Goal: Task Accomplishment & Management: Manage account settings

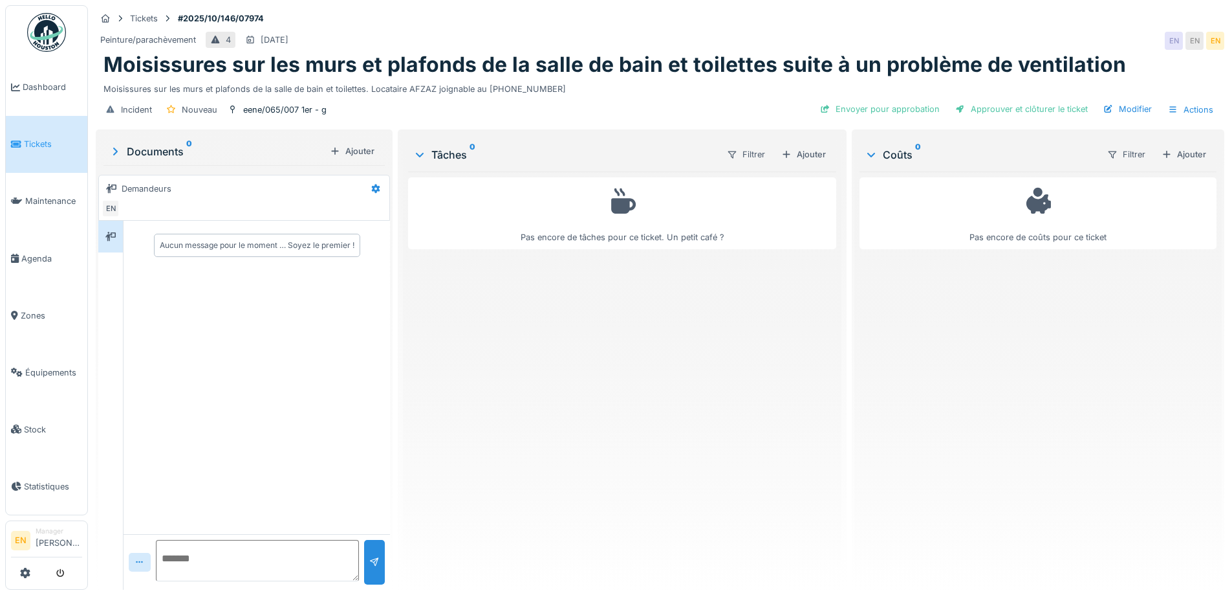
click at [862, 18] on div "Tickets #2025/10/146/07974" at bounding box center [660, 18] width 1129 height 16
click at [683, 17] on div "Tickets #2025/10/146/07974" at bounding box center [660, 18] width 1129 height 16
click at [598, 382] on div "Pas encore de tâches pour ce ticket. Un petit café ?" at bounding box center [622, 375] width 428 height 408
click at [697, 27] on div "Tickets #2025/10/146/07974 Peinture/parachèvement 4 19/10/2025 EN EN EN Moisiss…" at bounding box center [660, 66] width 1134 height 122
click at [978, 30] on div "Peinture/parachèvement 4 19/10/2025 EN EN EN" at bounding box center [660, 40] width 1129 height 23
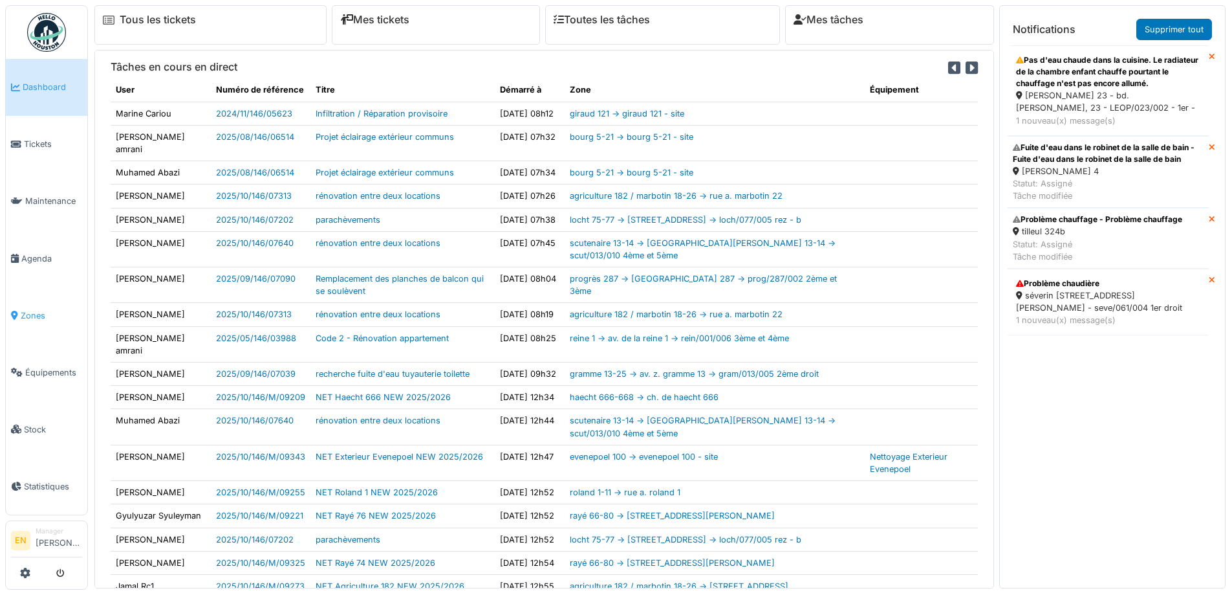
click at [36, 314] on link "Zones" at bounding box center [47, 315] width 82 height 57
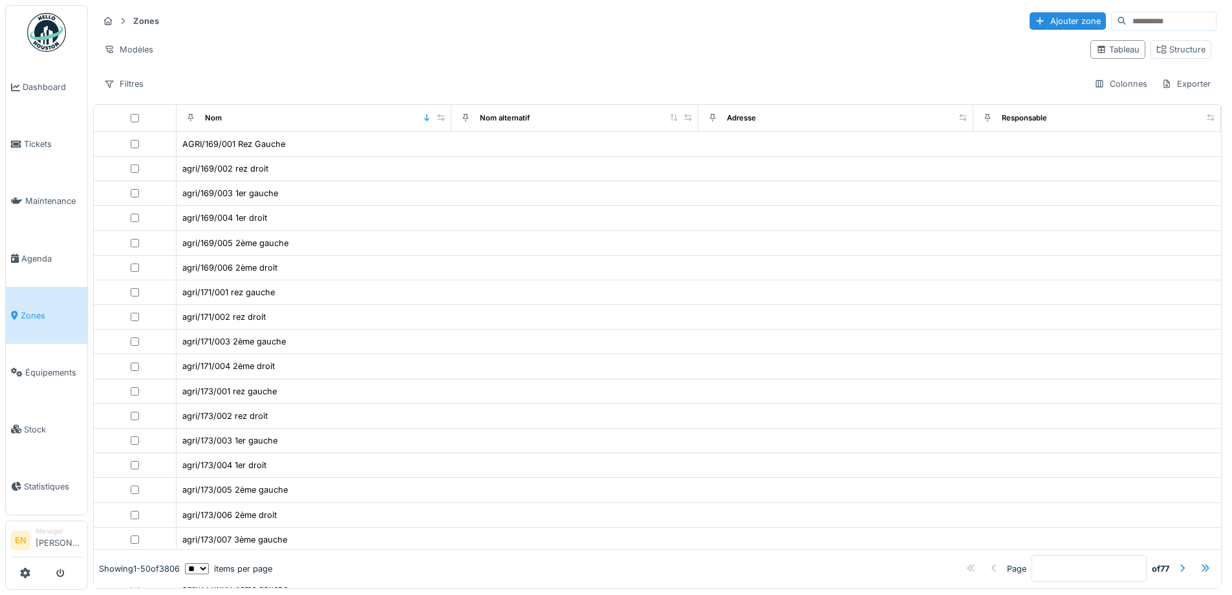
click at [1127, 19] on input at bounding box center [1171, 21] width 89 height 18
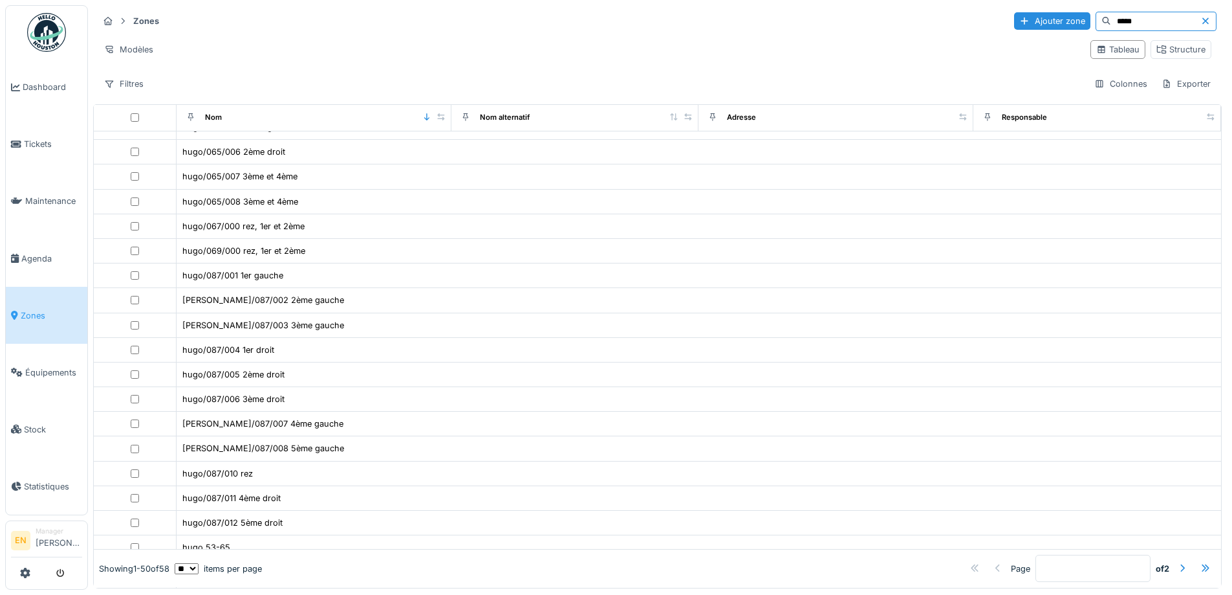
scroll to position [708, 0]
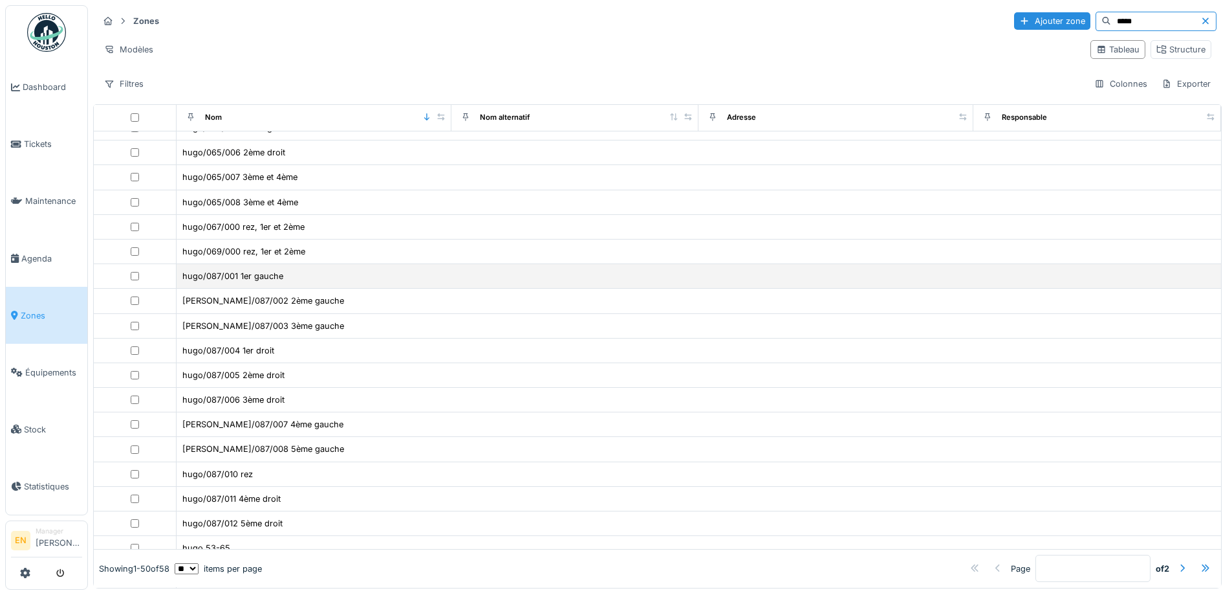
type input "****"
click at [226, 283] on td "hugo/087/001 1er gauche" at bounding box center [314, 276] width 275 height 25
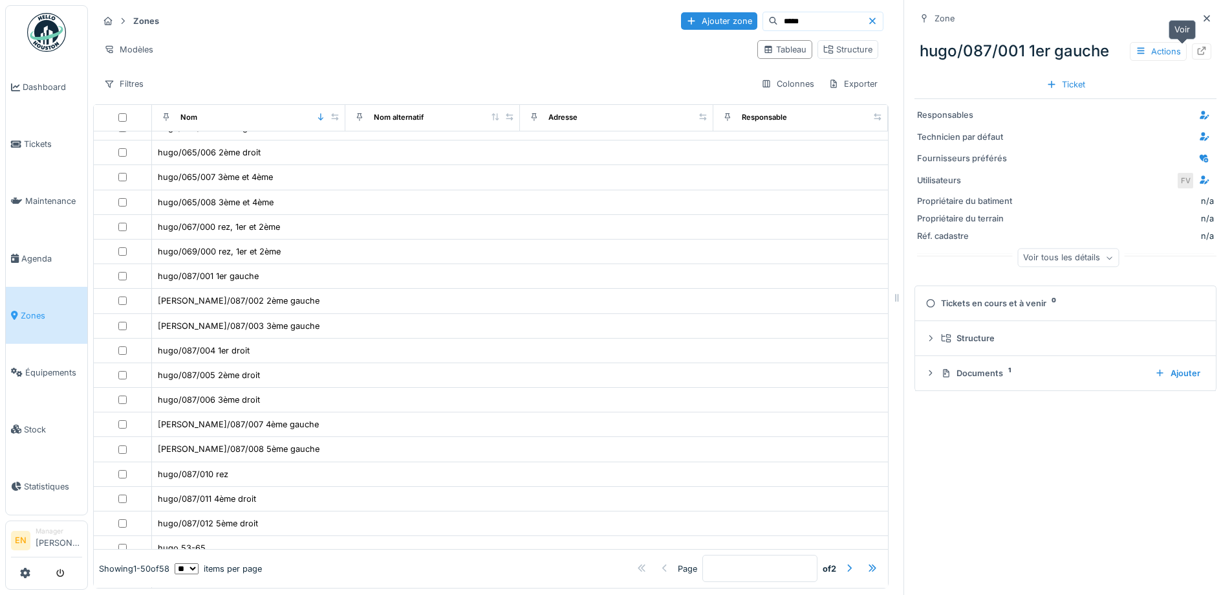
click at [1198, 49] on icon at bounding box center [1202, 51] width 8 height 8
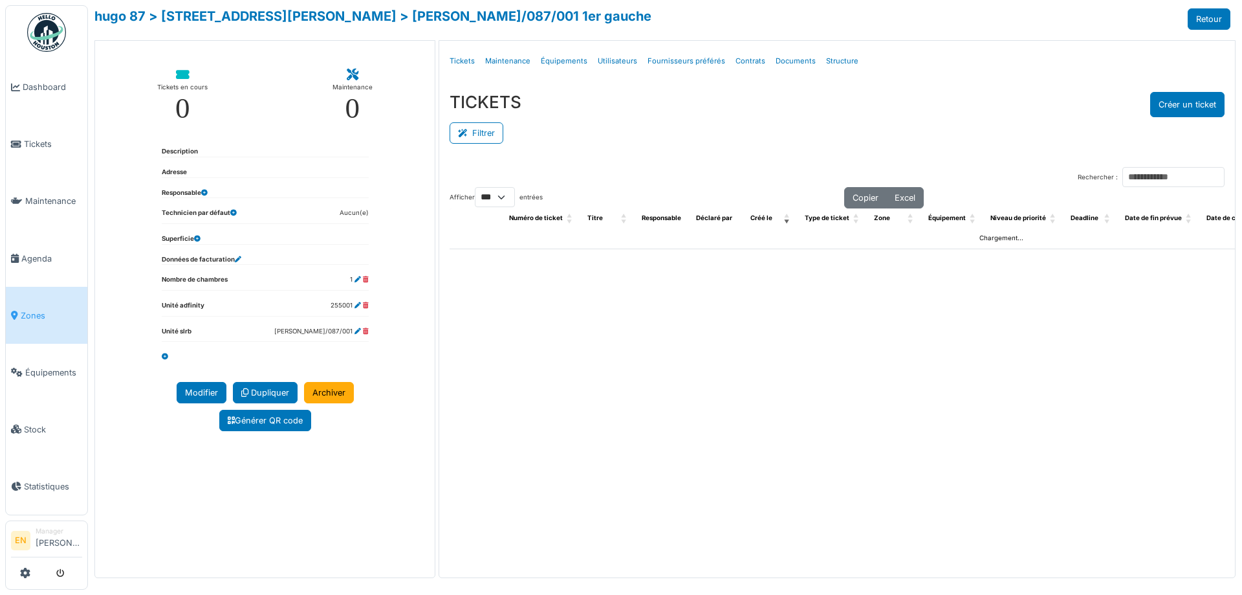
select select "***"
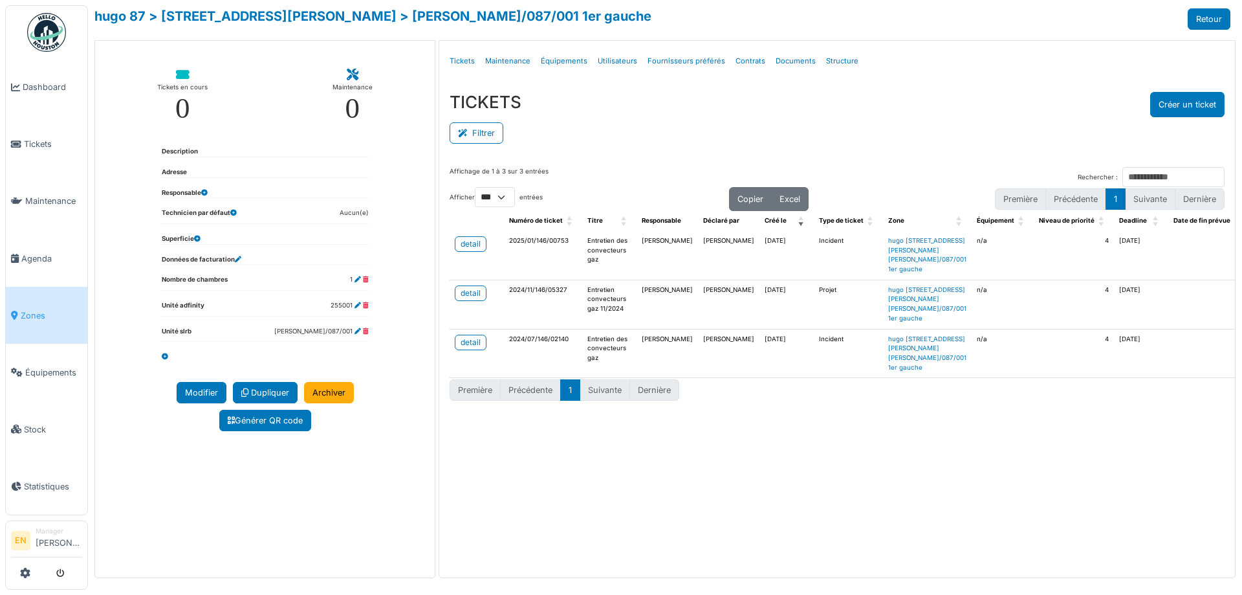
click at [618, 148] on div "TICKETS Créer un ticket Filtrer Responsable **** Tous Remove item Tous Ahmed Be…" at bounding box center [837, 119] width 796 height 75
click at [831, 61] on link "Structure" at bounding box center [842, 61] width 43 height 30
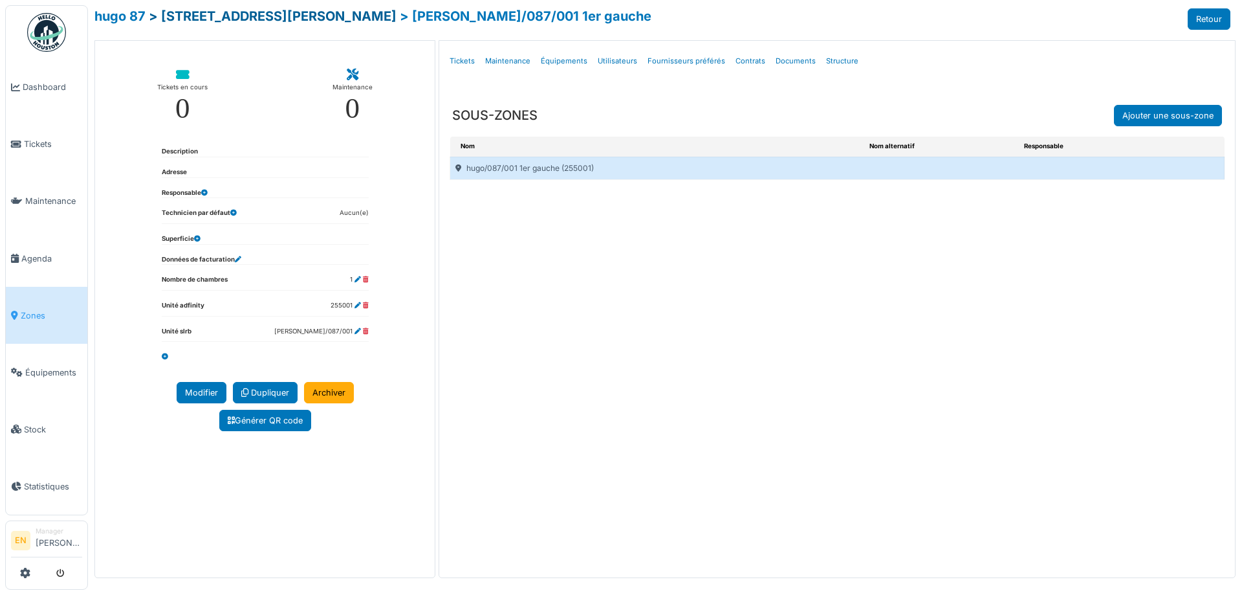
click at [209, 14] on link "> rue v. hugo 87" at bounding box center [273, 16] width 248 height 16
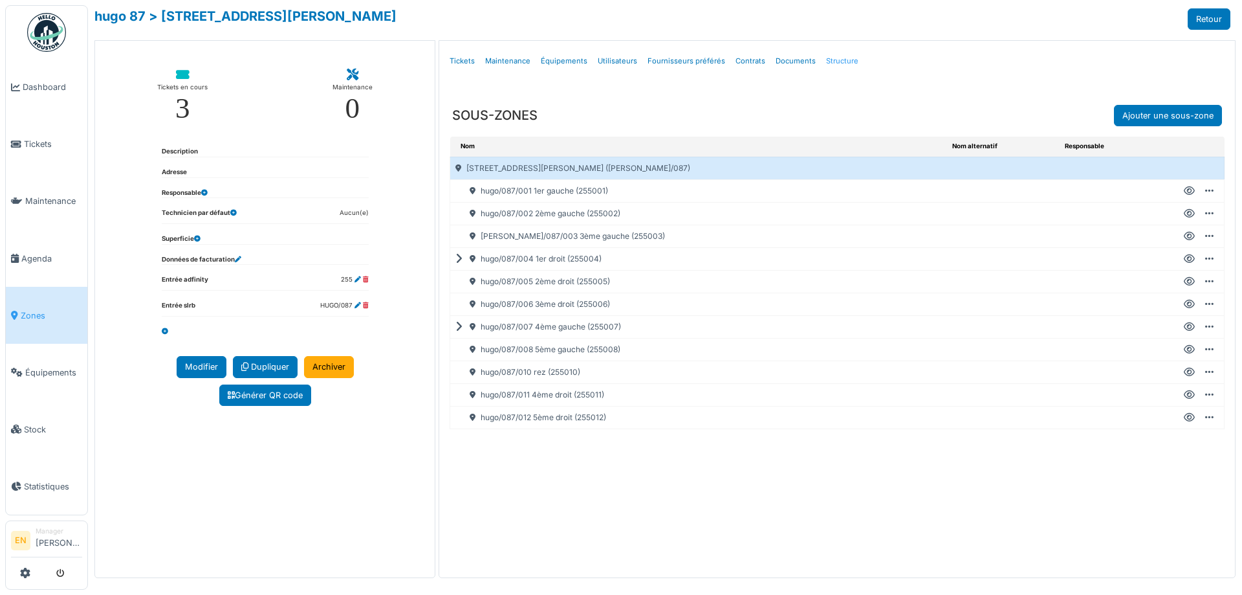
click at [833, 61] on link "Structure" at bounding box center [842, 61] width 43 height 30
click at [827, 61] on link "Structure" at bounding box center [842, 61] width 43 height 30
click at [124, 13] on link "hugo 87" at bounding box center [119, 16] width 51 height 16
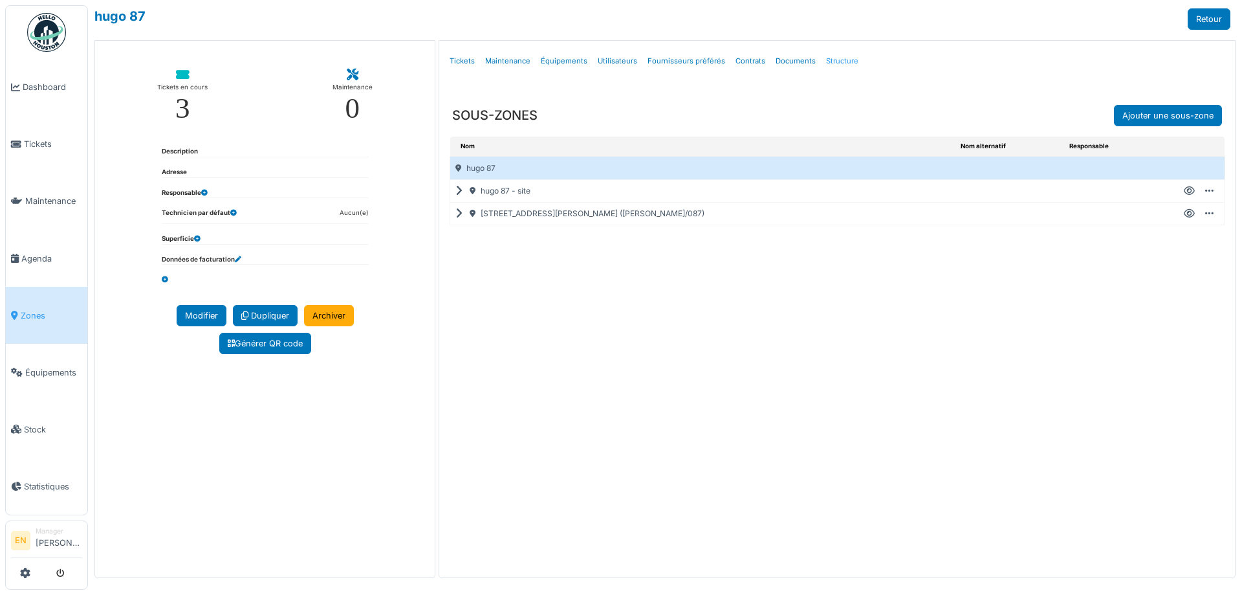
click at [827, 60] on link "Structure" at bounding box center [842, 61] width 43 height 30
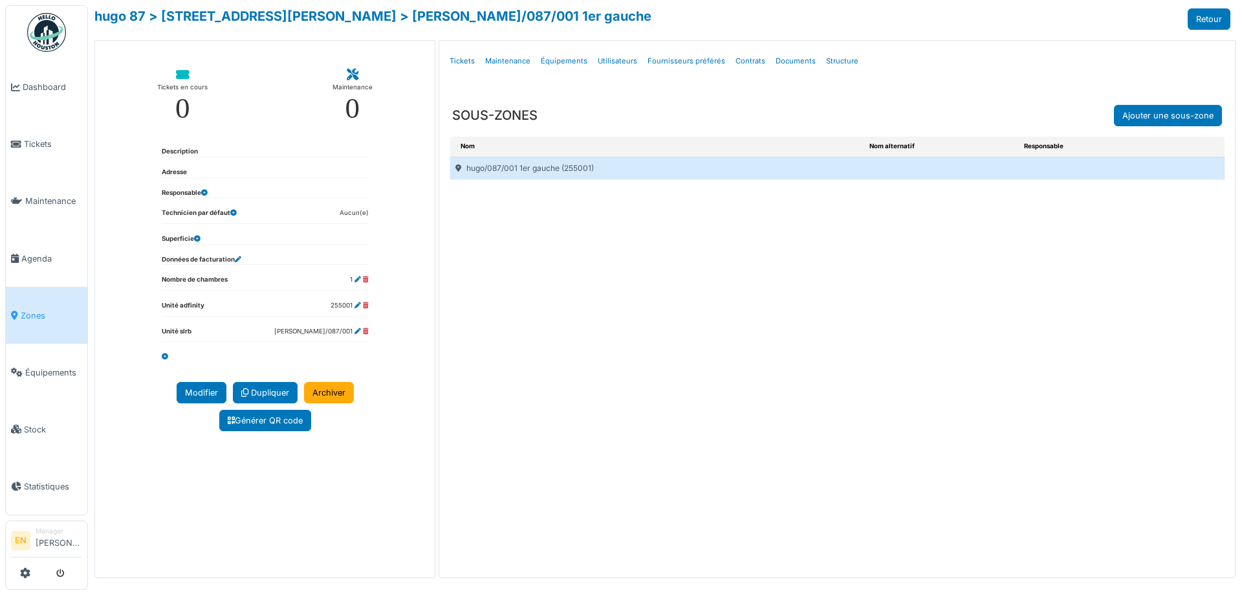
select select "***"
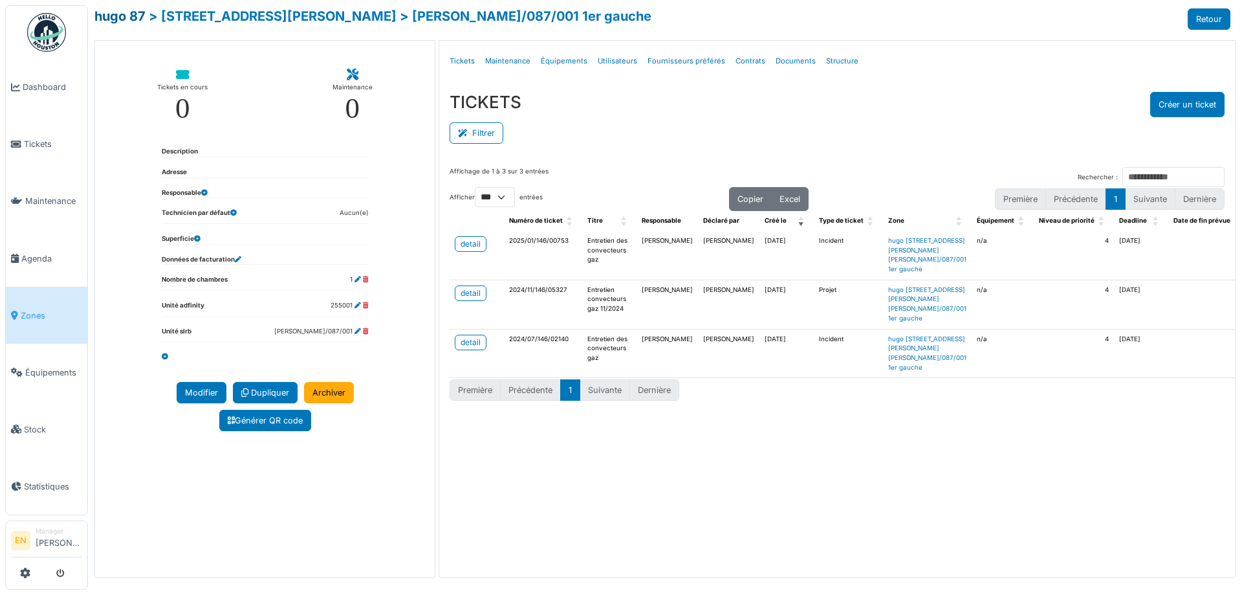
click at [126, 14] on link "hugo 87" at bounding box center [119, 16] width 51 height 16
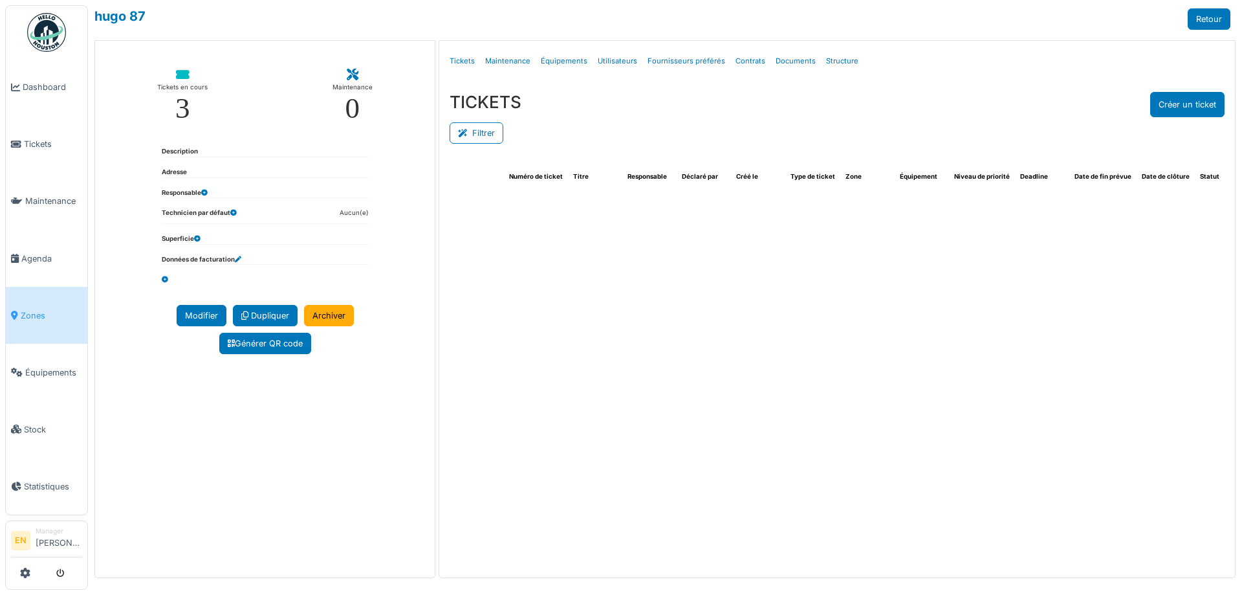
select select "***"
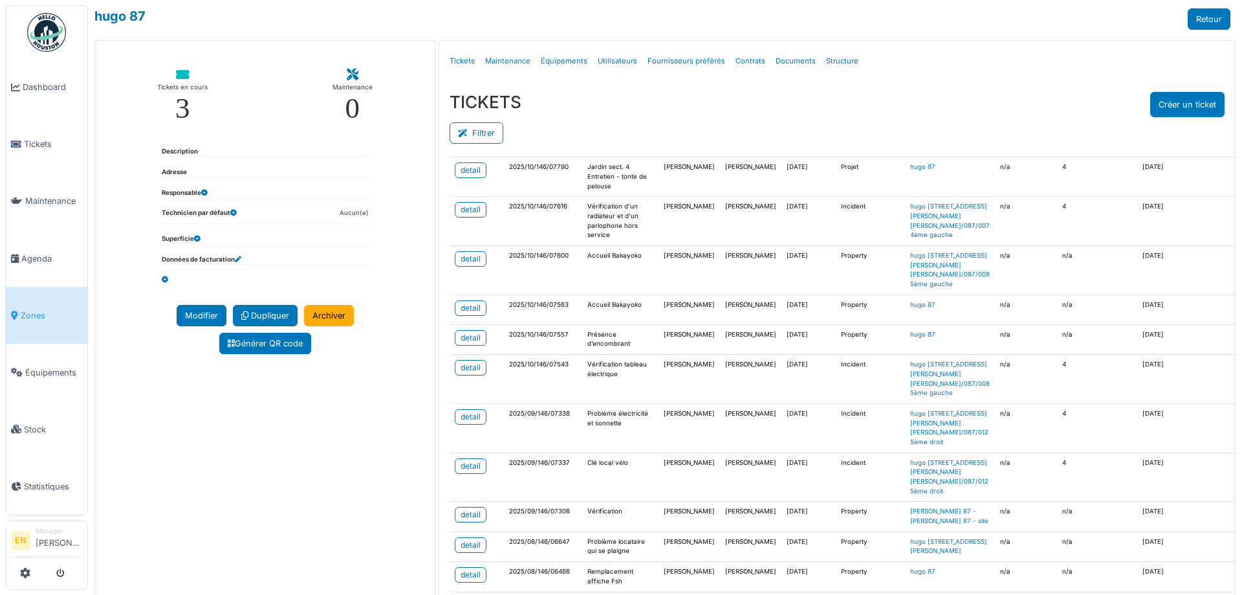
scroll to position [194, 0]
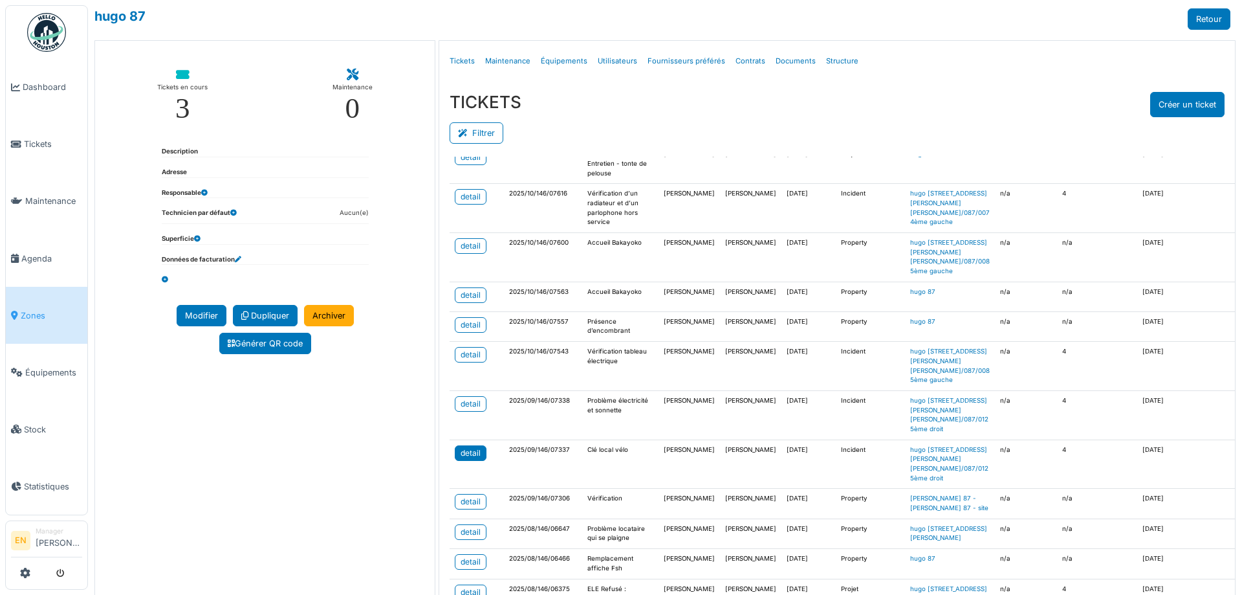
click at [466, 447] on div "detail" at bounding box center [471, 453] width 20 height 12
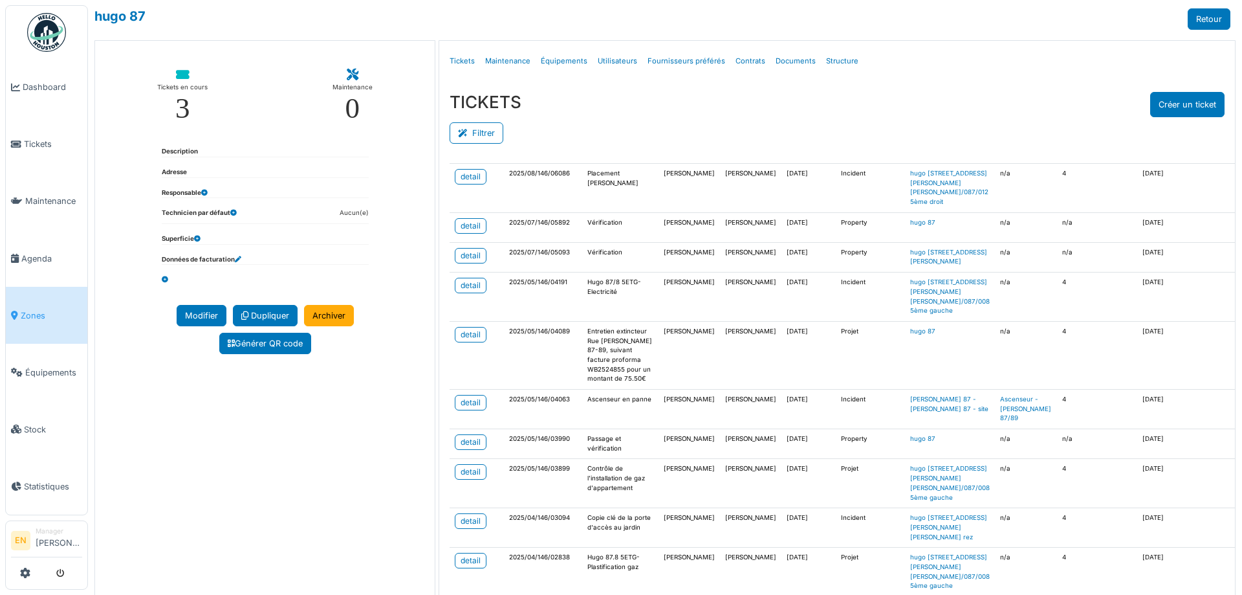
scroll to position [776, 0]
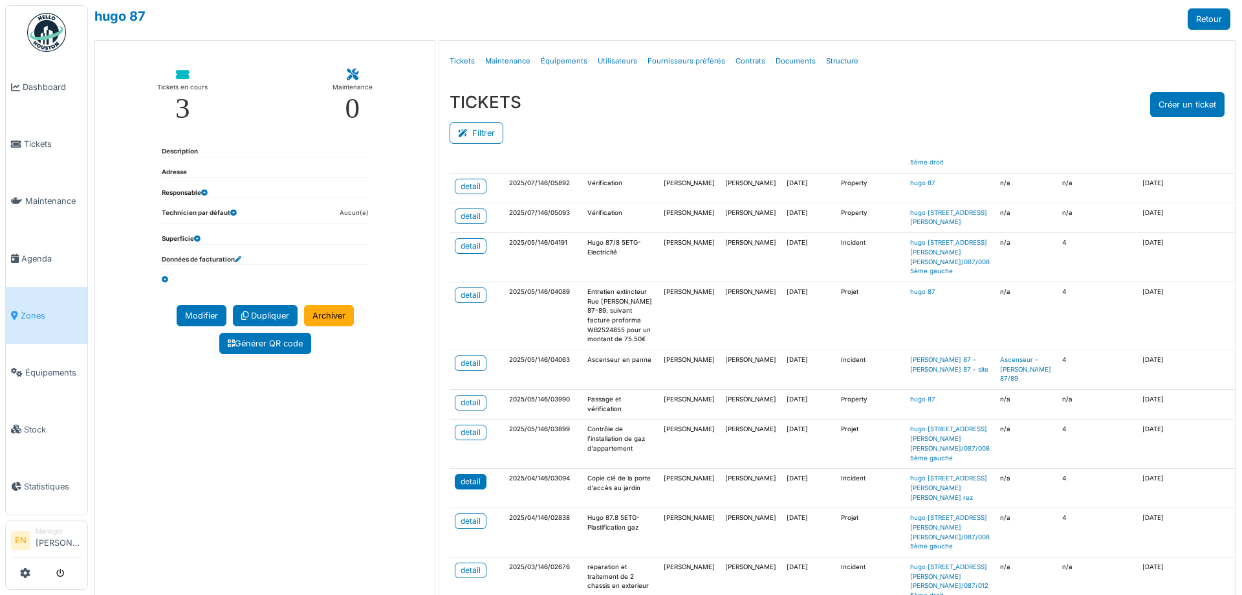
click at [466, 487] on div "detail" at bounding box center [471, 482] width 20 height 12
click at [39, 259] on span "Agenda" at bounding box center [51, 258] width 61 height 12
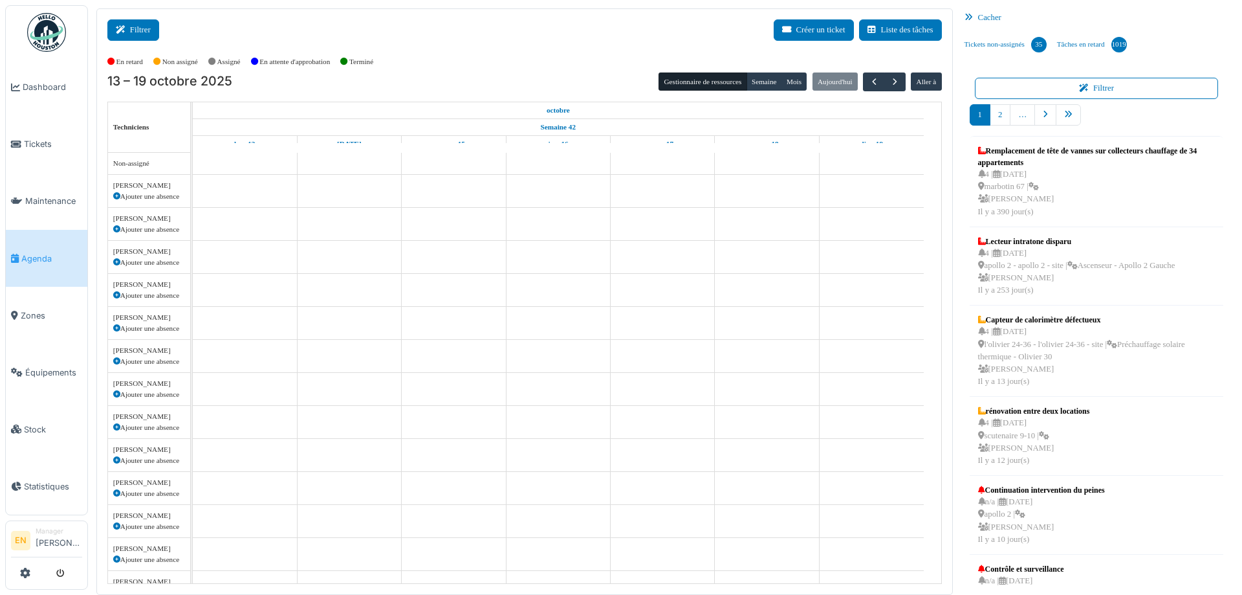
click at [144, 30] on button "Filtrer" at bounding box center [133, 29] width 52 height 21
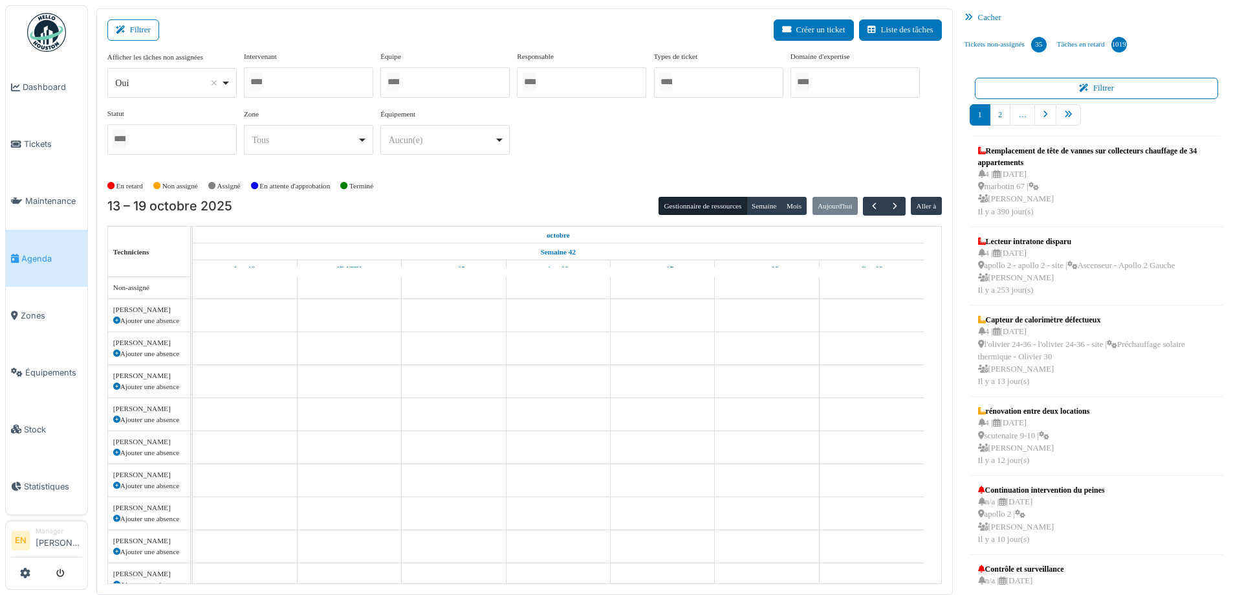
click at [228, 83] on div "Oui Remove item" at bounding box center [172, 83] width 118 height 19
select select "**"
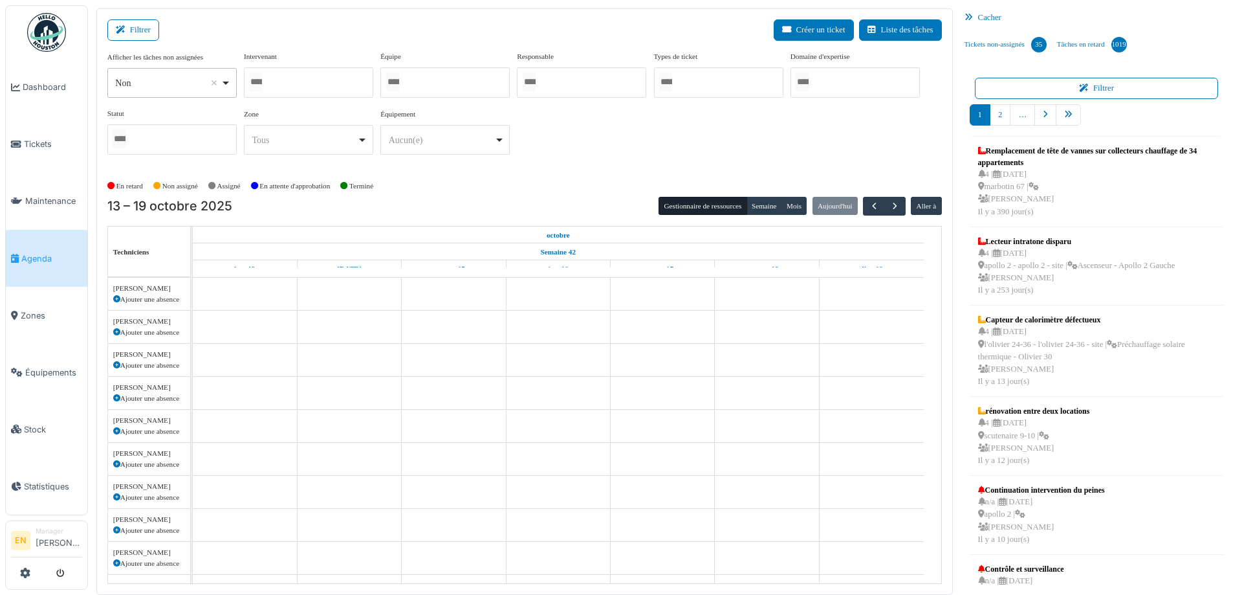
click at [293, 85] on div at bounding box center [308, 82] width 129 height 30
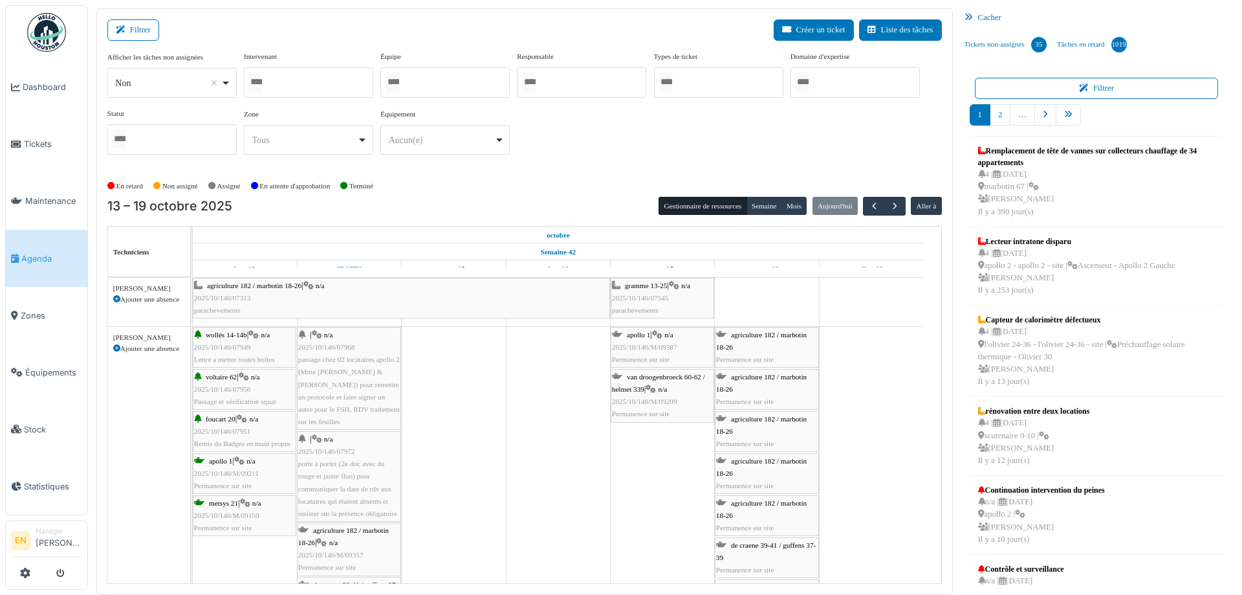
click at [580, 156] on div "Afficher les tâches non assignées *** Non Remove item Oui Non Intervenant Abdel…" at bounding box center [524, 108] width 835 height 114
click at [532, 149] on div "Afficher les tâches non assignées *** Non Remove item Oui Non Intervenant Abdel…" at bounding box center [524, 108] width 835 height 114
click at [756, 206] on button "Semaine" at bounding box center [765, 206] width 36 height 18
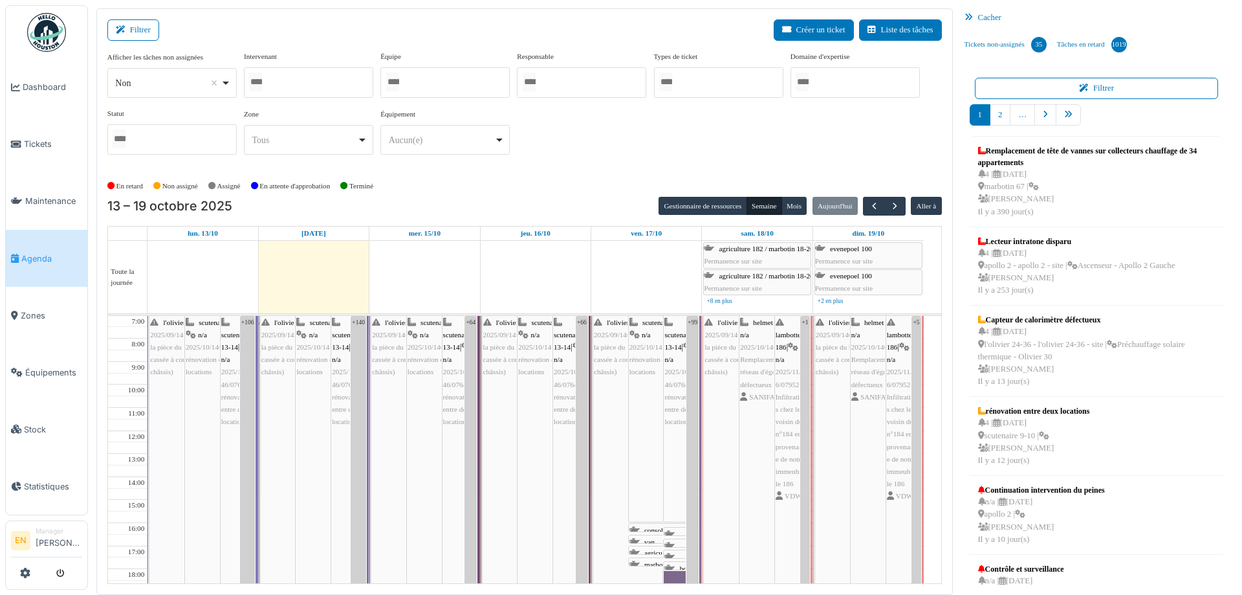
click at [602, 166] on div "Afficher les tâches non assignées *** Non Remove item Oui Non Intervenant Abdel…" at bounding box center [524, 113] width 835 height 124
click at [610, 140] on div "Afficher les tâches non assignées *** Non Remove item Oui Non Intervenant Abdel…" at bounding box center [524, 108] width 835 height 114
click at [606, 155] on div "Afficher les tâches non assignées *** Non Remove item Oui Non Intervenant Abdel…" at bounding box center [524, 108] width 835 height 114
click at [554, 181] on div "En retard Non assigné Assigné En attente d'approbation Terminé" at bounding box center [524, 185] width 835 height 21
click at [38, 253] on span "Agenda" at bounding box center [51, 258] width 61 height 12
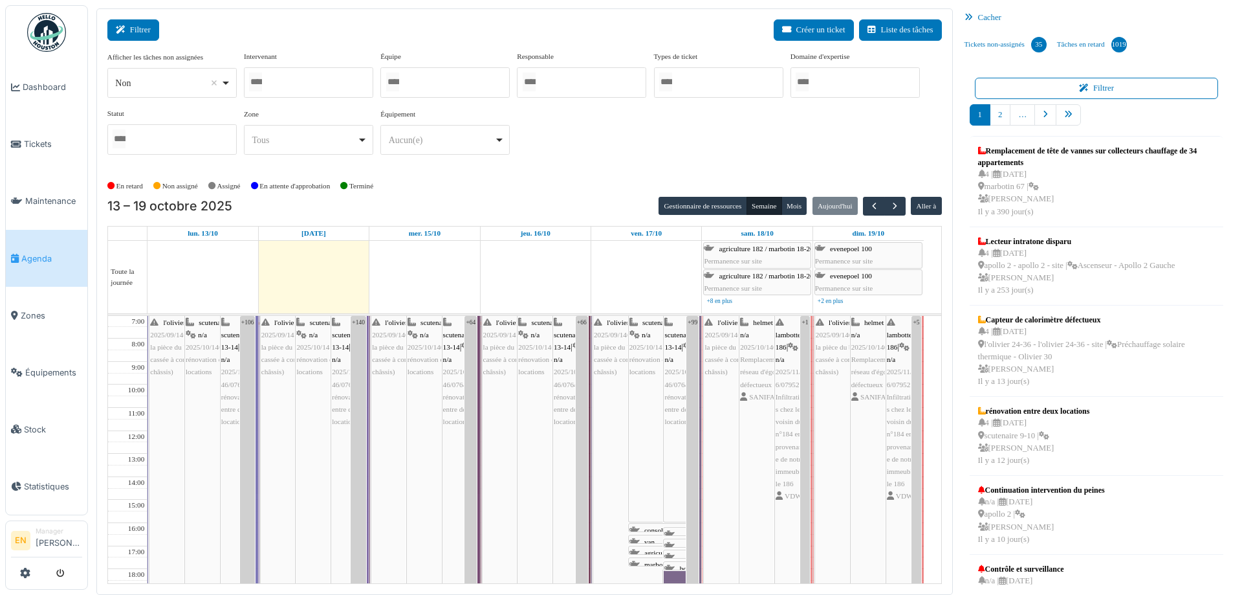
click at [134, 26] on button "Filtrer" at bounding box center [133, 29] width 52 height 21
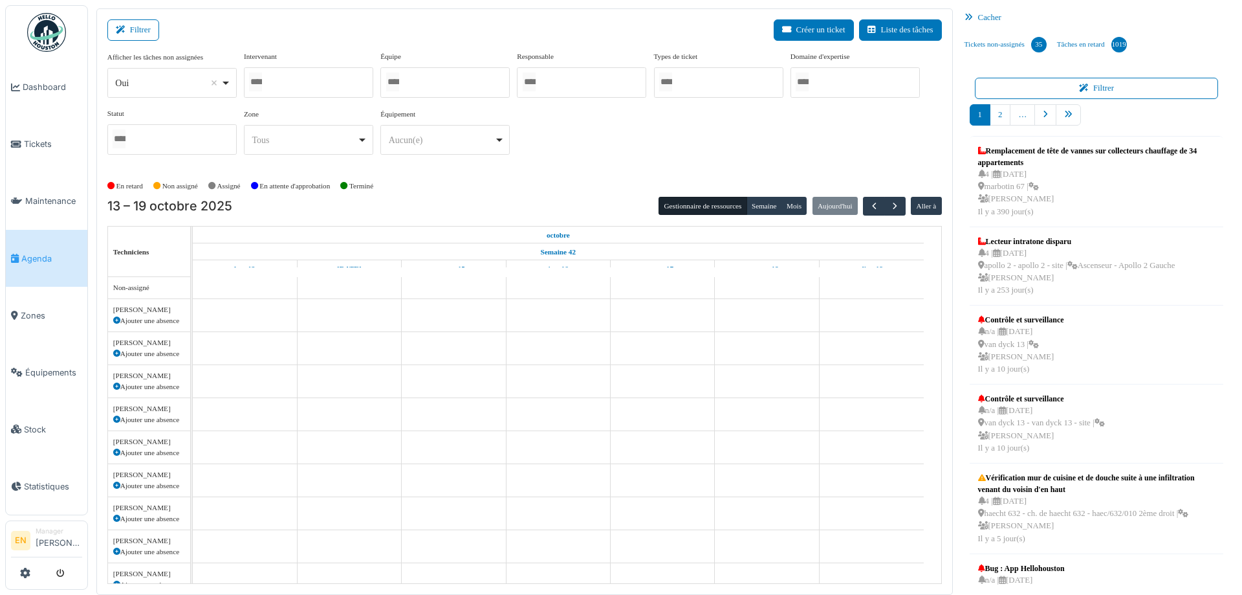
click at [230, 85] on div "Oui Remove item" at bounding box center [172, 83] width 118 height 19
select select "**"
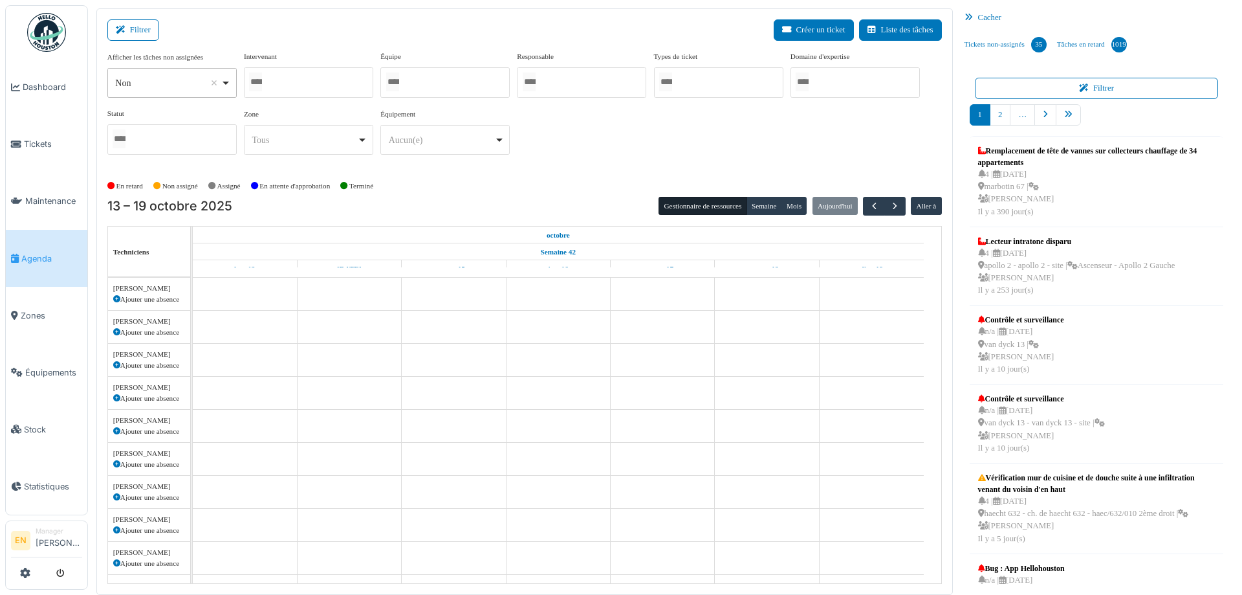
click at [334, 87] on div at bounding box center [308, 82] width 129 height 30
type input "****"
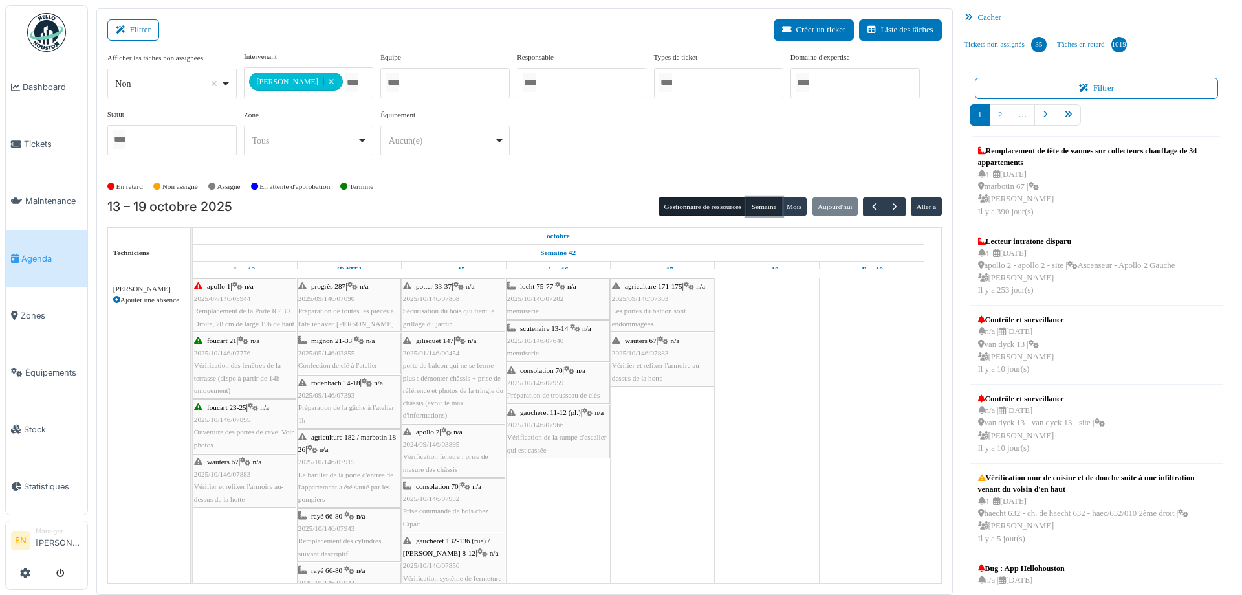
click at [756, 206] on button "Semaine" at bounding box center [765, 206] width 36 height 18
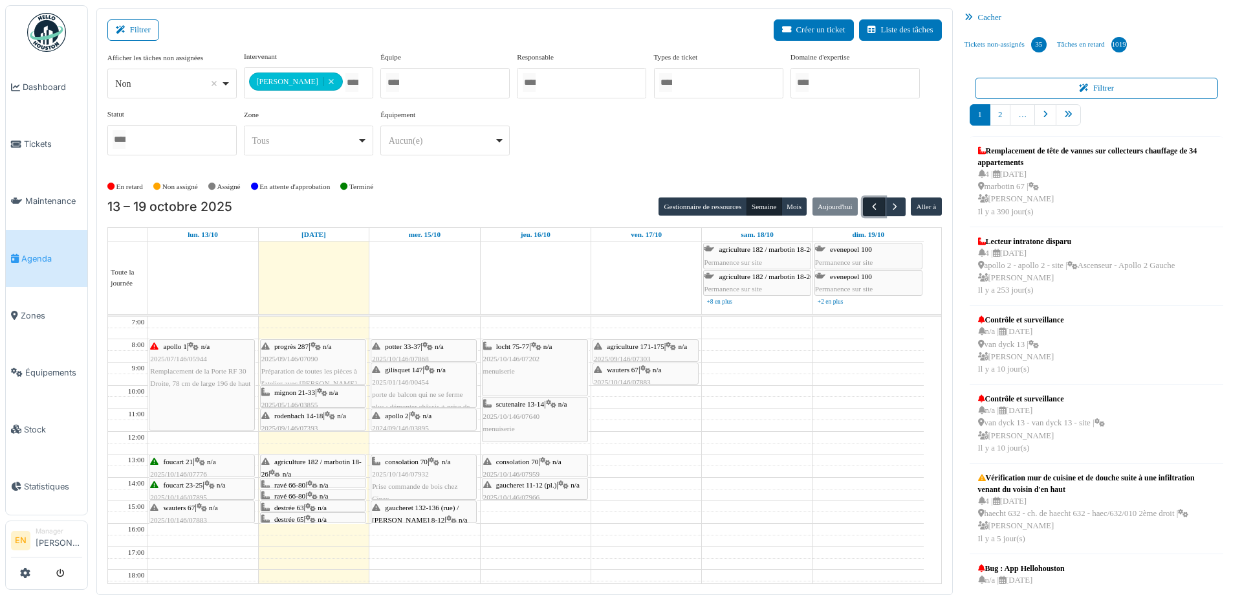
click at [869, 208] on span "button" at bounding box center [874, 206] width 11 height 11
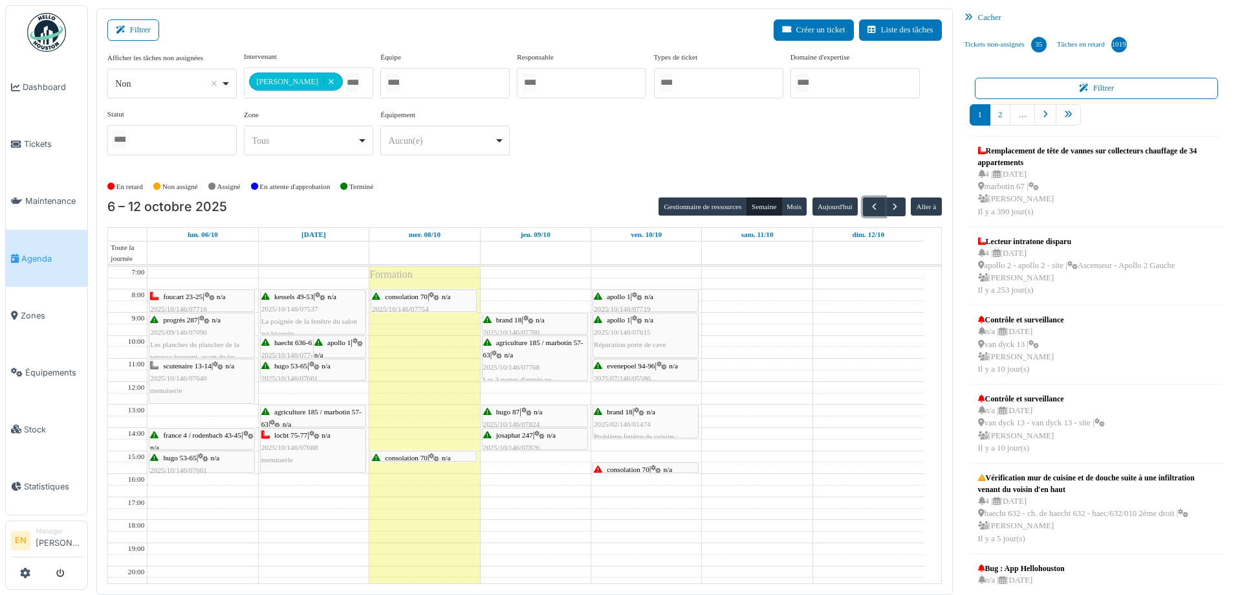
click at [543, 413] on span "n/a" at bounding box center [538, 412] width 9 height 8
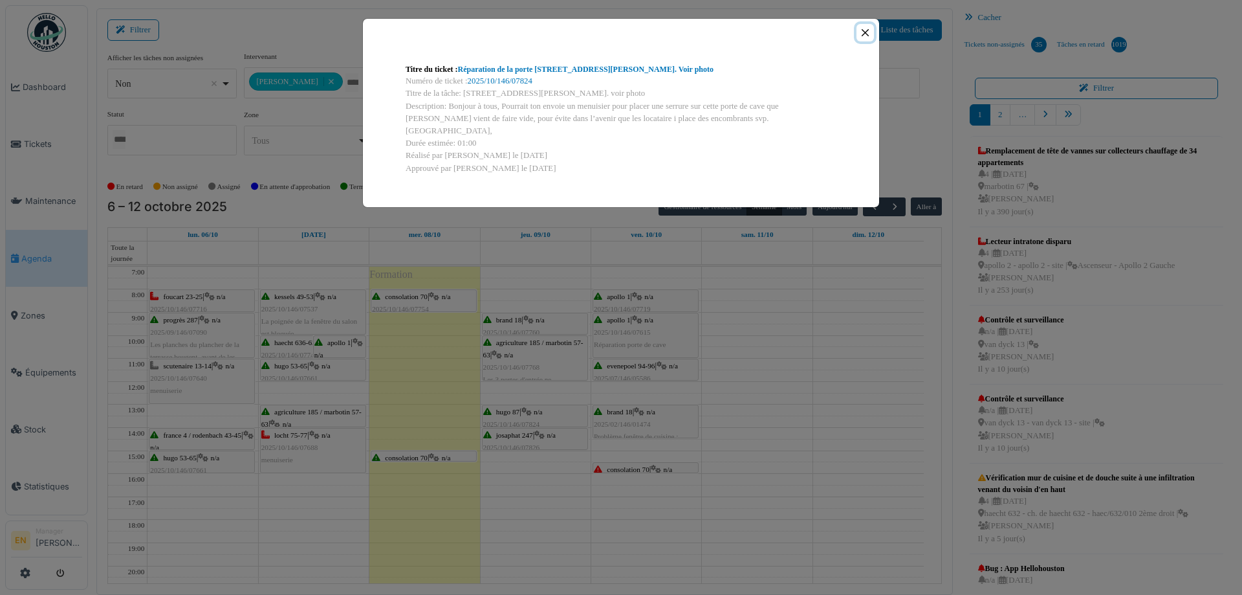
click at [866, 32] on button "Close" at bounding box center [865, 32] width 17 height 17
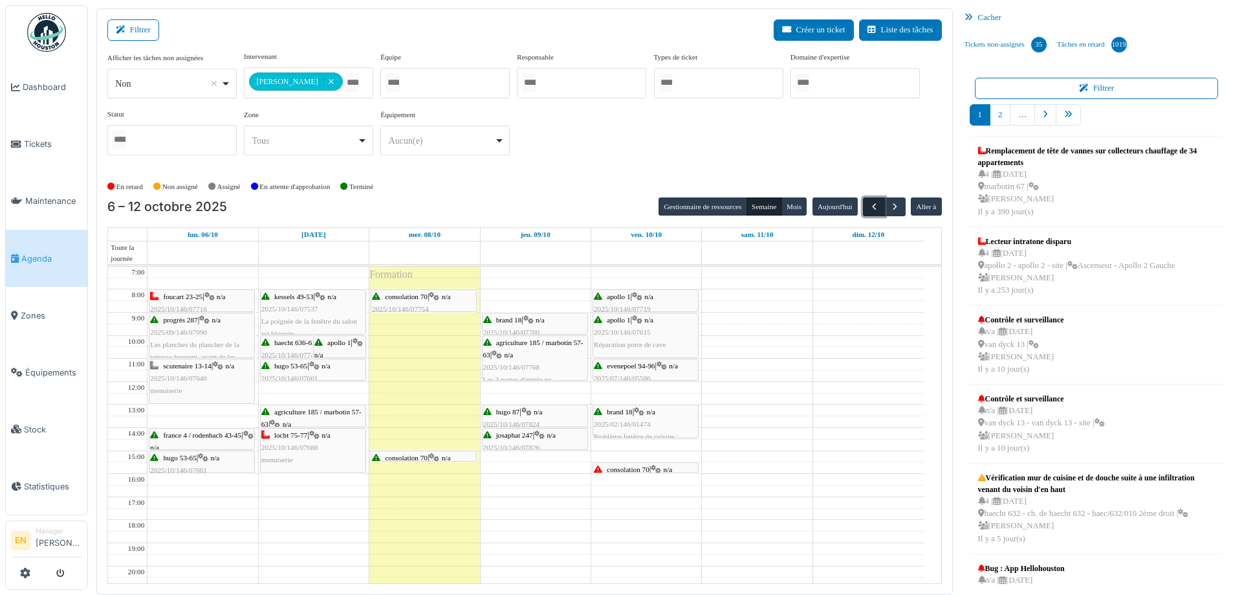
click at [869, 207] on span "button" at bounding box center [874, 206] width 11 height 11
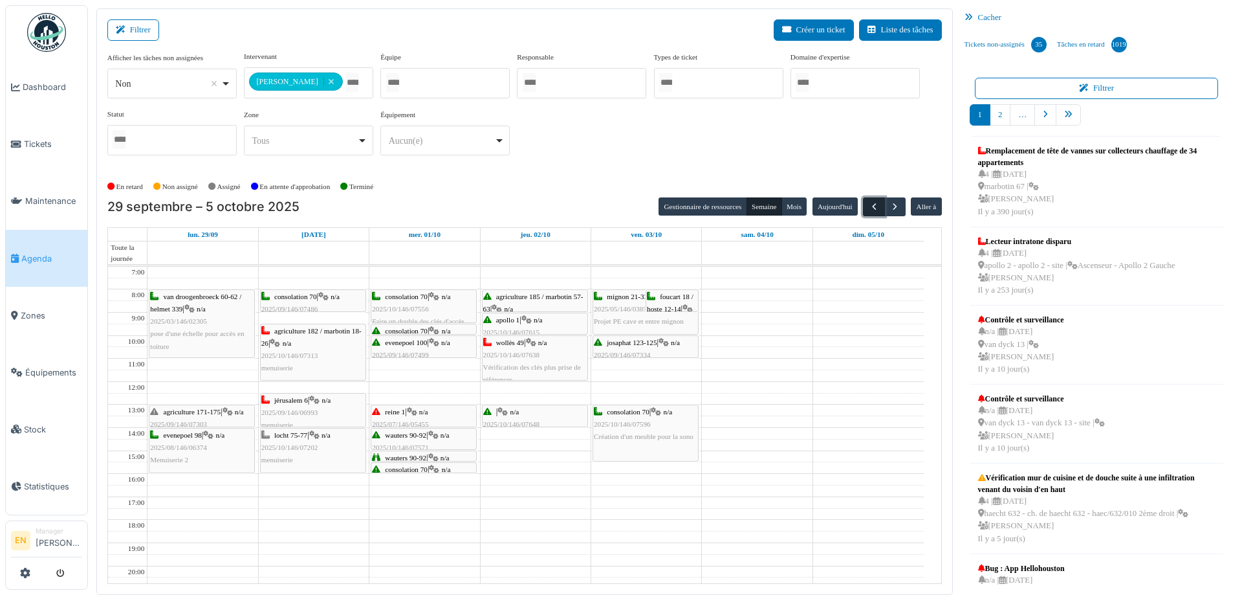
click at [863, 205] on button "button" at bounding box center [873, 206] width 21 height 19
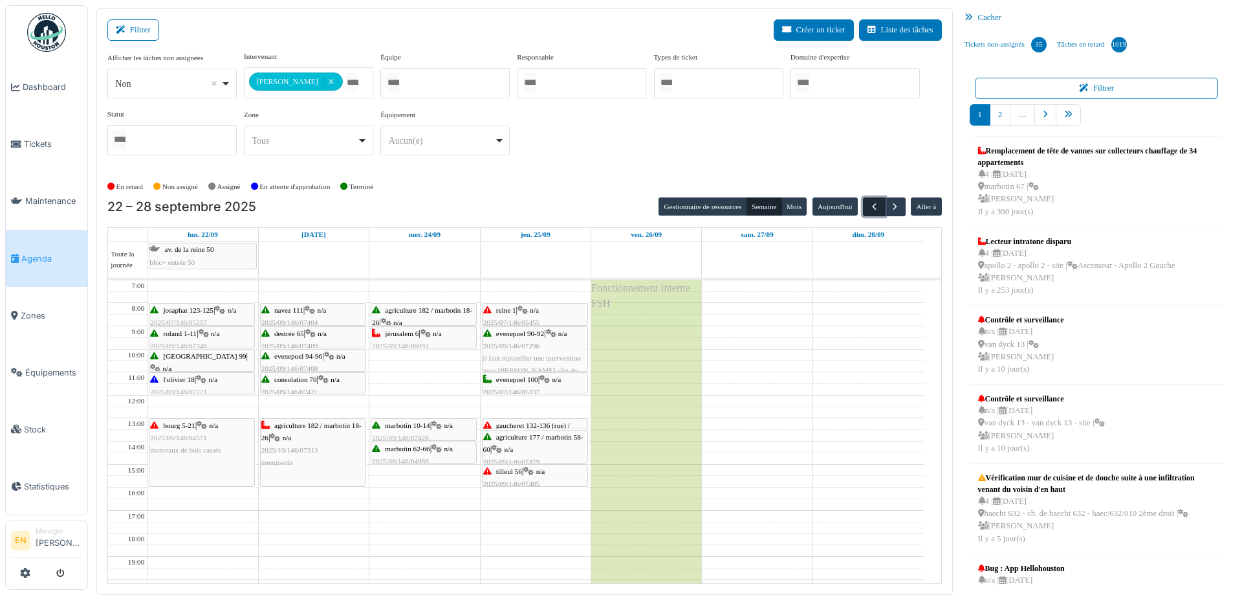
click at [869, 204] on span "button" at bounding box center [874, 206] width 11 height 11
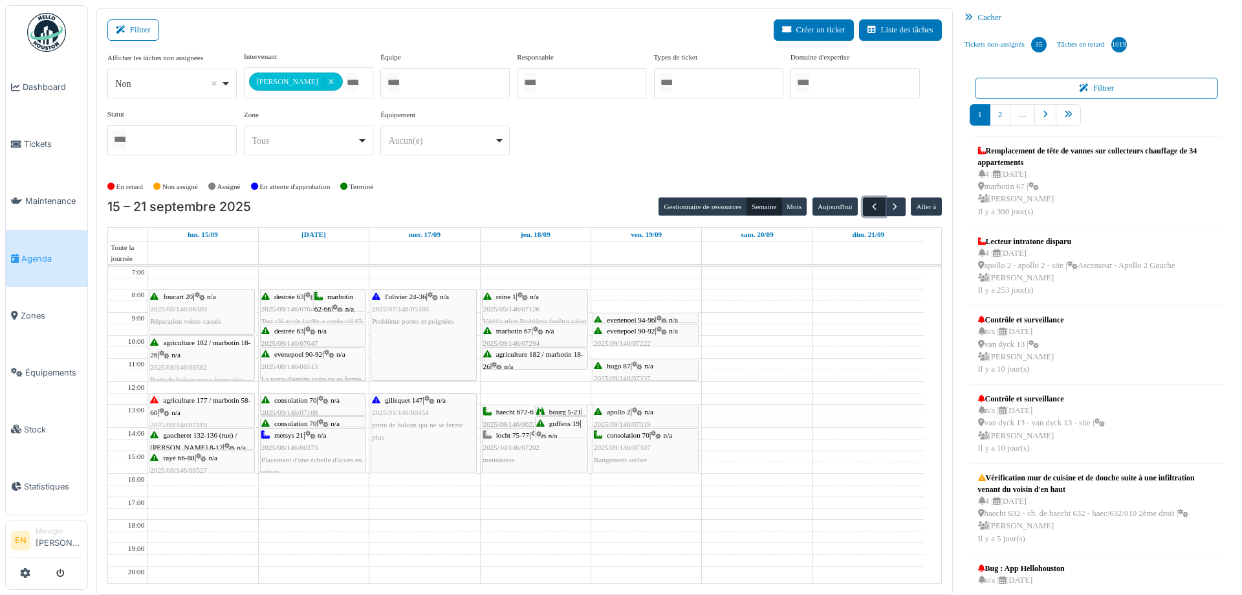
click at [869, 209] on span "button" at bounding box center [874, 206] width 11 height 11
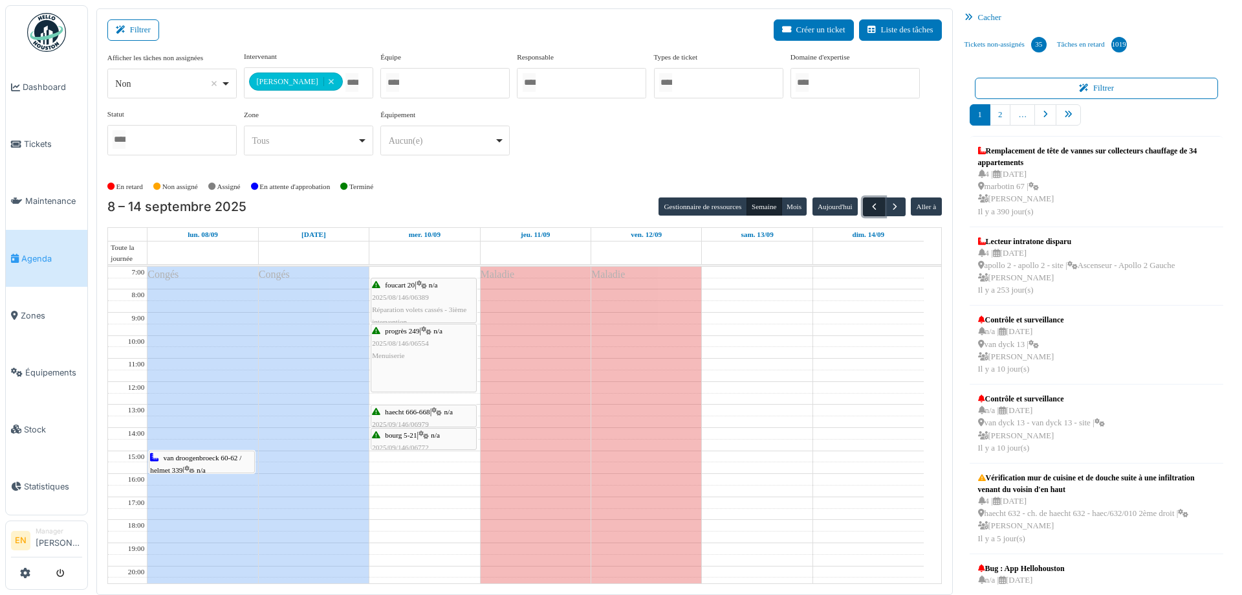
click at [869, 203] on span "button" at bounding box center [874, 206] width 11 height 11
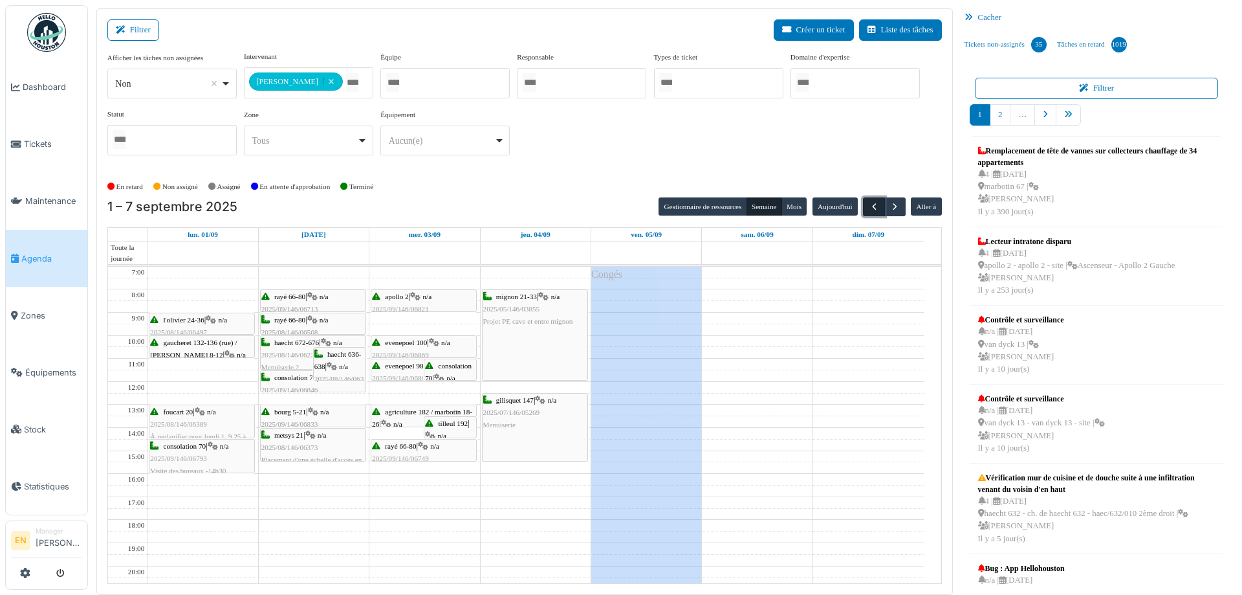
click at [869, 208] on span "button" at bounding box center [874, 206] width 11 height 11
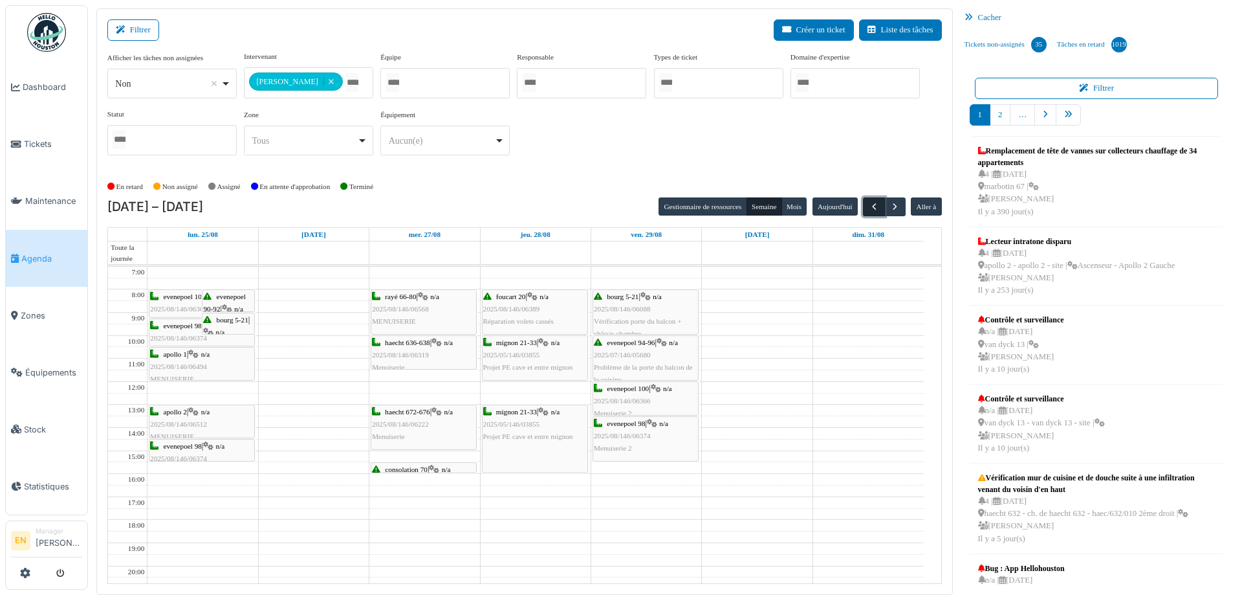
click at [869, 201] on span "button" at bounding box center [874, 206] width 11 height 11
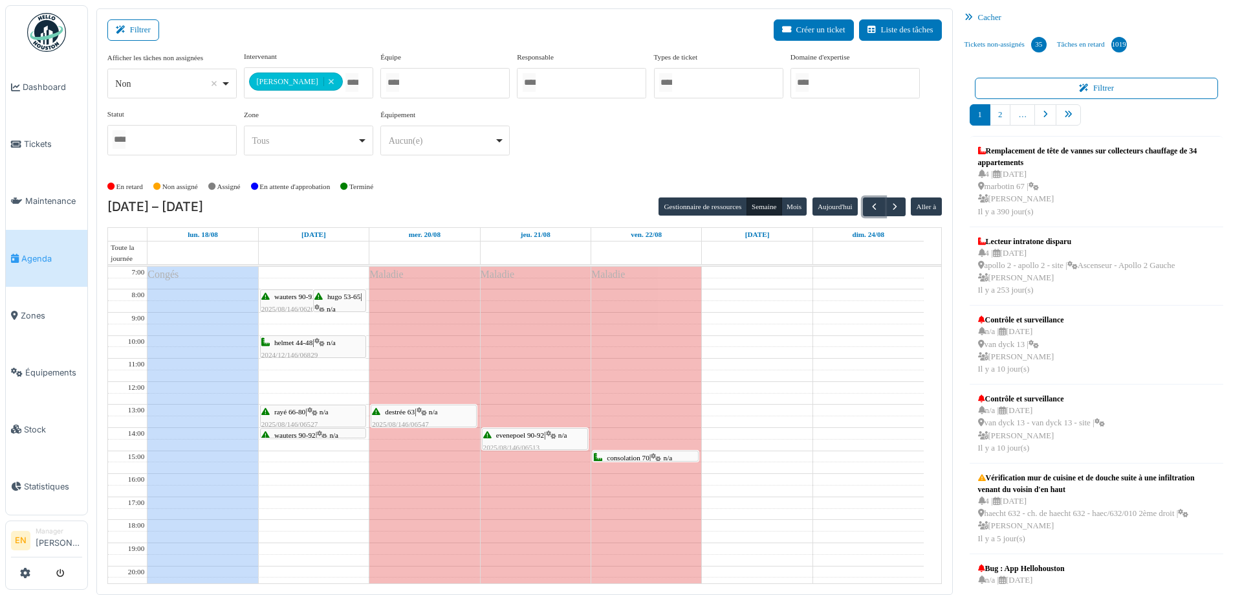
click at [338, 298] on span "hugo 53-65" at bounding box center [343, 296] width 33 height 8
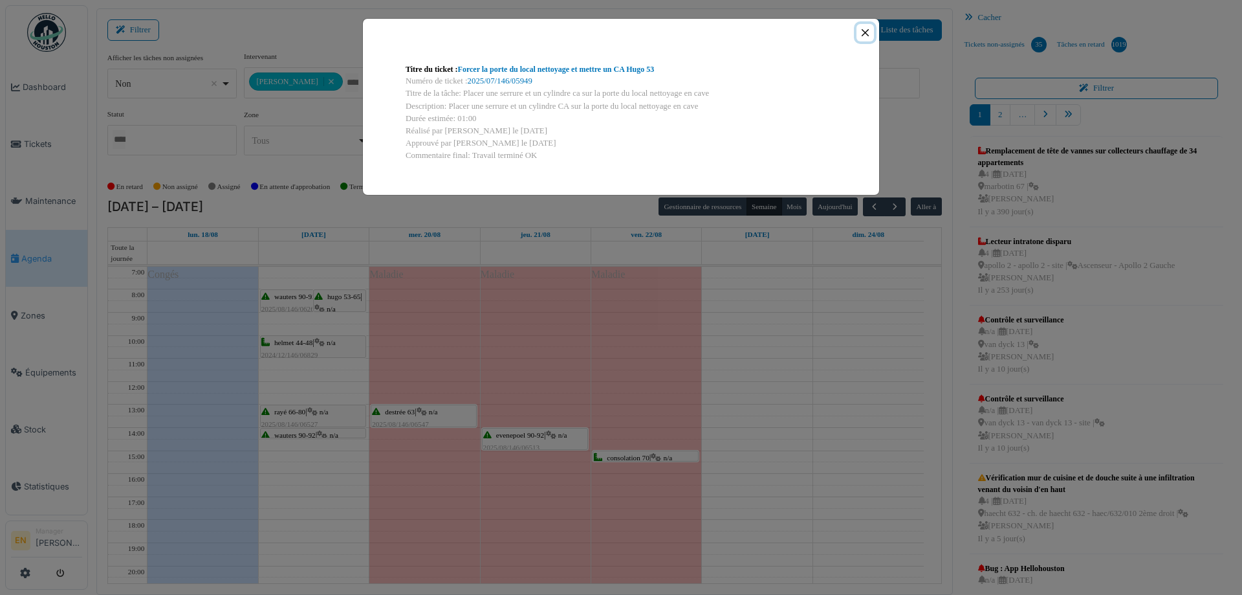
click at [866, 36] on button "Close" at bounding box center [865, 32] width 17 height 17
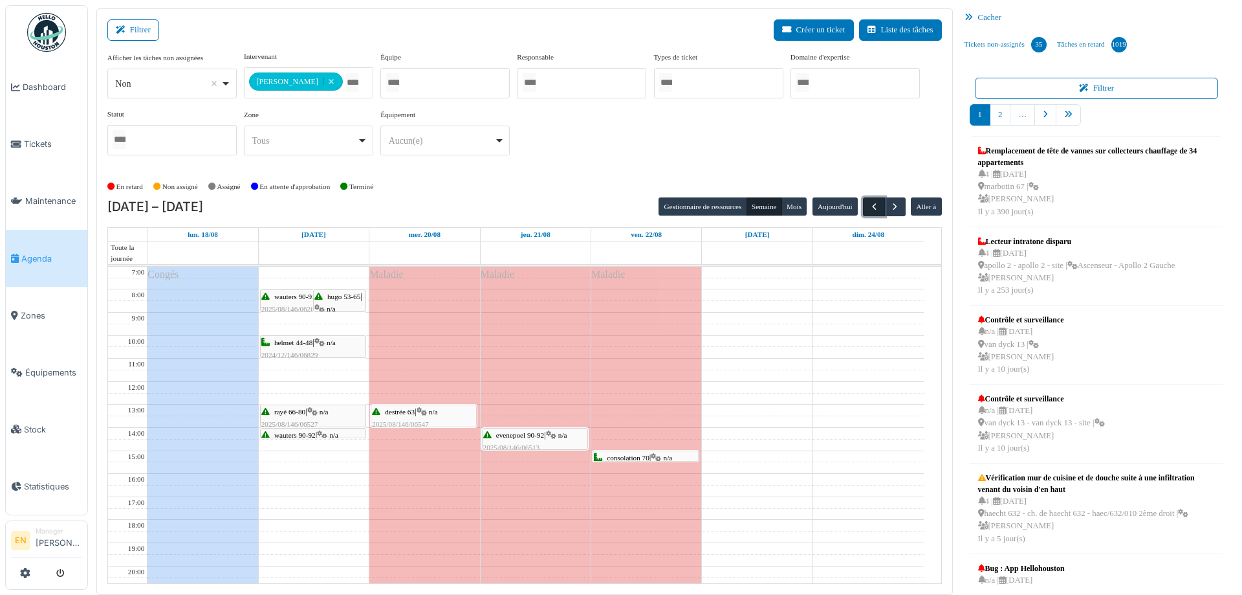
click at [863, 210] on button "button" at bounding box center [873, 206] width 21 height 19
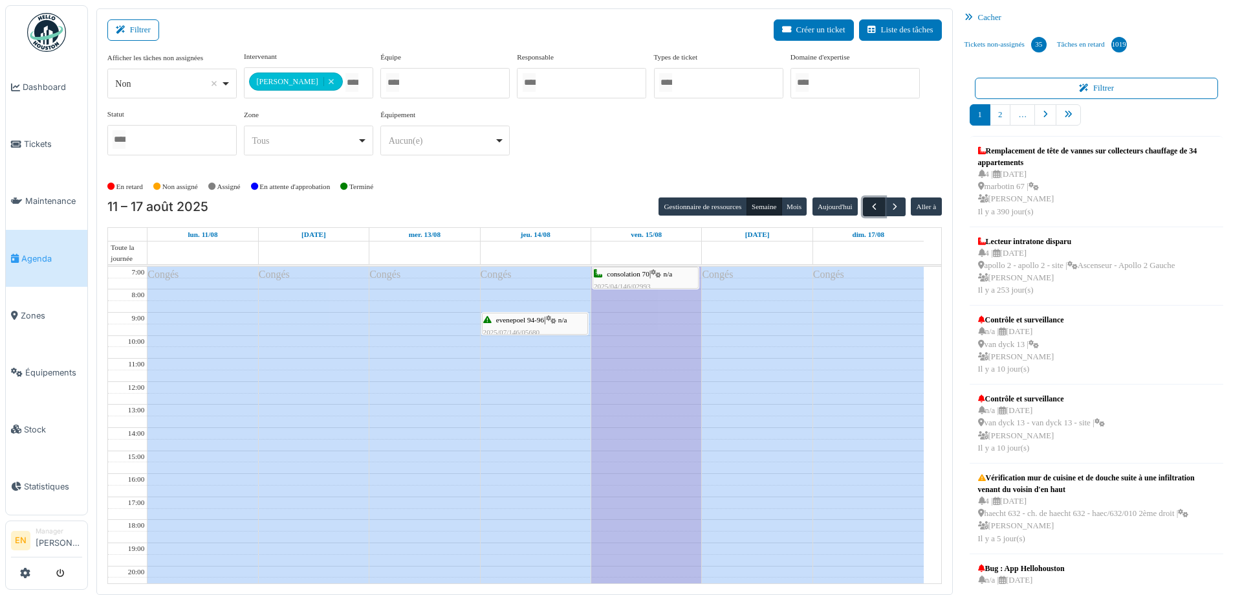
click at [863, 209] on button "button" at bounding box center [873, 206] width 21 height 19
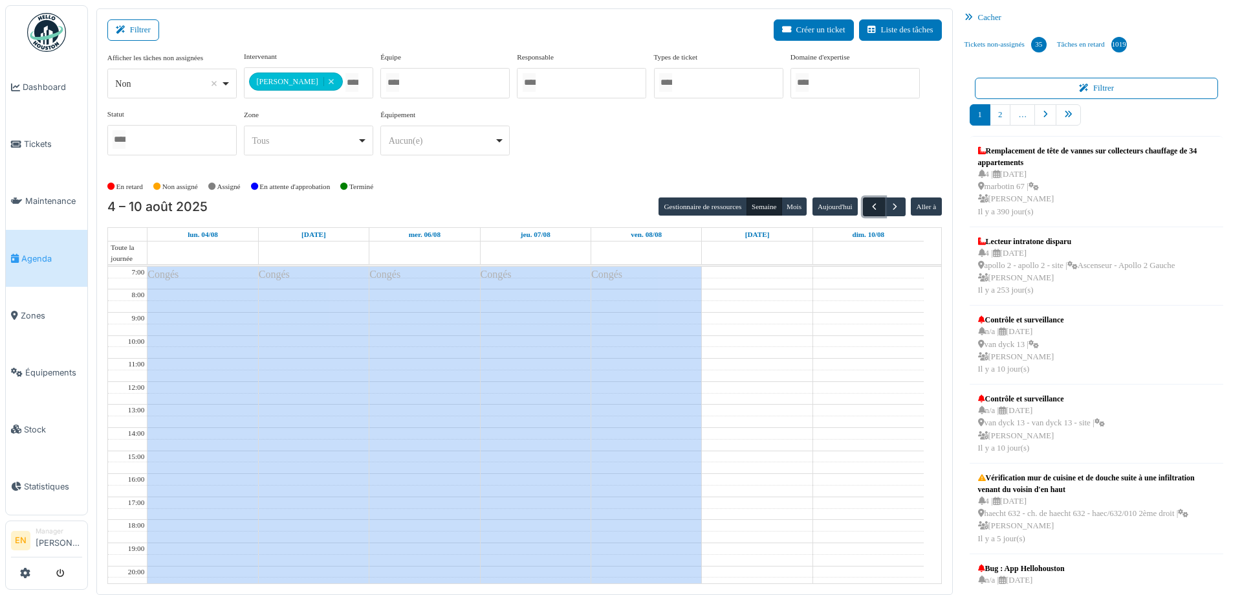
click at [869, 204] on span "button" at bounding box center [874, 206] width 11 height 11
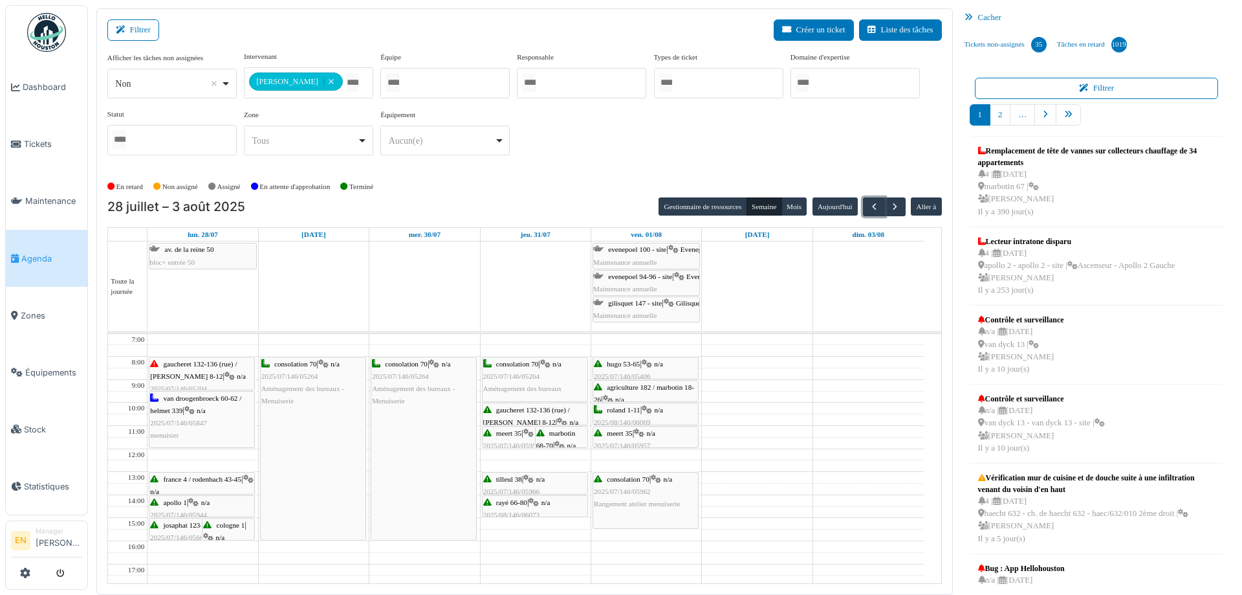
click at [661, 360] on span "n/a" at bounding box center [658, 364] width 9 height 8
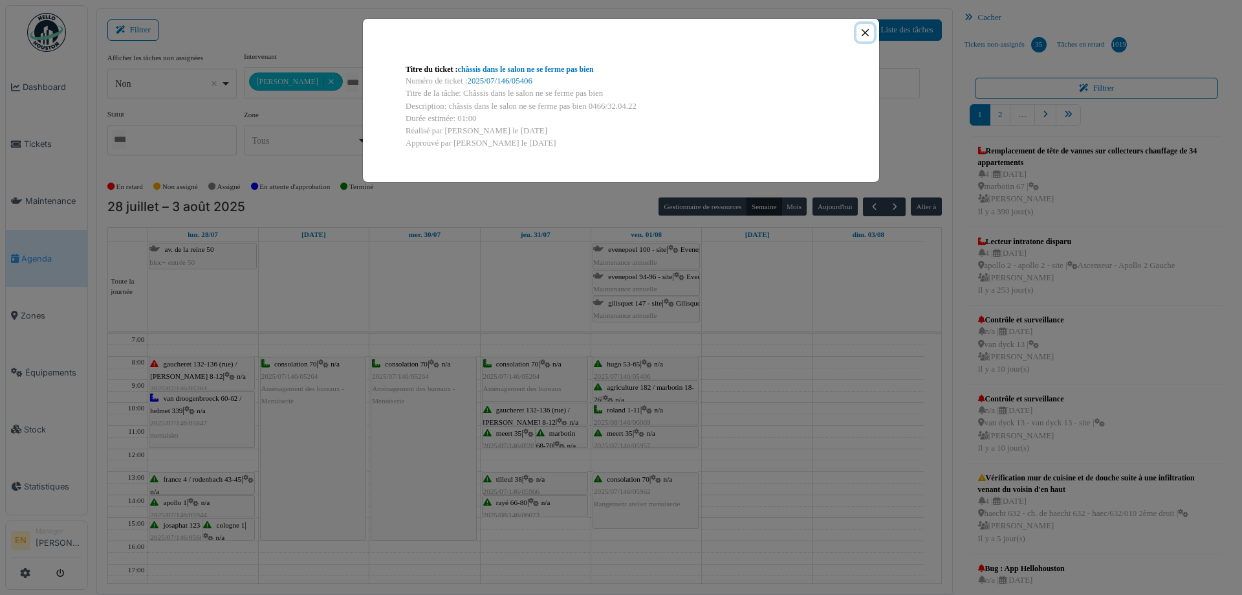
click at [864, 32] on button "Close" at bounding box center [865, 32] width 17 height 17
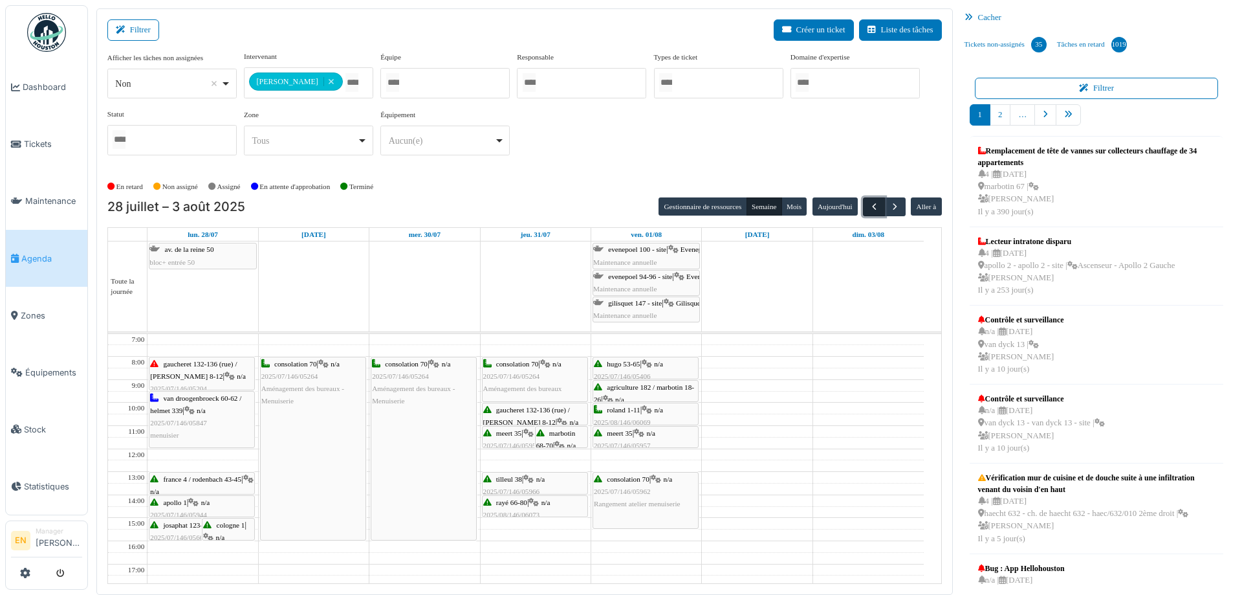
click at [869, 206] on span "button" at bounding box center [874, 206] width 11 height 11
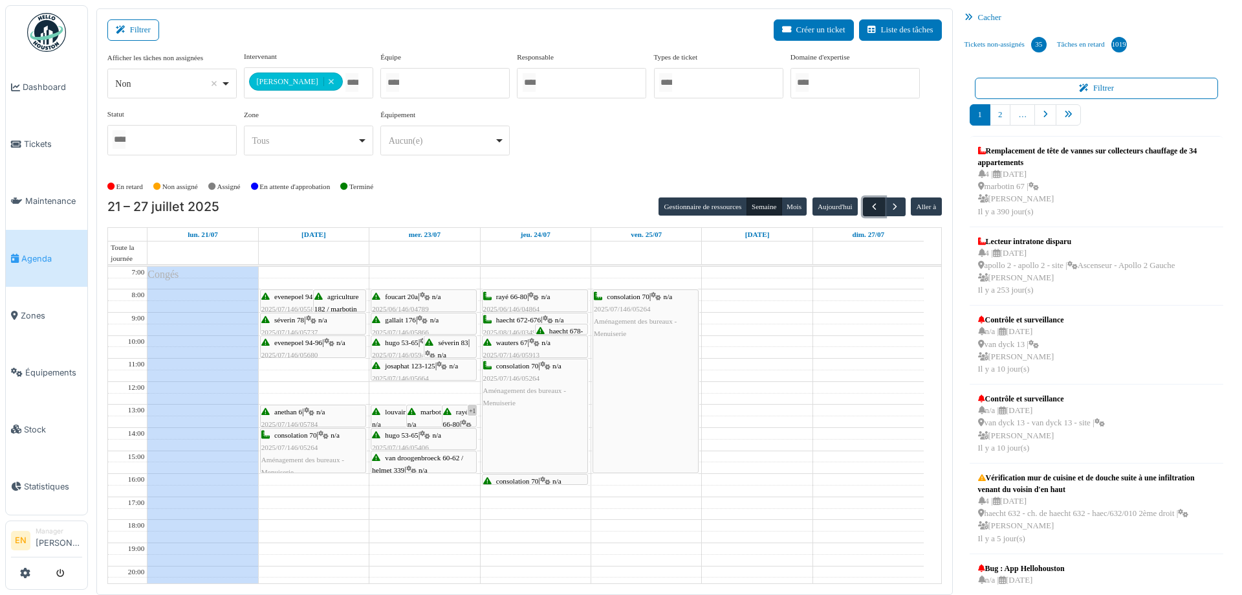
click at [869, 206] on span "button" at bounding box center [874, 206] width 11 height 11
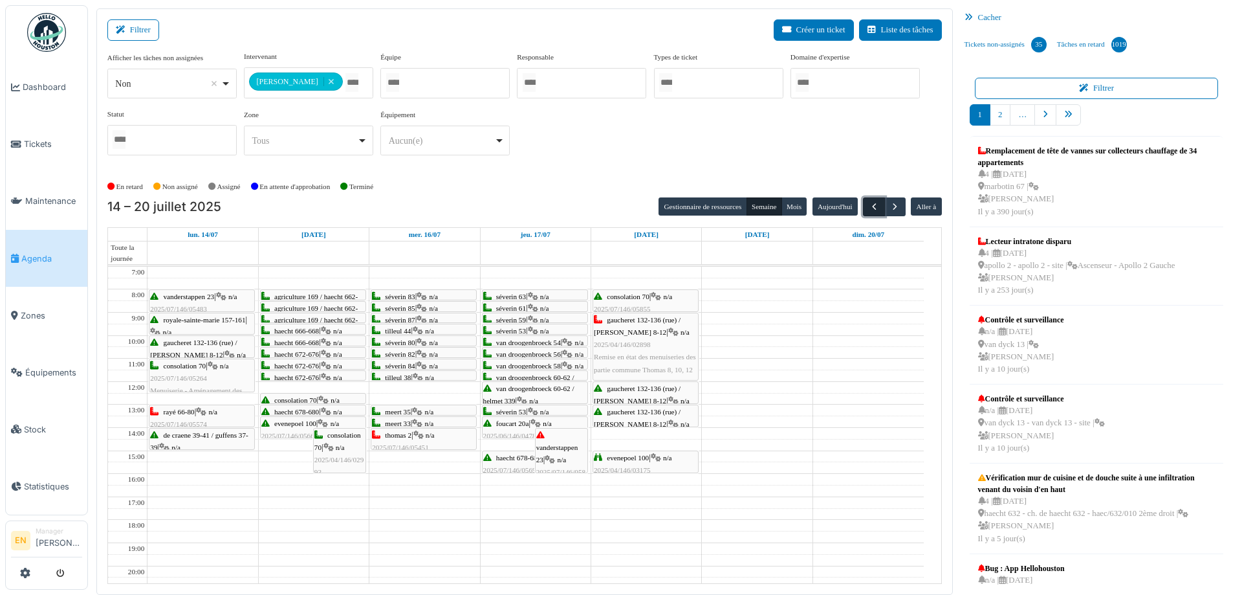
click at [869, 206] on span "button" at bounding box center [874, 206] width 11 height 11
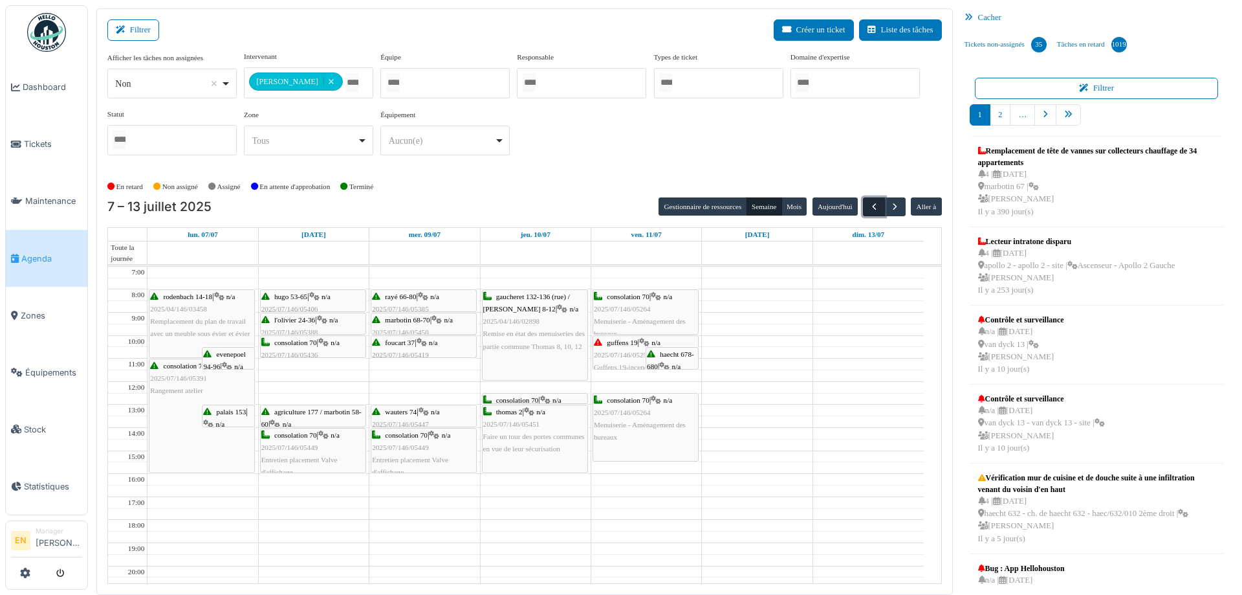
click at [869, 206] on span "button" at bounding box center [874, 206] width 11 height 11
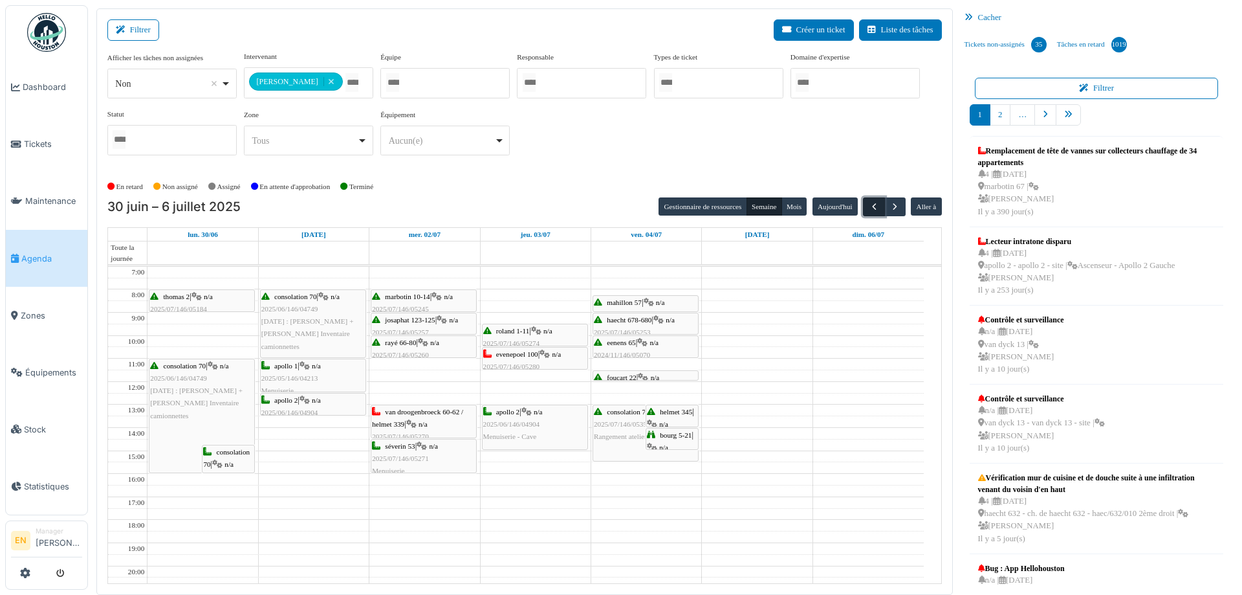
click at [869, 206] on span "button" at bounding box center [874, 206] width 11 height 11
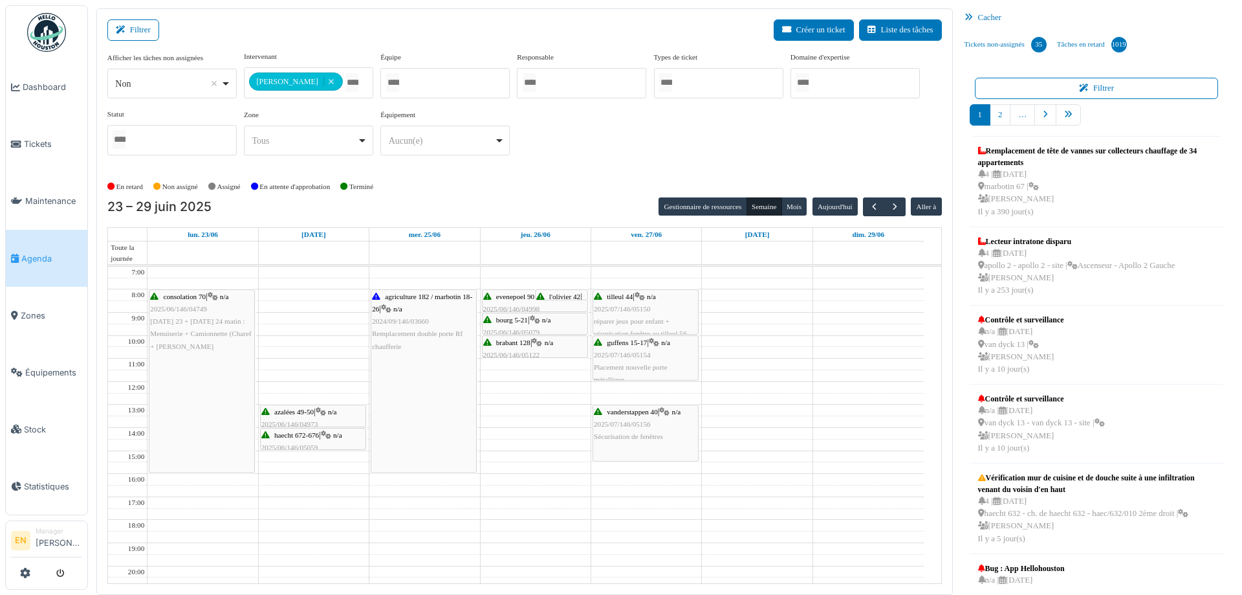
click at [571, 131] on div "**********" at bounding box center [524, 108] width 835 height 115
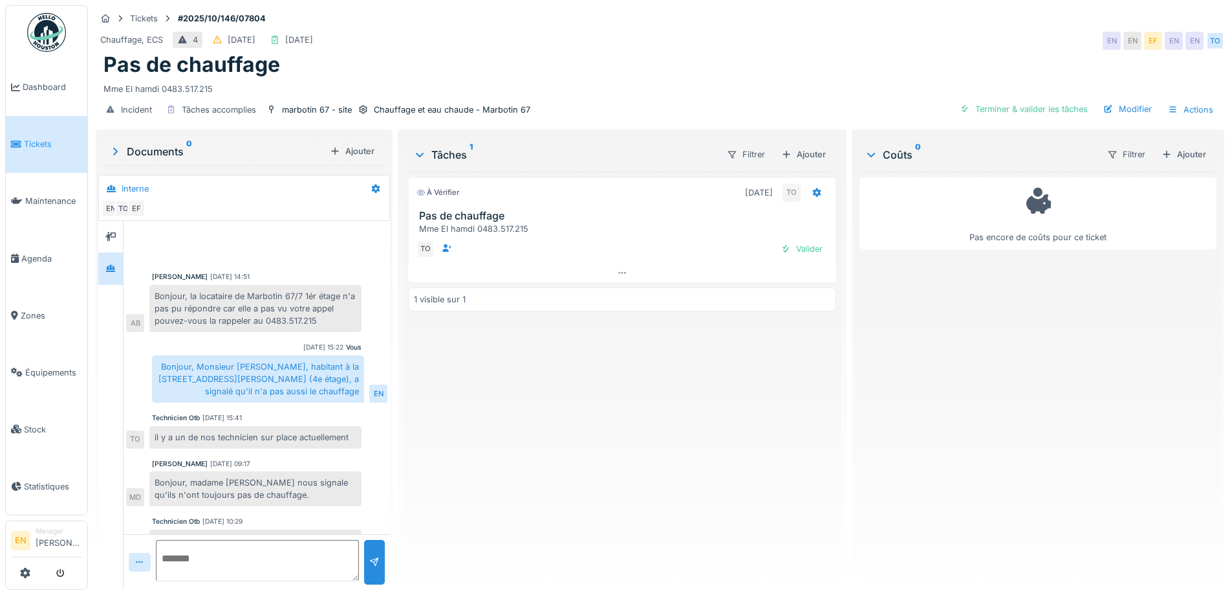
scroll to position [301, 0]
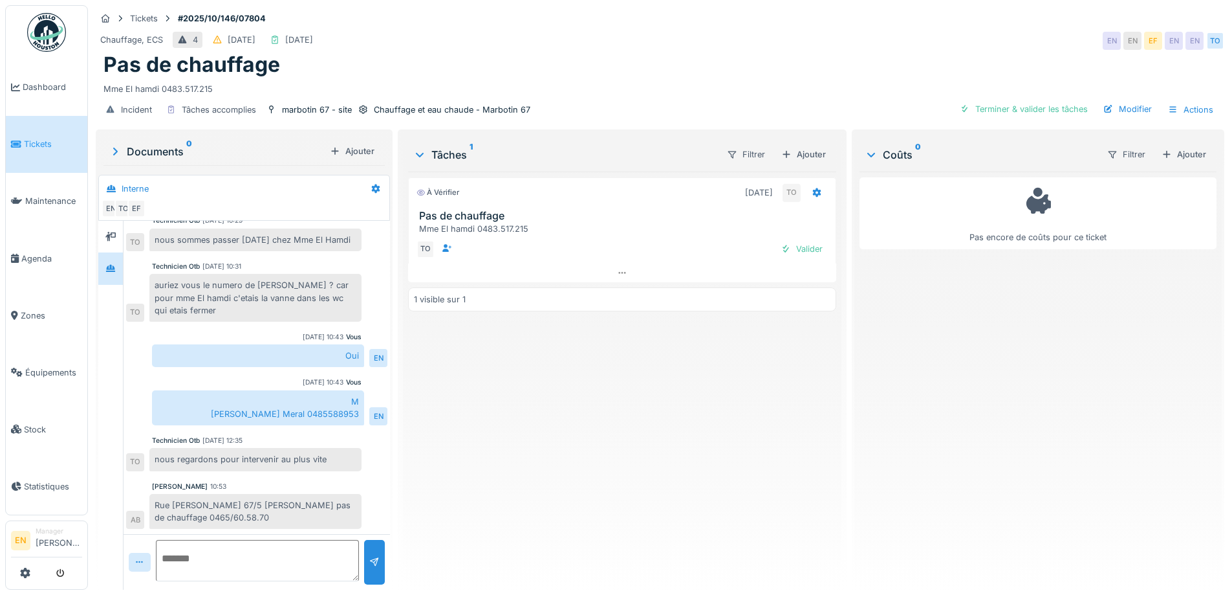
click at [626, 426] on div "À vérifier [DATE] TO Pas de chauffage Mme El hamdi 0483.517.215 TO Valider 1 vi…" at bounding box center [622, 375] width 428 height 408
click at [637, 455] on div "À vérifier [DATE] TO Pas de chauffage Mme El hamdi 0483.517.215 TO Valider 1 vi…" at bounding box center [622, 375] width 428 height 408
click at [639, 421] on div "À vérifier [DATE] TO Pas de chauffage Mme El hamdi 0483.517.215 TO Valider 1 vi…" at bounding box center [622, 375] width 428 height 408
click at [629, 419] on div "À vérifier [DATE] TO Pas de chauffage Mme El hamdi 0483.517.215 TO Valider 1 vi…" at bounding box center [622, 375] width 428 height 408
click at [647, 16] on div "Tickets #2025/10/146/07804" at bounding box center [660, 18] width 1129 height 16
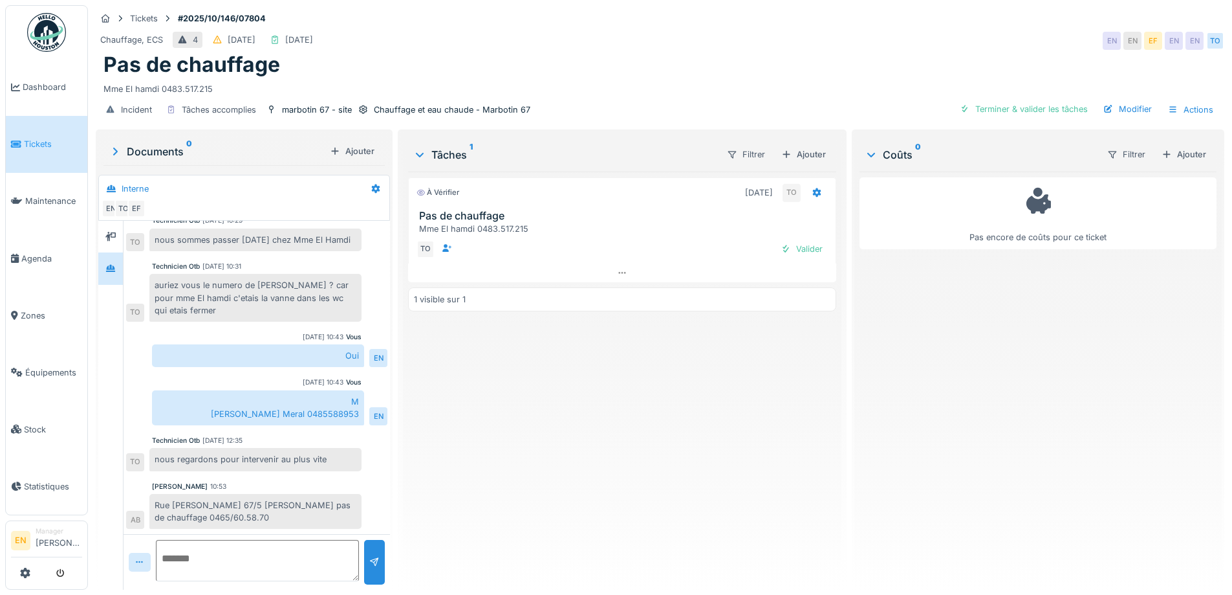
click at [714, 429] on div "À vérifier [DATE] TO Pas de chauffage Mme El hamdi 0483.517.215 TO Valider 1 vi…" at bounding box center [622, 375] width 428 height 408
click at [554, 426] on div "À vérifier [DATE] TO Pas de chauffage Mme El hamdi 0483.517.215 TO Valider 1 vi…" at bounding box center [622, 375] width 428 height 408
click at [551, 431] on div "À vérifier [DATE] TO Pas de chauffage Mme El hamdi 0483.517.215 TO Valider 1 vi…" at bounding box center [622, 375] width 428 height 408
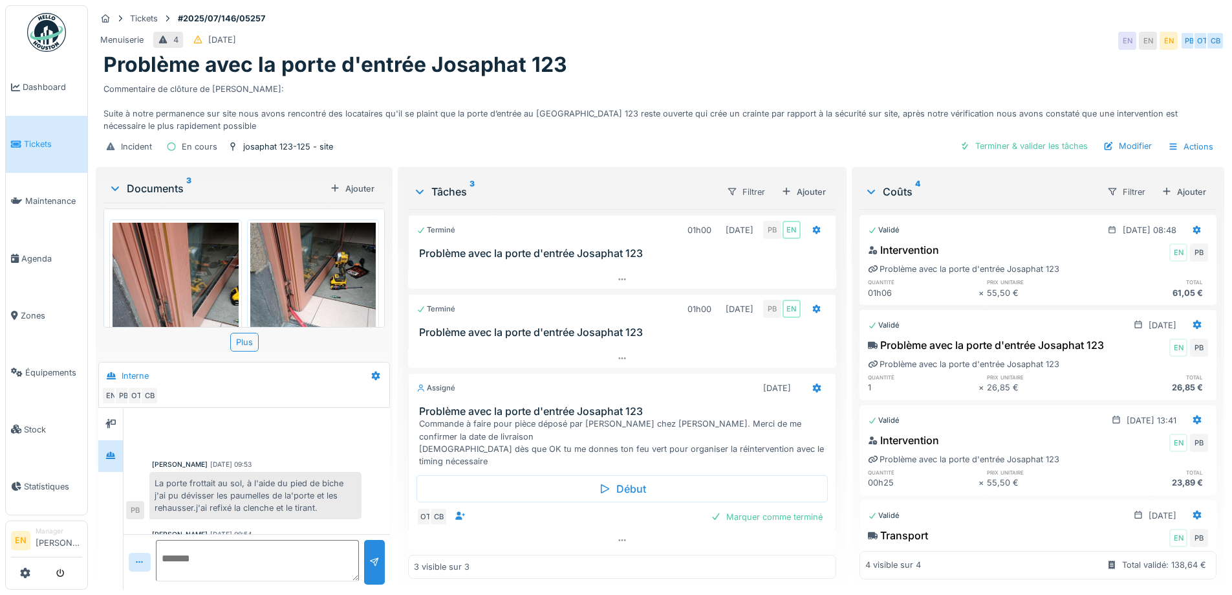
scroll to position [223, 0]
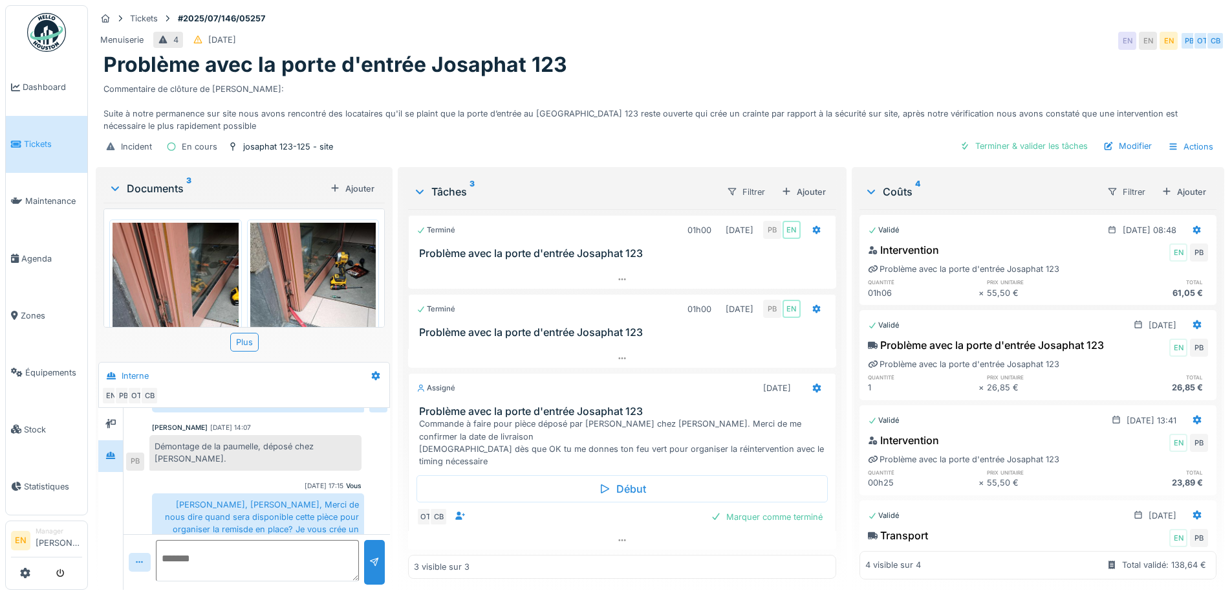
click at [739, 53] on div "Problème avec la porte d'entrée Josaphat 123" at bounding box center [660, 64] width 1113 height 25
click at [898, 34] on div "Menuiserie 4 [DATE] EN EN EN PB OT CB" at bounding box center [660, 40] width 1129 height 23
click at [787, 57] on div "Problème avec la porte d'entrée Josaphat 123" at bounding box center [660, 64] width 1113 height 25
click at [788, 52] on div "Problème avec la porte d'entrée Josaphat 123" at bounding box center [660, 64] width 1113 height 25
click at [931, 39] on div "Menuiserie 4 [DATE] EN EN EN PB OT CB" at bounding box center [660, 40] width 1129 height 23
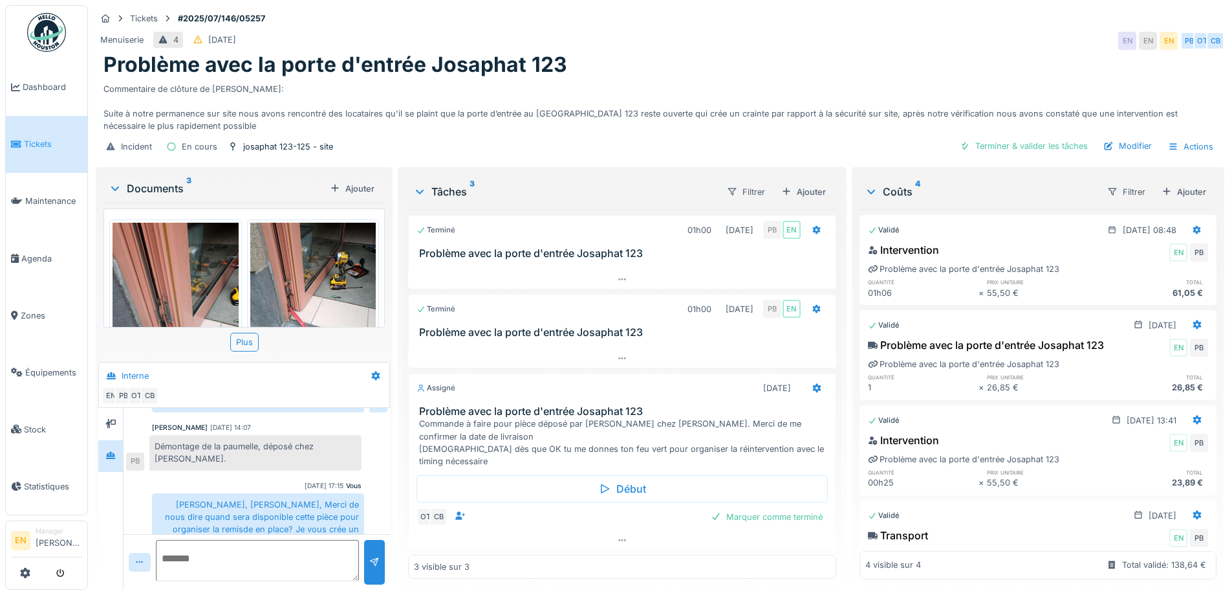
drag, startPoint x: 716, startPoint y: 20, endPoint x: 713, endPoint y: 28, distance: 8.8
click at [714, 29] on div "Menuiserie 4 [DATE] EN EN EN PB OT CB" at bounding box center [660, 40] width 1129 height 23
click at [773, 39] on div "Menuiserie 4 [DATE] EN EN EN PB OT CB" at bounding box center [660, 40] width 1129 height 23
click at [763, 62] on div "Problème avec la porte d'entrée Josaphat 123" at bounding box center [660, 64] width 1113 height 25
click at [675, 66] on div "Problème avec la porte d'entrée Josaphat 123" at bounding box center [660, 64] width 1113 height 25
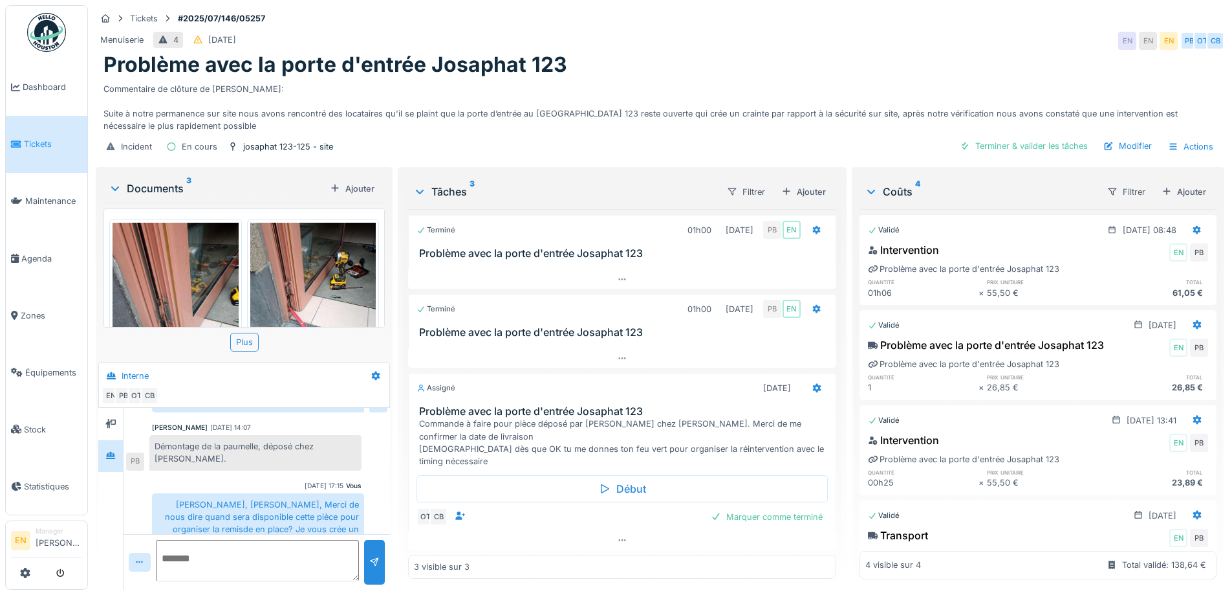
click at [867, 78] on div "Commentaire de clôture de [PERSON_NAME]: Suite à notre permanence sur site nous…" at bounding box center [660, 105] width 1113 height 55
click at [756, 39] on div "Menuiserie 4 [DATE] EN EN EN PB OT CB" at bounding box center [660, 40] width 1129 height 23
click at [618, 539] on icon at bounding box center [621, 540] width 7 height 2
click at [745, 36] on div "Menuiserie 4 [DATE] EN EN EN PB OT CB" at bounding box center [660, 40] width 1129 height 23
click at [1017, 35] on div "Menuiserie 4 [DATE] EN EN EN PB OT CB" at bounding box center [660, 40] width 1129 height 23
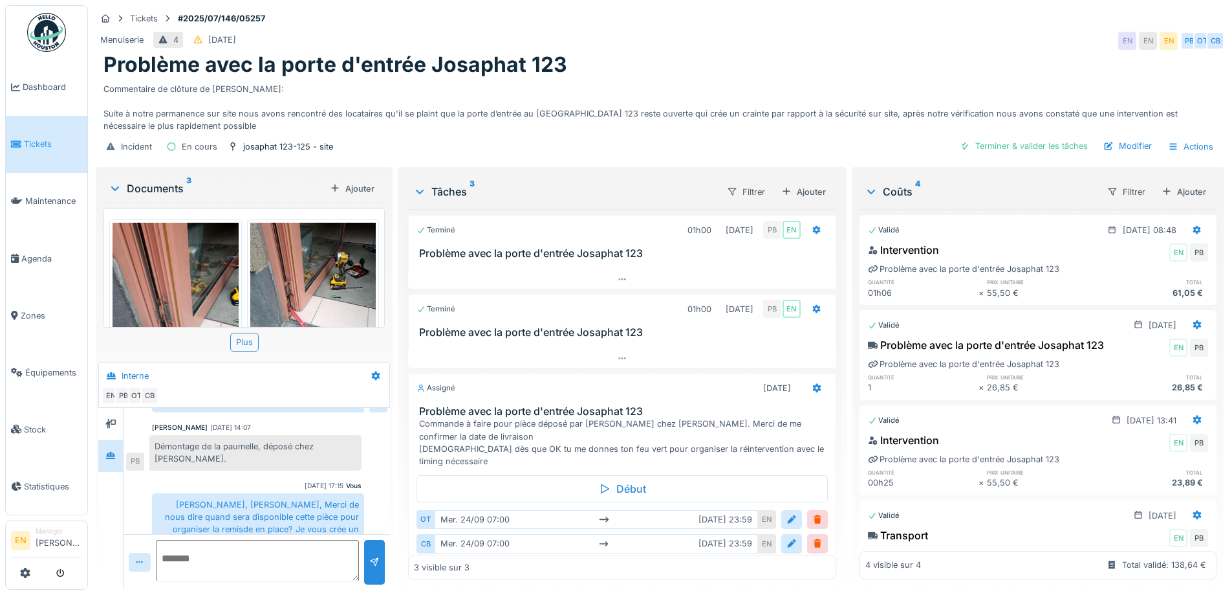
click at [926, 29] on div "Menuiserie 4 [DATE] EN EN EN PB OT CB" at bounding box center [660, 40] width 1129 height 23
click at [927, 60] on div "Problème avec la porte d'entrée Josaphat 123" at bounding box center [660, 64] width 1113 height 25
click at [954, 52] on div "Problème avec la porte d'entrée Josaphat 123" at bounding box center [660, 64] width 1113 height 25
click at [893, 31] on div "Menuiserie 4 [DATE] EN EN EN PB OT CB" at bounding box center [660, 40] width 1129 height 23
click at [749, 78] on div "Commentaire de clôture de [PERSON_NAME]: Suite à notre permanence sur site nous…" at bounding box center [660, 105] width 1113 height 55
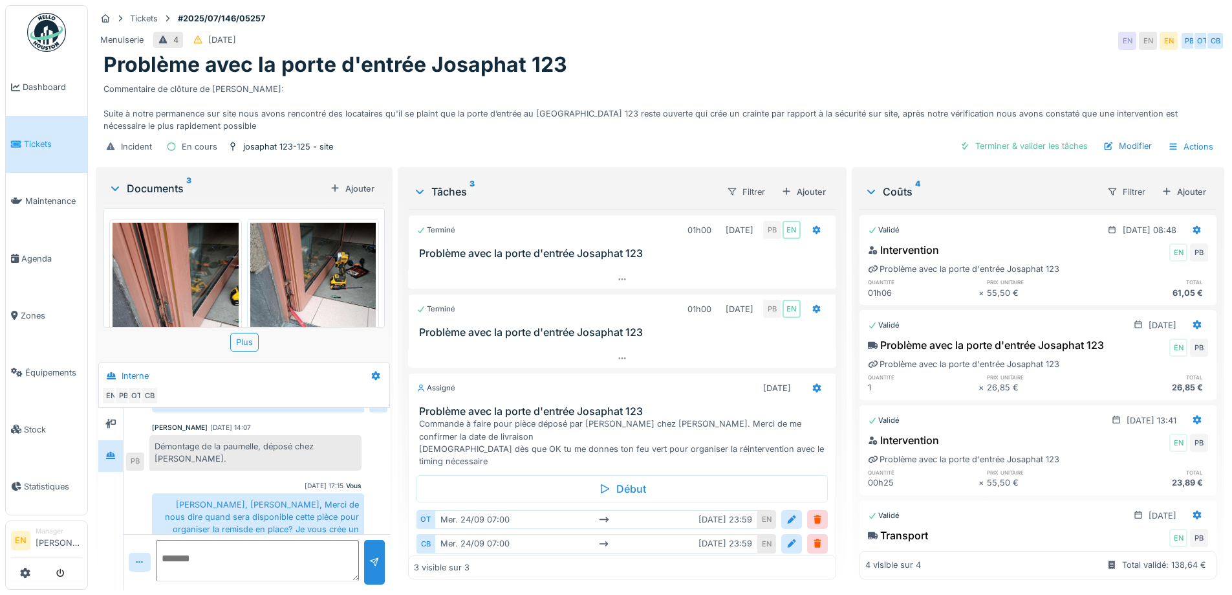
click at [707, 52] on div "Problème avec la porte d'entrée Josaphat 123" at bounding box center [660, 64] width 1113 height 25
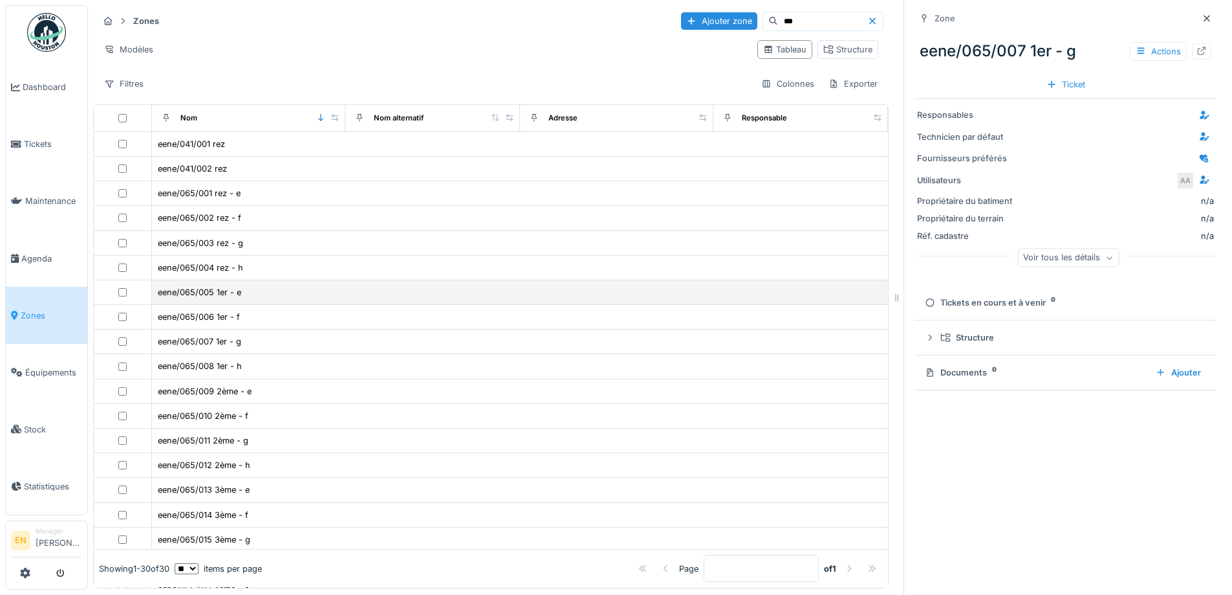
scroll to position [129, 0]
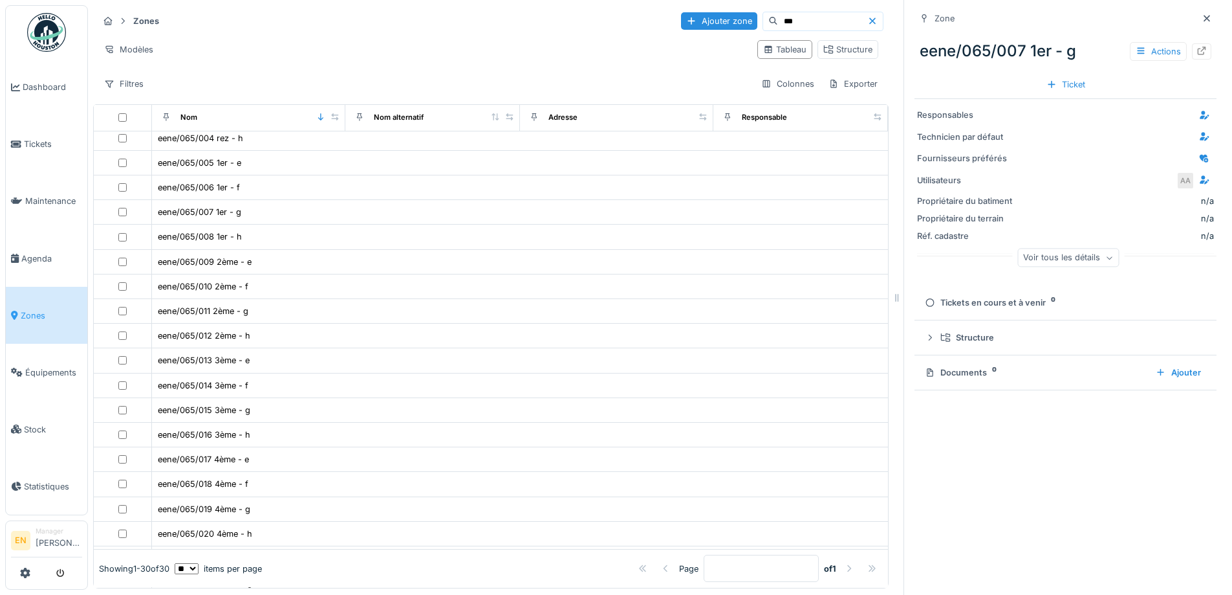
click at [582, 57] on div "Zones Ajouter zone *** Modèles Tableau Structure Filtres Colonnes Exporter" at bounding box center [491, 52] width 796 height 94
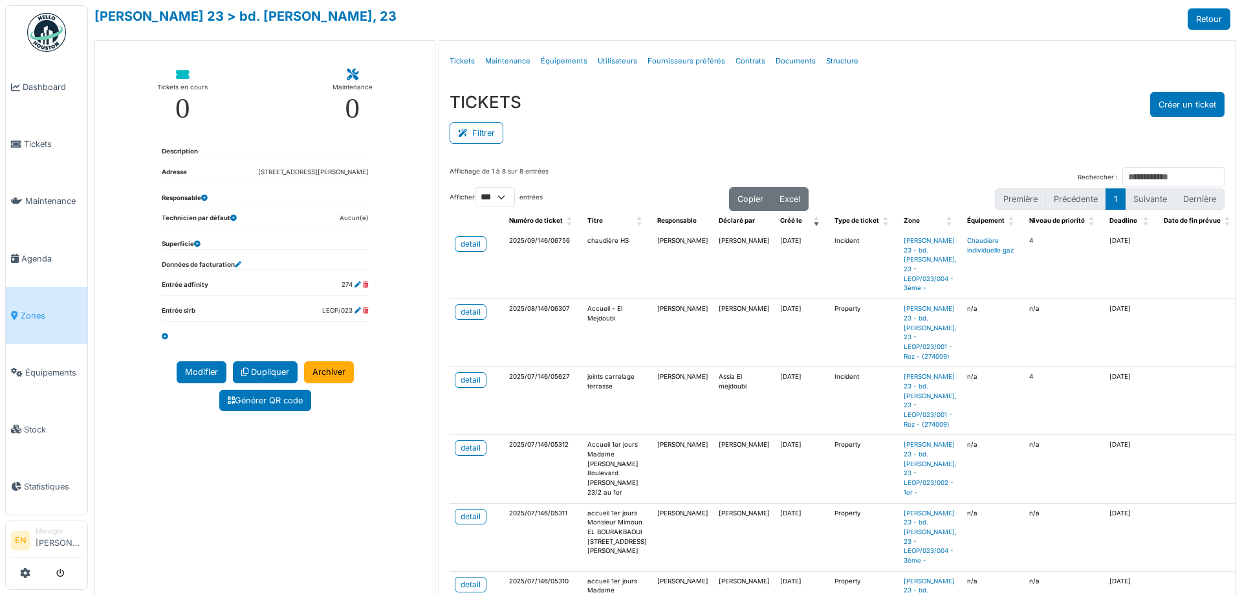
select select "***"
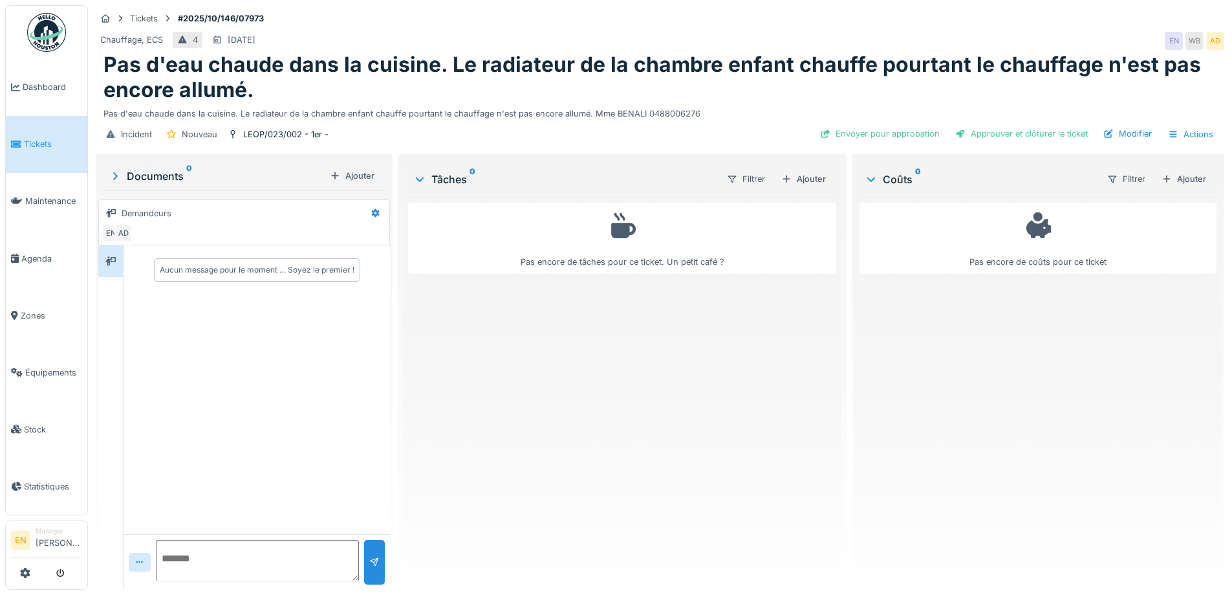
click at [851, 31] on div "Chauffage, ECS 4 [DATE] EN WB AD" at bounding box center [660, 40] width 1129 height 23
click at [536, 56] on h1 "Pas d'eau chaude dans la cuisine. Le radiateur de la chambre enfant chauffe pou…" at bounding box center [660, 77] width 1113 height 50
click at [729, 82] on h1 "Pas d'eau chaude dans la cuisine. Le radiateur de la chambre enfant chauffe pou…" at bounding box center [660, 77] width 1113 height 50
click at [613, 337] on div "Pas encore de tâches pour ce ticket. Un petit café ?" at bounding box center [622, 388] width 428 height 382
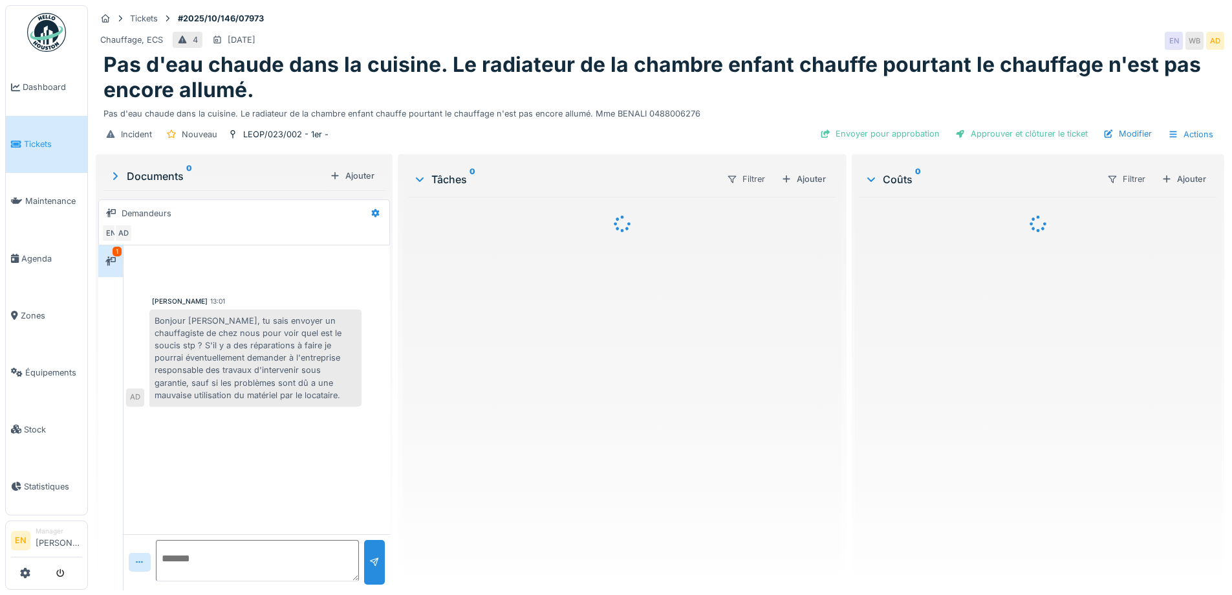
click at [611, 336] on div at bounding box center [622, 388] width 428 height 382
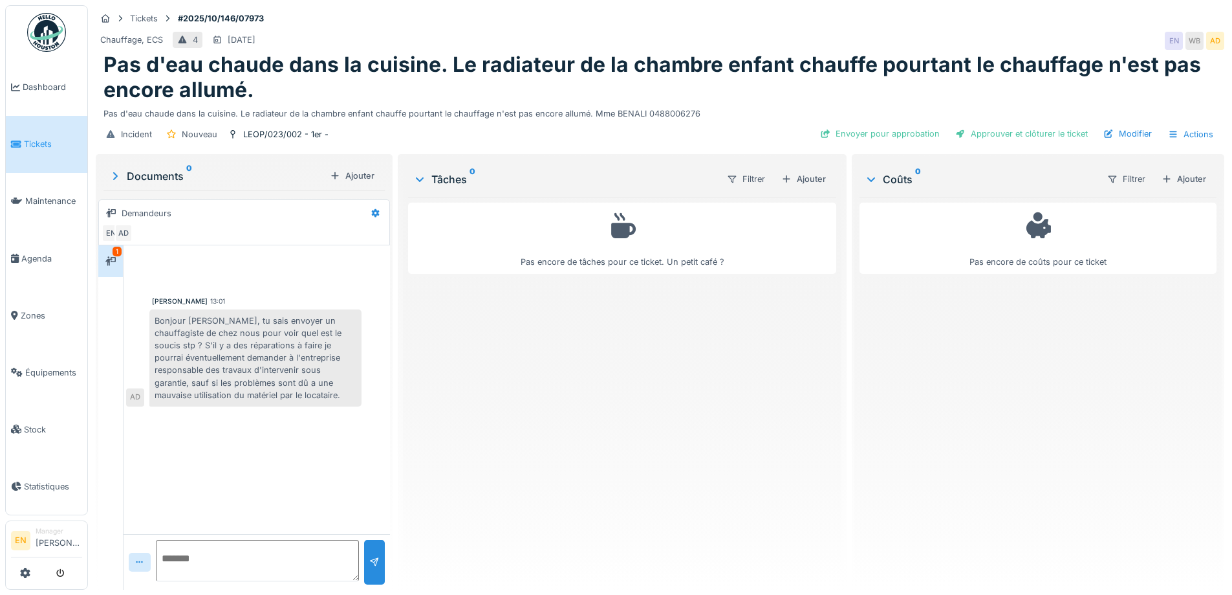
click at [266, 565] on textarea at bounding box center [257, 560] width 203 height 41
click at [184, 559] on textarea "**********" at bounding box center [255, 560] width 199 height 41
drag, startPoint x: 255, startPoint y: 568, endPoint x: 160, endPoint y: 567, distance: 94.5
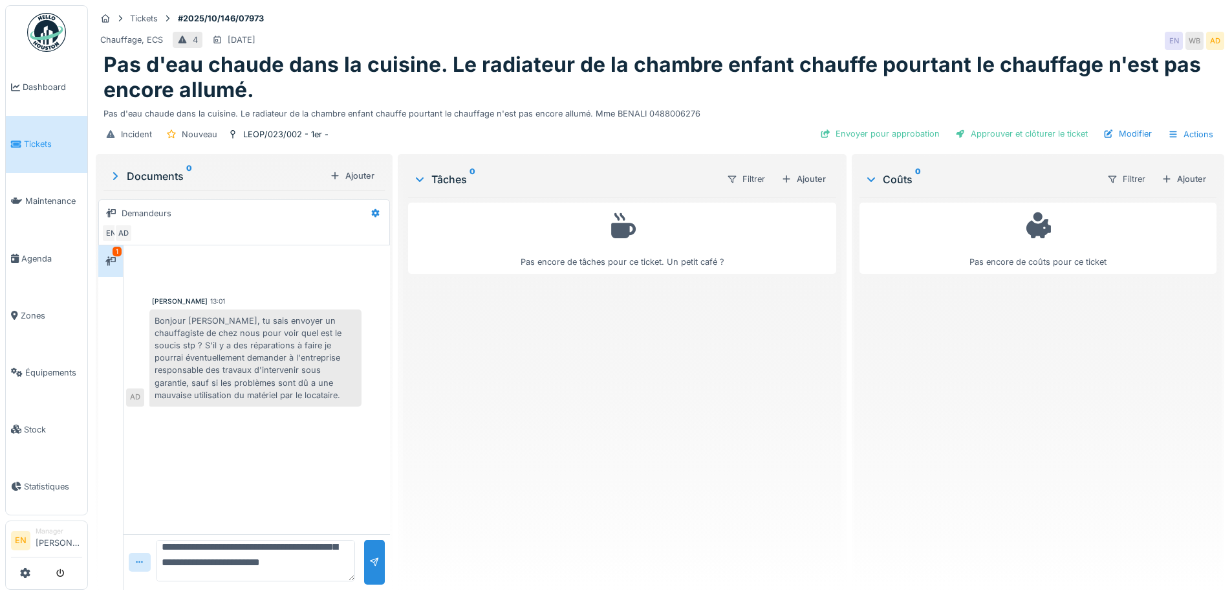
click at [160, 567] on textarea "**********" at bounding box center [255, 560] width 199 height 41
click at [278, 559] on textarea "**********" at bounding box center [255, 560] width 199 height 41
click at [312, 562] on textarea "**********" at bounding box center [255, 560] width 199 height 41
type textarea "**********"
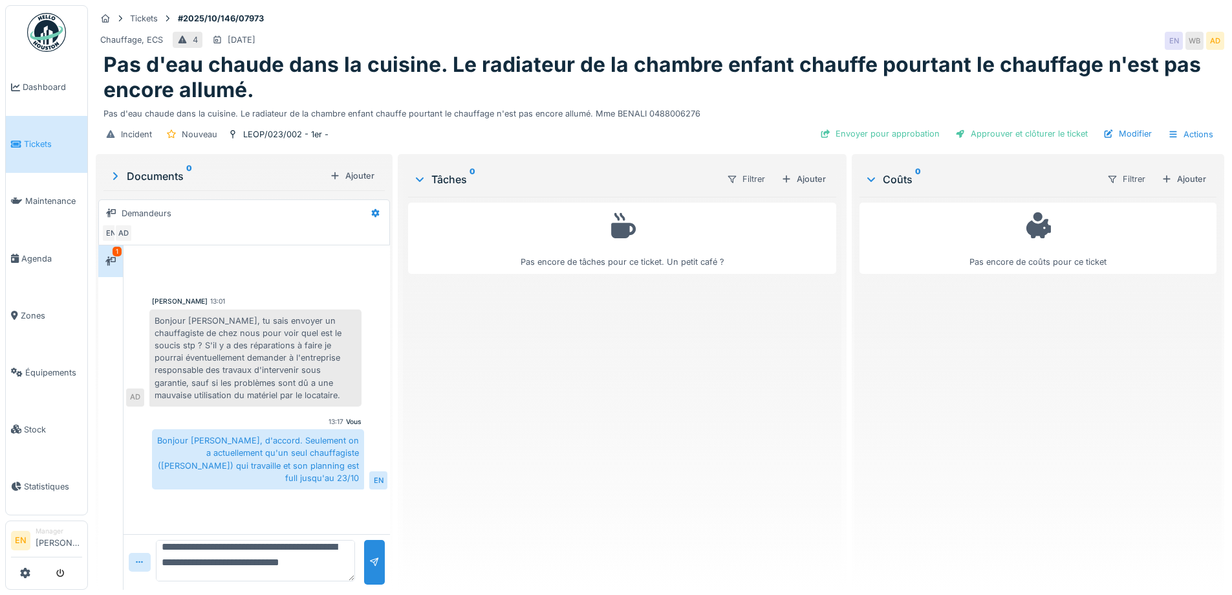
scroll to position [16, 0]
type textarea "**********"
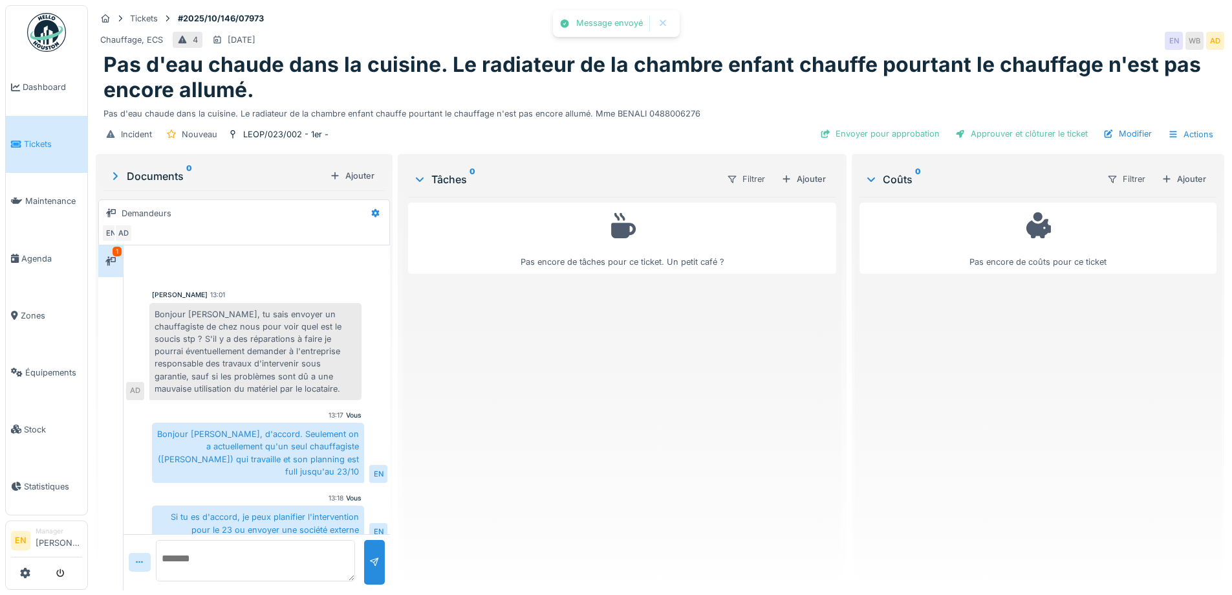
click at [218, 505] on div "Si tu es d'accord, je peux planifier l'intervention pour le 23 ou envoyer une s…" at bounding box center [258, 522] width 212 height 35
click at [444, 388] on div "Pas encore de tâches pour ce ticket. Un petit café ?" at bounding box center [622, 388] width 428 height 382
click at [584, 492] on div "Pas encore de tâches pour ce ticket. Un petit café ?" at bounding box center [622, 388] width 428 height 382
click at [608, 488] on div "Pas encore de tâches pour ce ticket. Un petit café ?" at bounding box center [622, 388] width 428 height 382
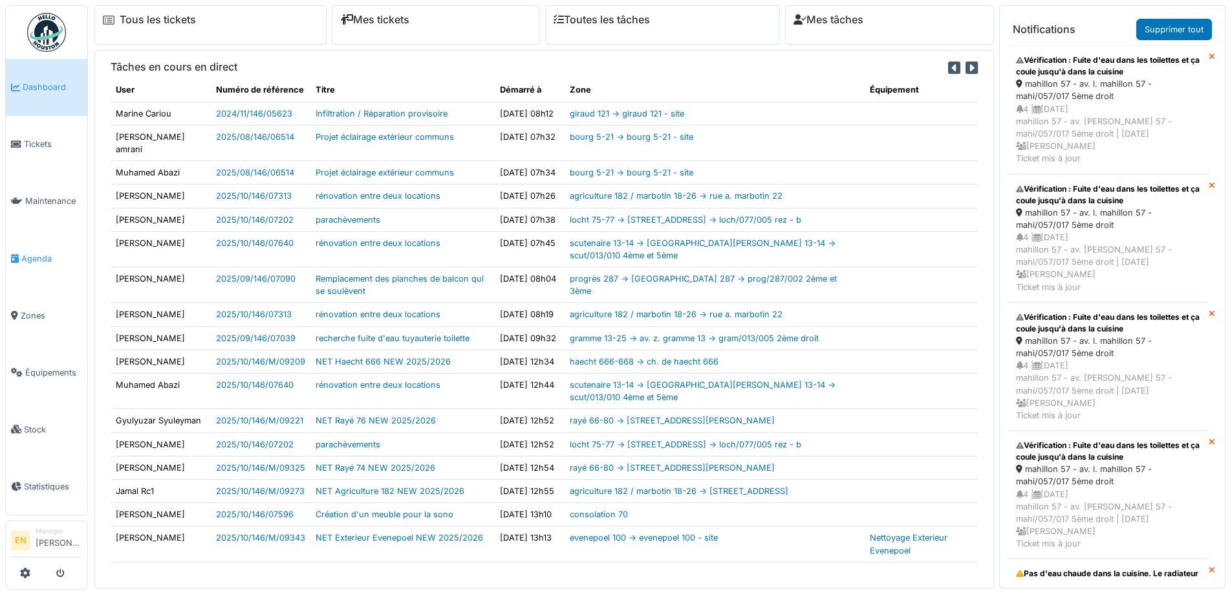
click at [30, 252] on span "Agenda" at bounding box center [51, 258] width 61 height 12
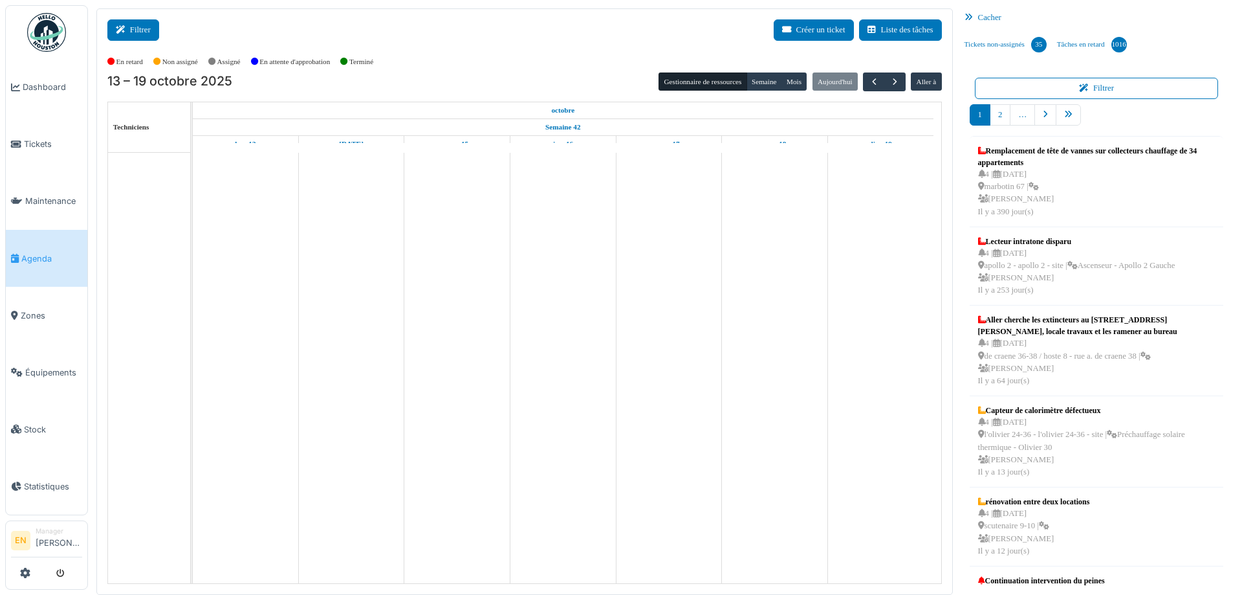
click at [137, 30] on button "Filtrer" at bounding box center [133, 29] width 52 height 21
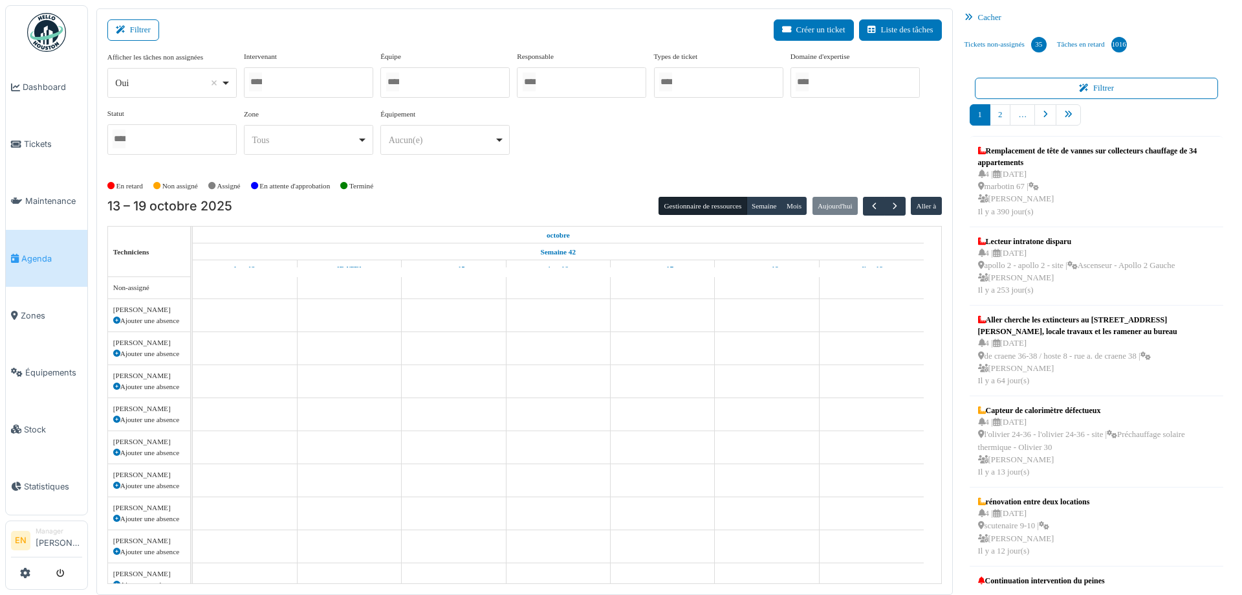
click at [229, 87] on div "Oui Remove item" at bounding box center [172, 83] width 118 height 19
select select "**"
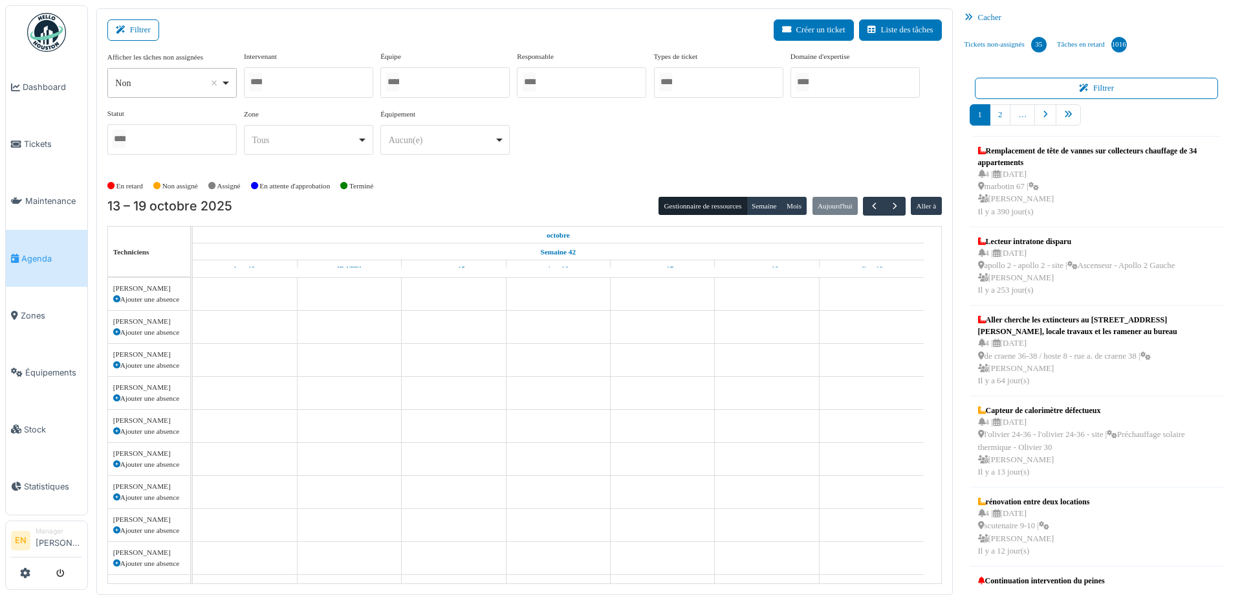
click at [337, 82] on div at bounding box center [308, 82] width 129 height 30
type input "*****"
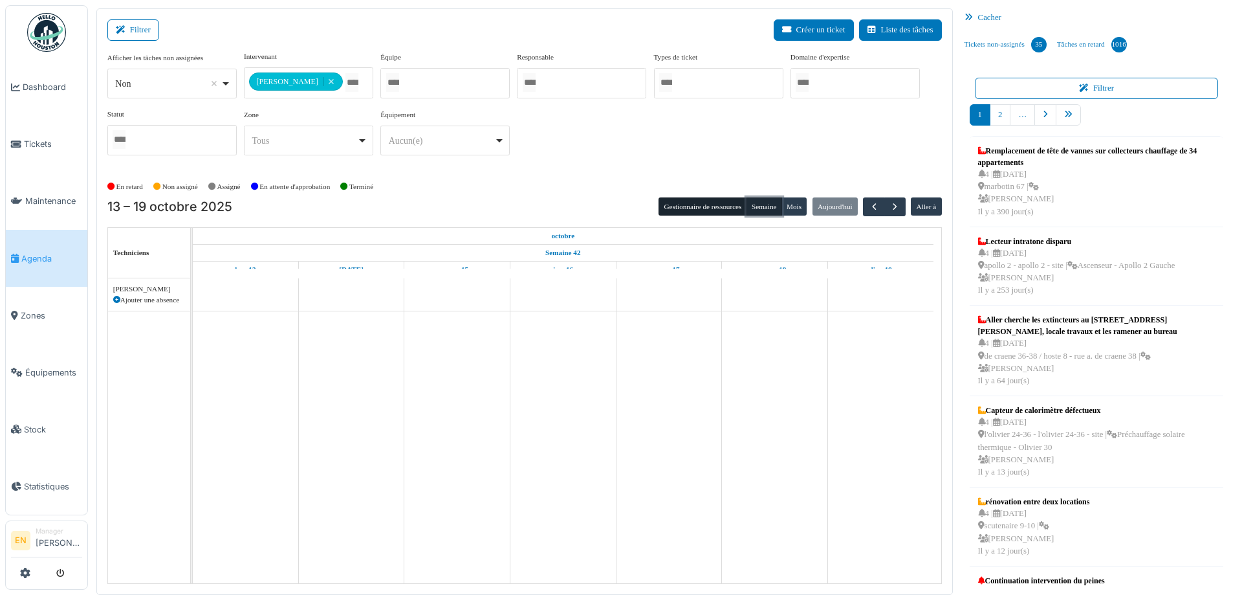
click at [764, 206] on button "Semaine" at bounding box center [765, 206] width 36 height 18
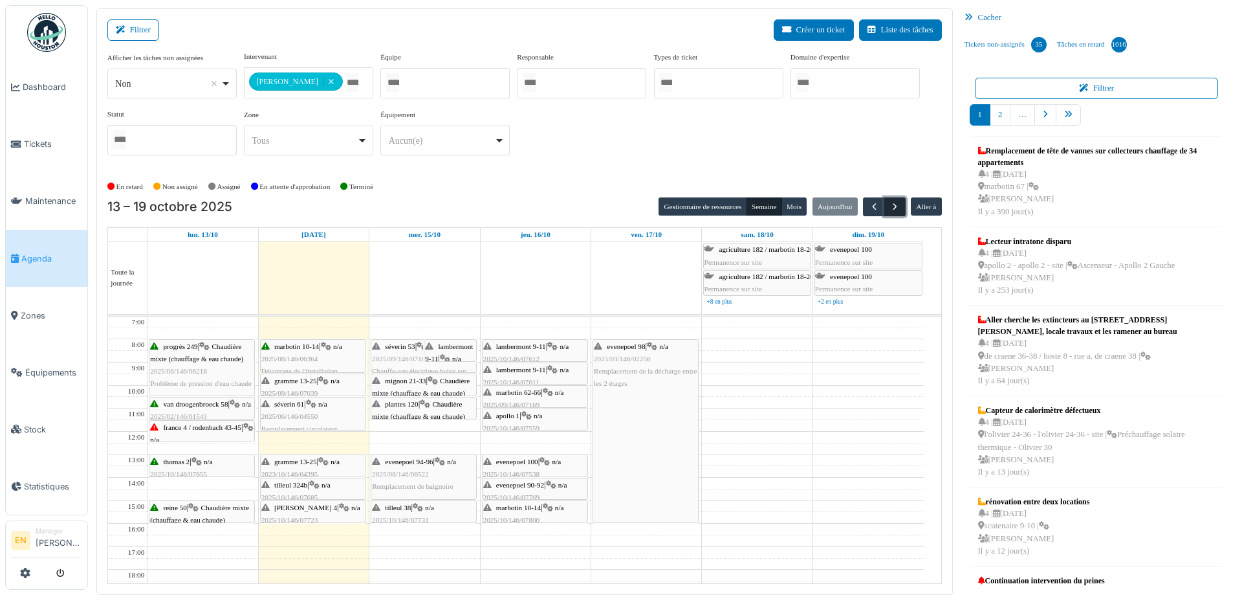
click at [890, 202] on span "button" at bounding box center [895, 206] width 11 height 11
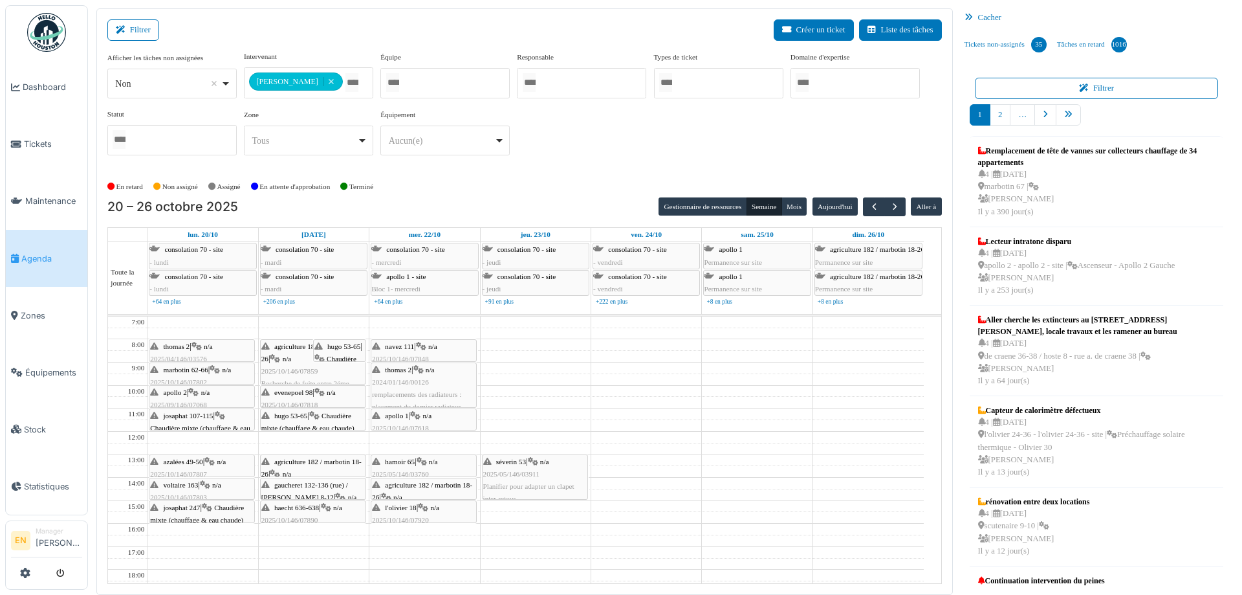
click at [613, 148] on div "**********" at bounding box center [524, 108] width 835 height 115
click at [36, 311] on span "Zones" at bounding box center [51, 315] width 61 height 12
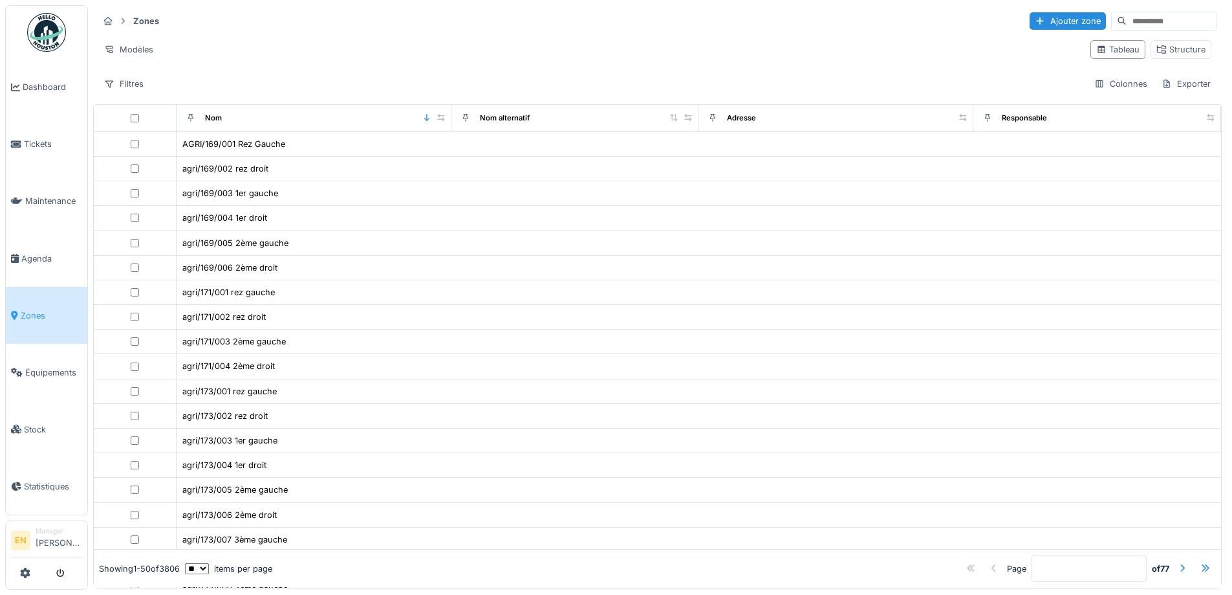
click at [47, 37] on img at bounding box center [46, 32] width 39 height 39
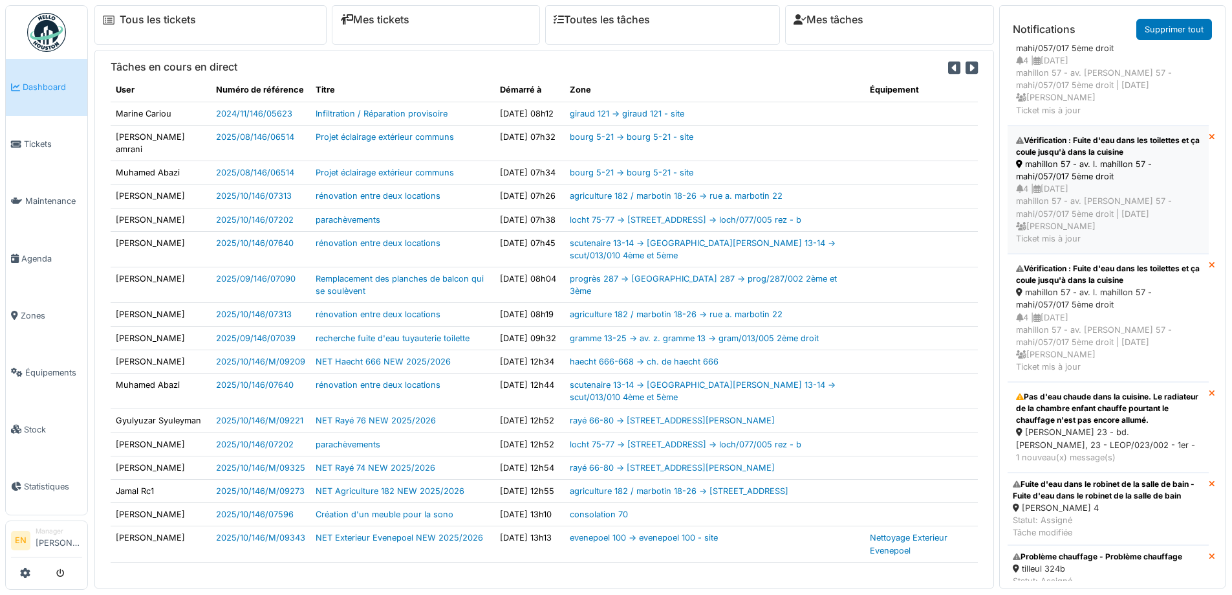
scroll to position [290, 0]
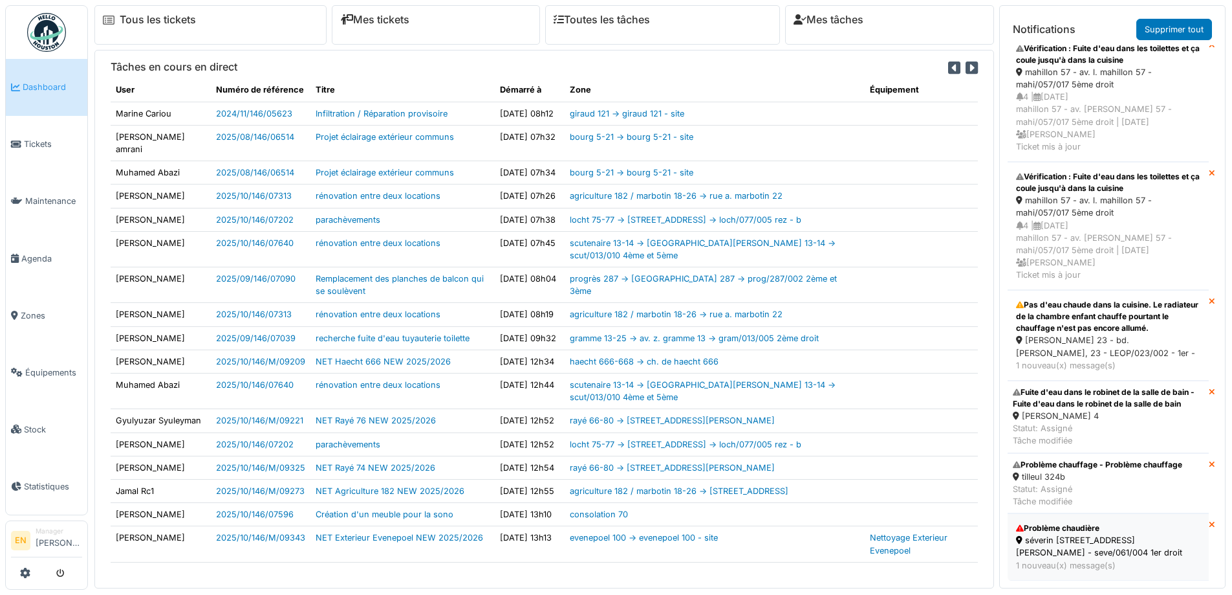
click at [1088, 534] on div "séverin [STREET_ADDRESS][PERSON_NAME] - seve/061/004 1er droit" at bounding box center [1108, 546] width 184 height 25
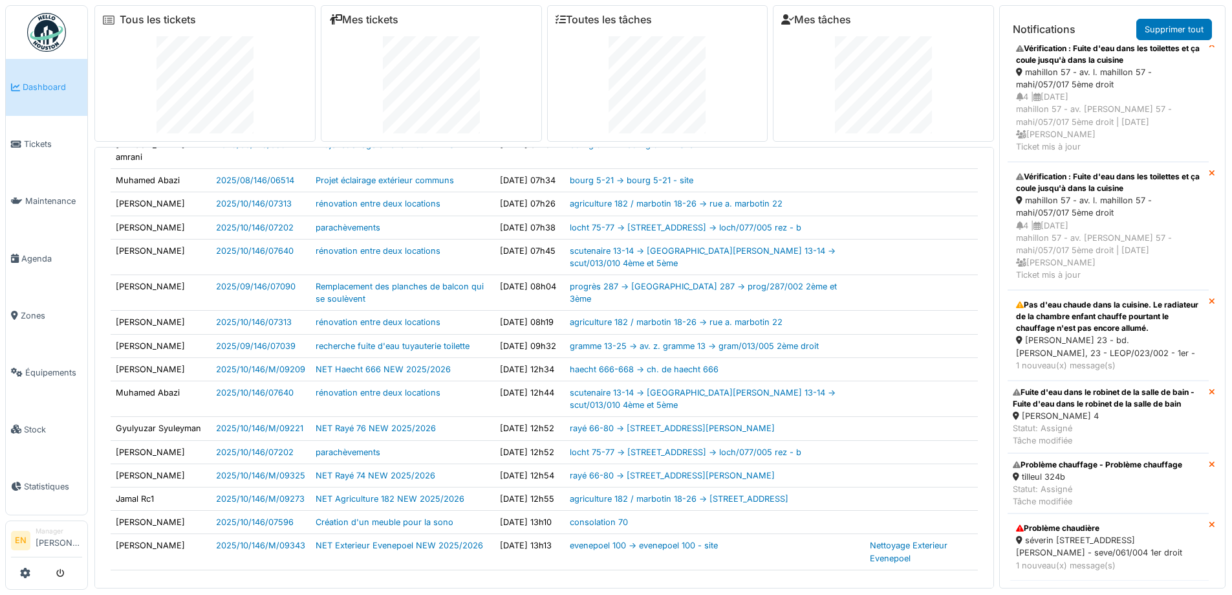
scroll to position [146, 0]
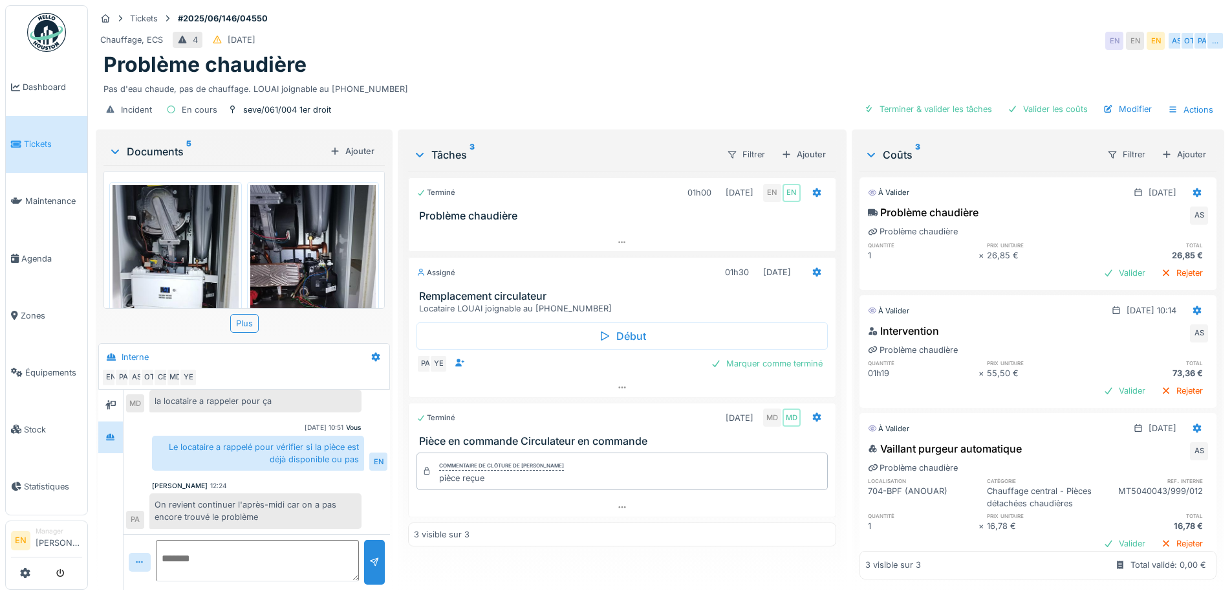
scroll to position [10, 0]
click at [45, 41] on img at bounding box center [46, 32] width 39 height 39
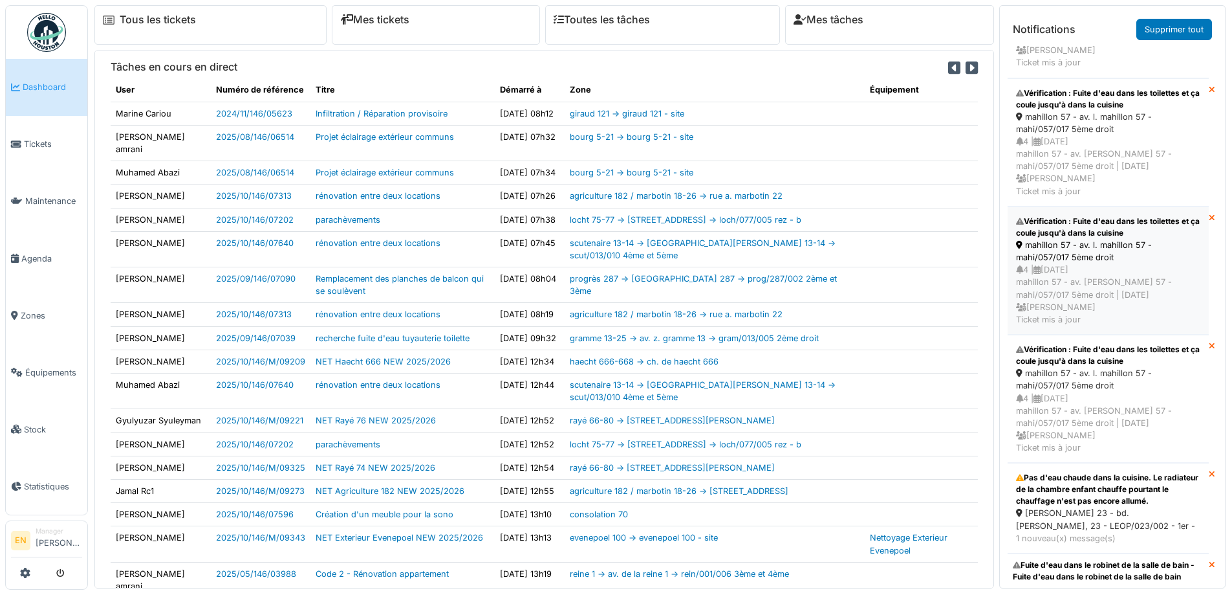
scroll to position [223, 0]
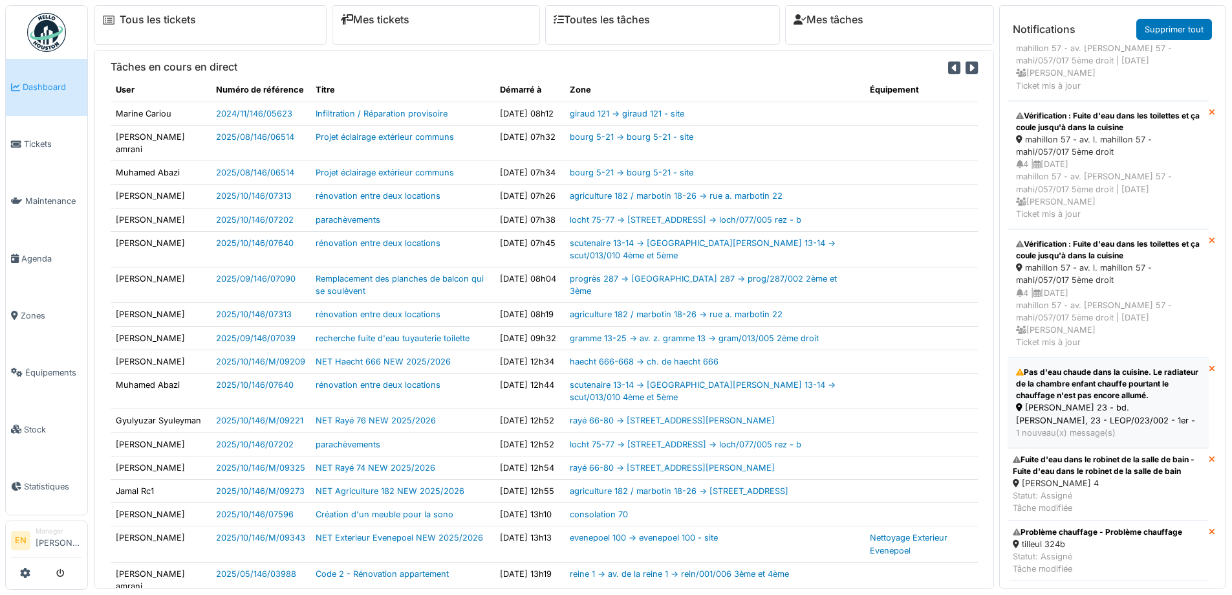
click at [1087, 378] on div "Pas d'eau chaude dans la cuisine. Le radiateur de la chambre enfant chauffe pou…" at bounding box center [1108, 383] width 184 height 35
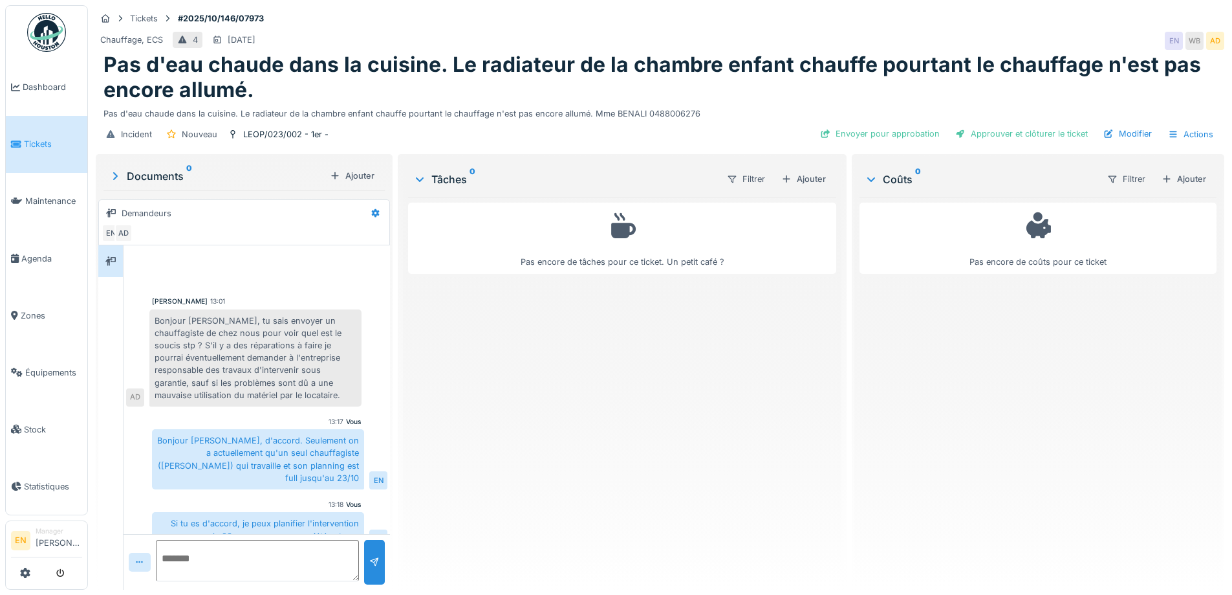
scroll to position [6, 0]
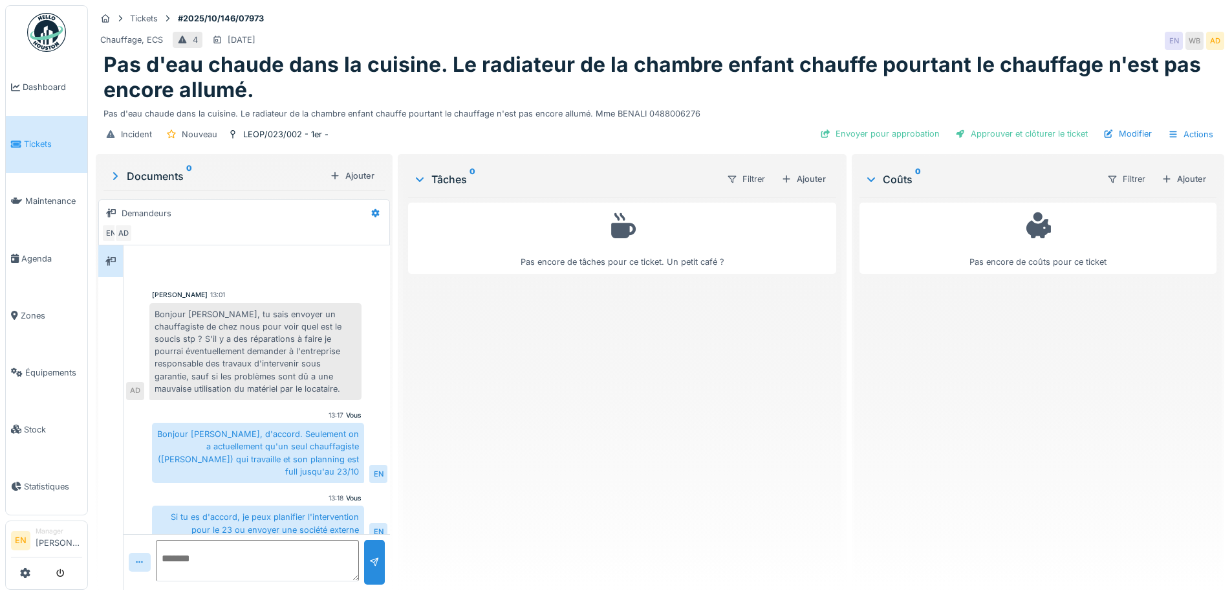
click at [473, 479] on div "Pas encore de tâches pour ce ticket. Un petit café ?" at bounding box center [622, 388] width 428 height 382
click at [504, 469] on div "Pas encore de tâches pour ce ticket. Un petit café ?" at bounding box center [622, 388] width 428 height 382
click at [517, 474] on div "Pas encore de tâches pour ce ticket. Un petit café ?" at bounding box center [622, 388] width 428 height 382
click at [55, 44] on img at bounding box center [46, 32] width 39 height 39
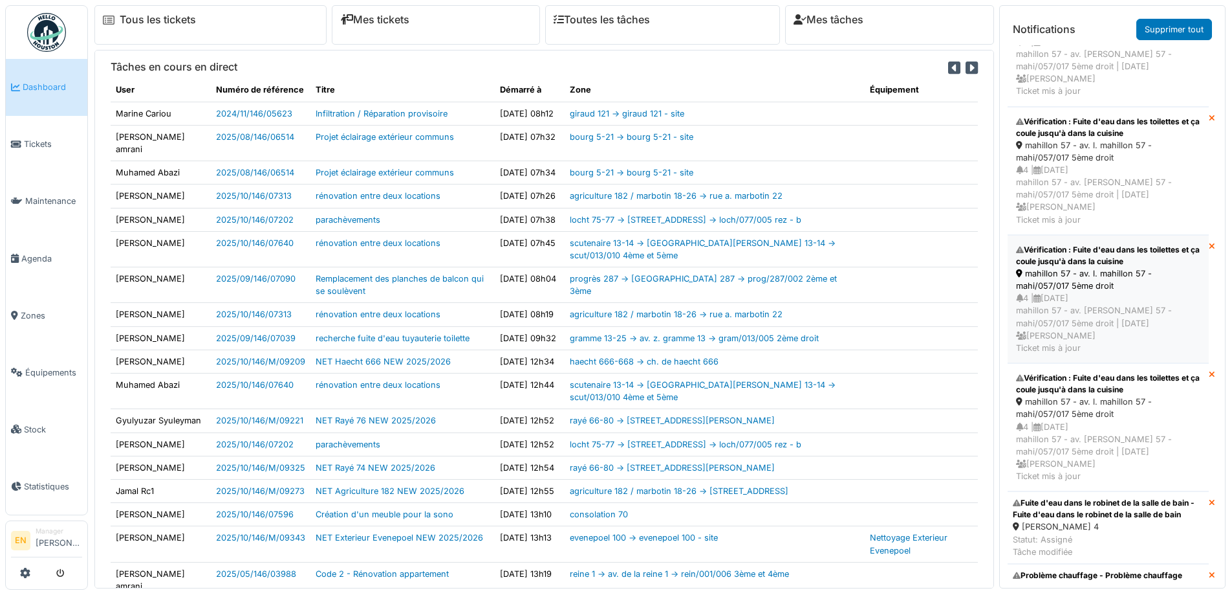
scroll to position [120, 0]
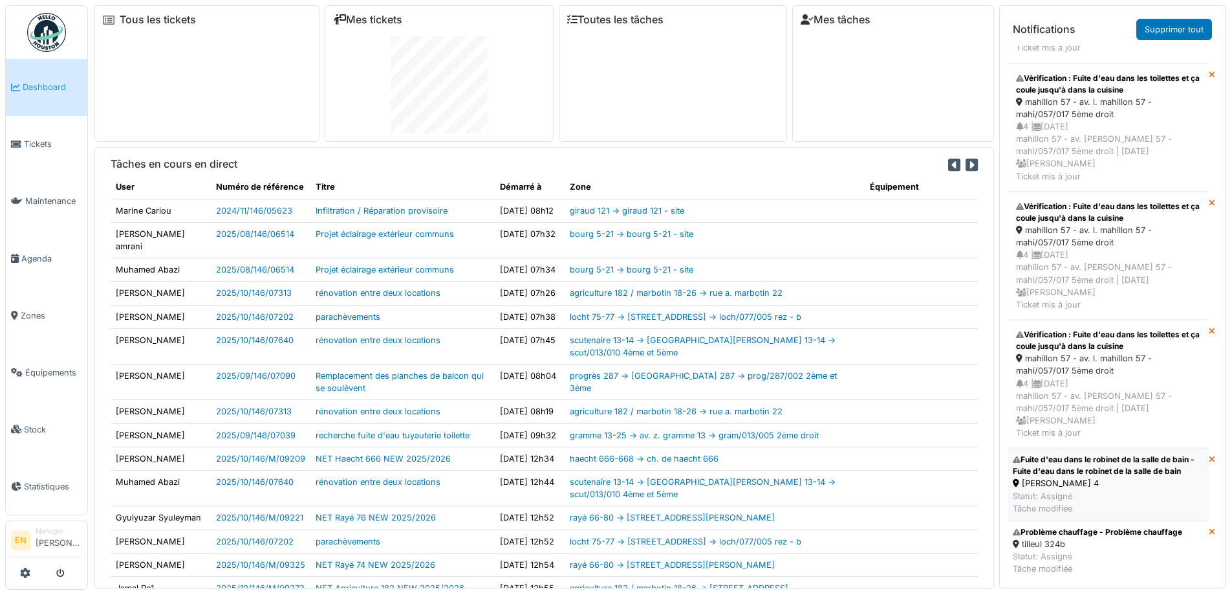
click at [1077, 467] on div "Fuite d'eau dans le robinet de la salle de bain - Fuite d'eau dans le robinet d…" at bounding box center [1108, 465] width 191 height 23
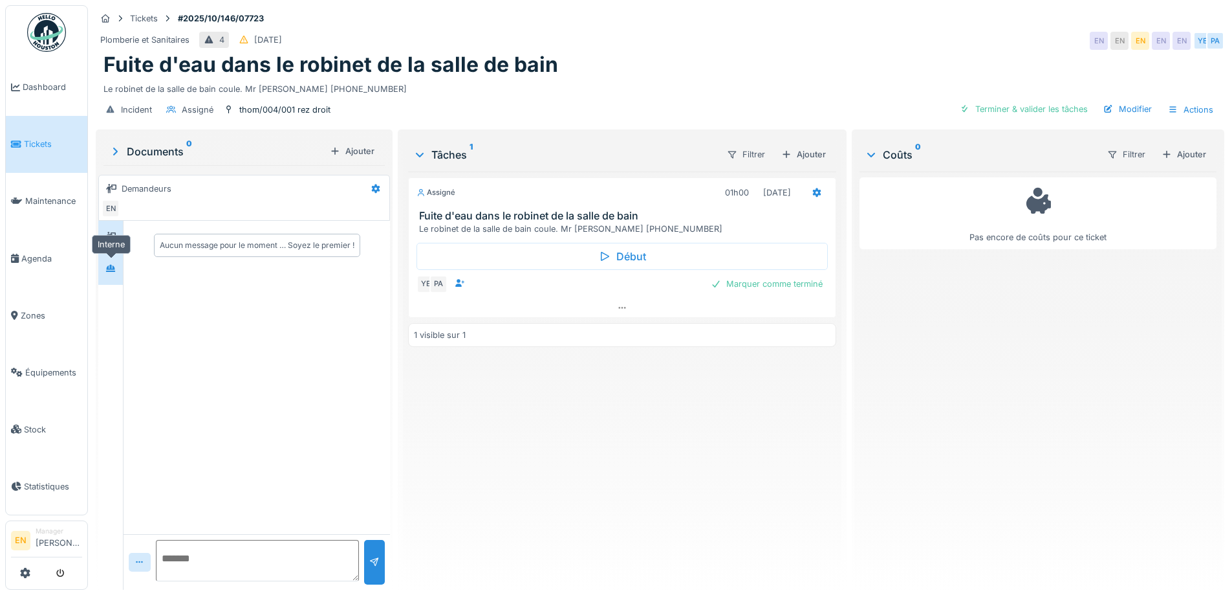
click at [116, 266] on icon at bounding box center [110, 268] width 10 height 8
click at [571, 468] on div "Assigné 01h00 [DATE] Fuite d'eau dans le robinet de la salle de bain Le robinet…" at bounding box center [622, 375] width 428 height 408
click at [622, 302] on div at bounding box center [622, 307] width 426 height 19
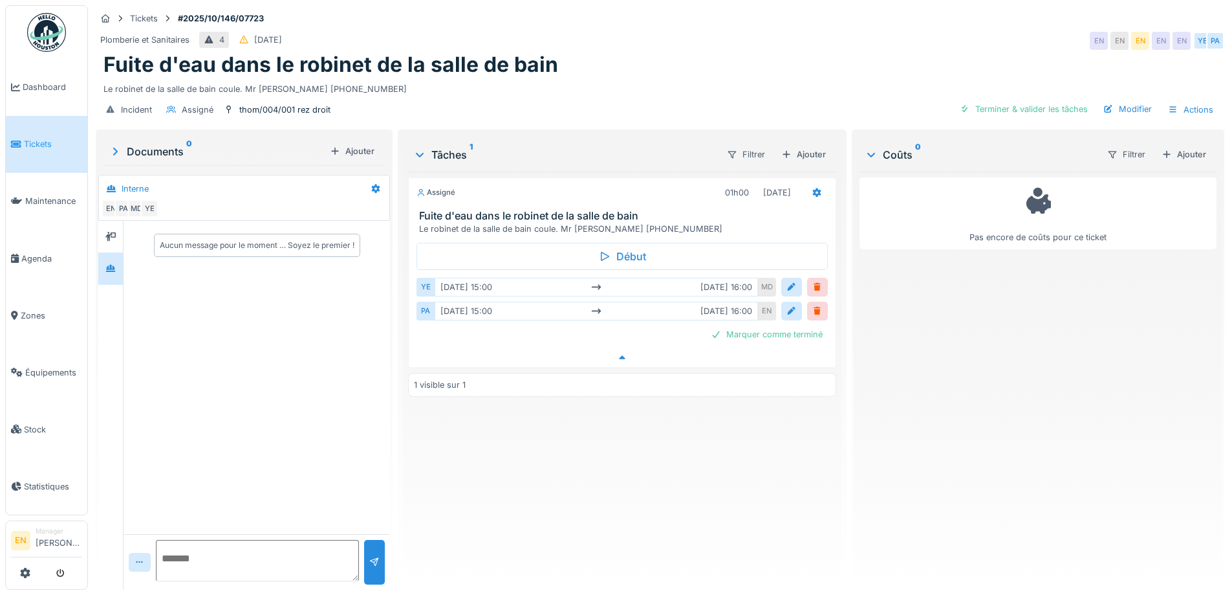
scroll to position [10, 0]
click at [606, 457] on div "Assigné 01h00 [DATE] Fuite d'eau dans le robinet de la salle de bain Le robinet…" at bounding box center [622, 375] width 428 height 408
click at [607, 456] on div "Assigné 01h00 [DATE] Fuite d'eau dans le robinet de la salle de bain Le robinet…" at bounding box center [622, 375] width 428 height 408
click at [632, 477] on div "Assigné 01h00 [DATE] Fuite d'eau dans le robinet de la salle de bain Le robinet…" at bounding box center [622, 375] width 428 height 408
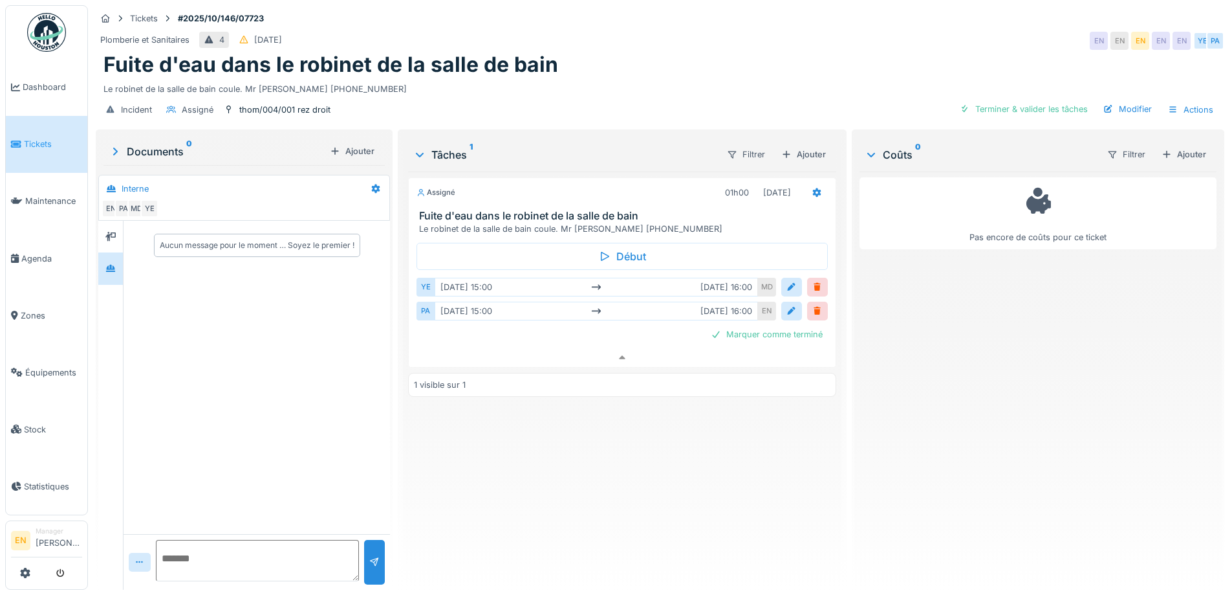
click at [551, 487] on div "Assigné 01h00 [DATE] Fuite d'eau dans le robinet de la salle de bain Le robinet…" at bounding box center [622, 375] width 428 height 408
click at [331, 451] on div "Aucun message pour le moment … Soyez le premier !" at bounding box center [257, 377] width 267 height 313
drag, startPoint x: 615, startPoint y: 468, endPoint x: 608, endPoint y: 471, distance: 7.8
click at [615, 468] on div "Assigné 01h00 [DATE] Fuite d'eau dans le robinet de la salle de bain Le robinet…" at bounding box center [622, 375] width 428 height 408
click at [602, 78] on div "Le robinet de la salle de bain coule. Mr [PERSON_NAME] [PHONE_NUMBER]" at bounding box center [660, 86] width 1113 height 17
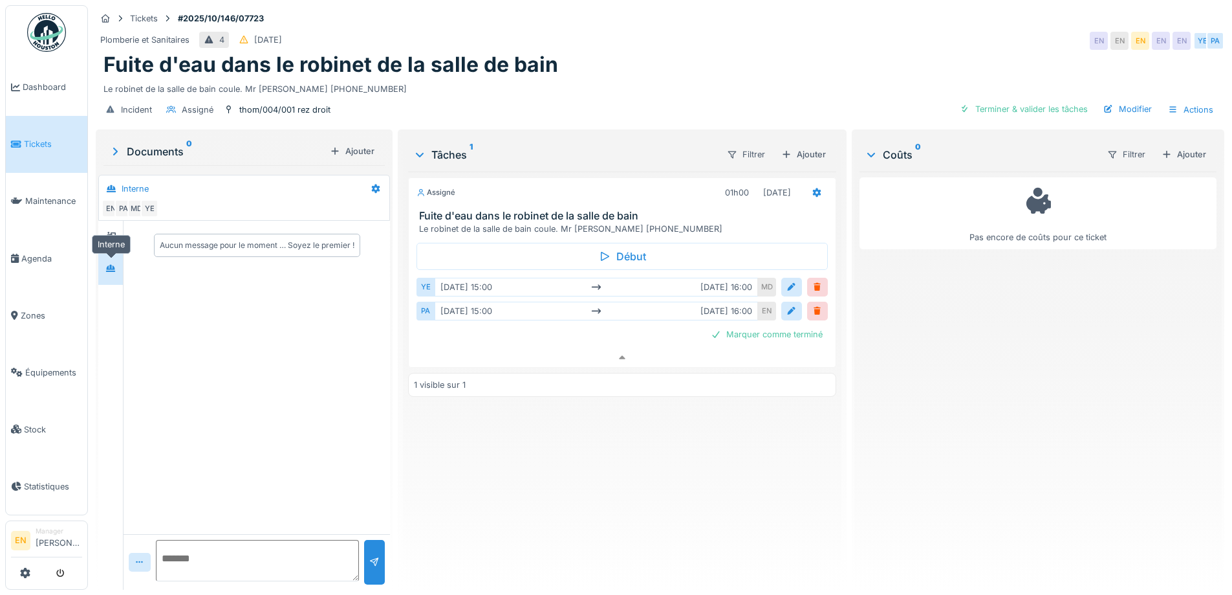
click at [108, 263] on div at bounding box center [110, 268] width 10 height 12
click at [573, 466] on div "Assigné 01h00 [DATE] Fuite d'eau dans le robinet de la salle de bain Le robinet…" at bounding box center [622, 375] width 428 height 408
click at [738, 63] on div "Fuite d'eau dans le robinet de la salle de bain" at bounding box center [660, 64] width 1113 height 25
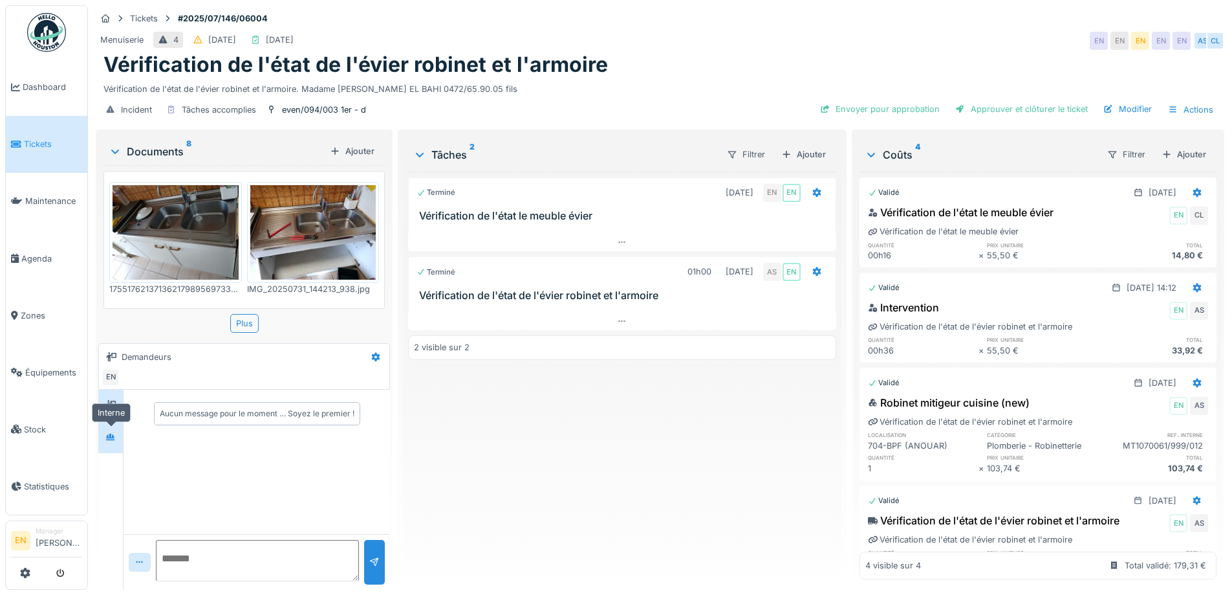
click at [109, 437] on icon at bounding box center [110, 436] width 9 height 7
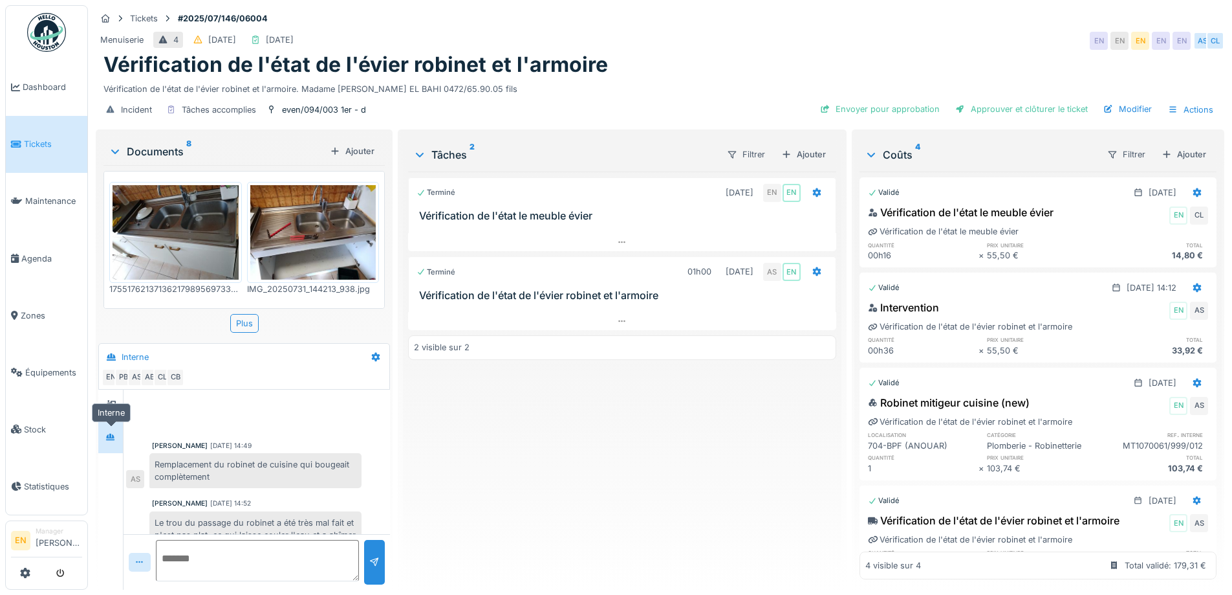
scroll to position [180, 0]
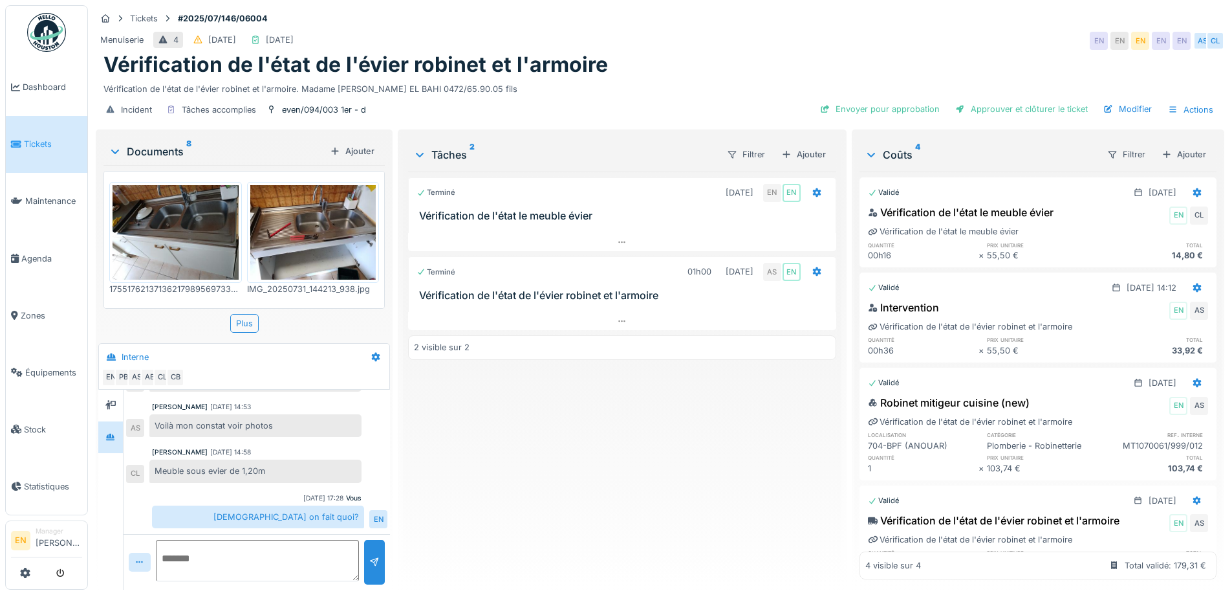
click at [422, 473] on div "Terminé 14/08/2025 EN EN Vérification de l'état le meuble évier Terminé 01h00 3…" at bounding box center [622, 375] width 428 height 408
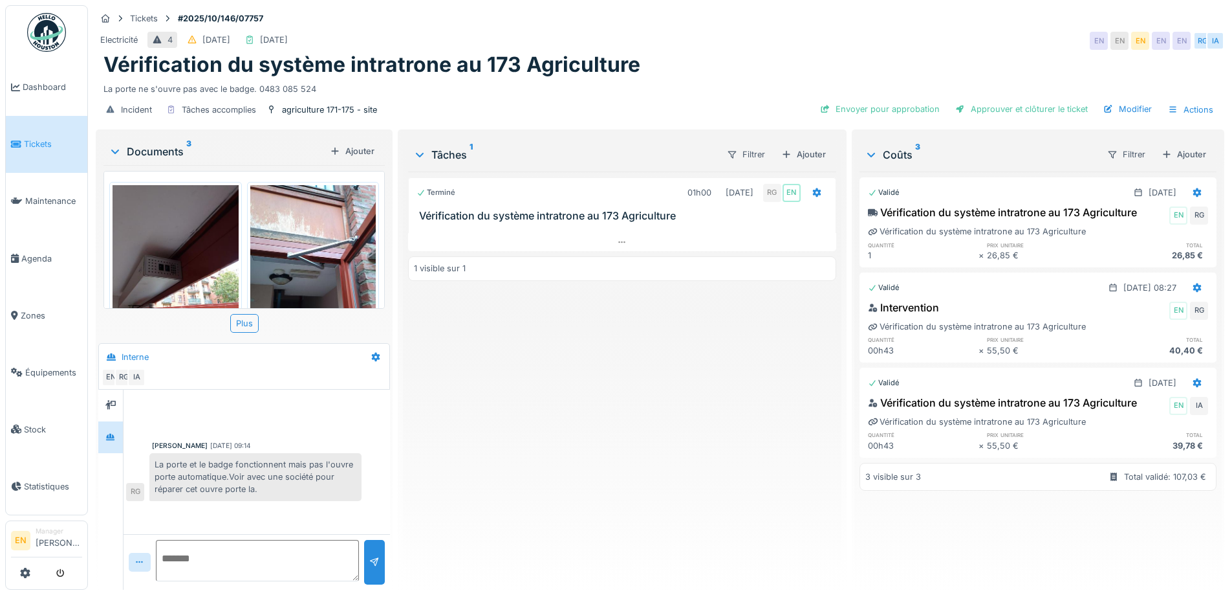
click at [390, 470] on div "Documents 3 Ajouter 17599925421588363926864376461519.jpg 1759992513113584019225…" at bounding box center [244, 360] width 297 height 463
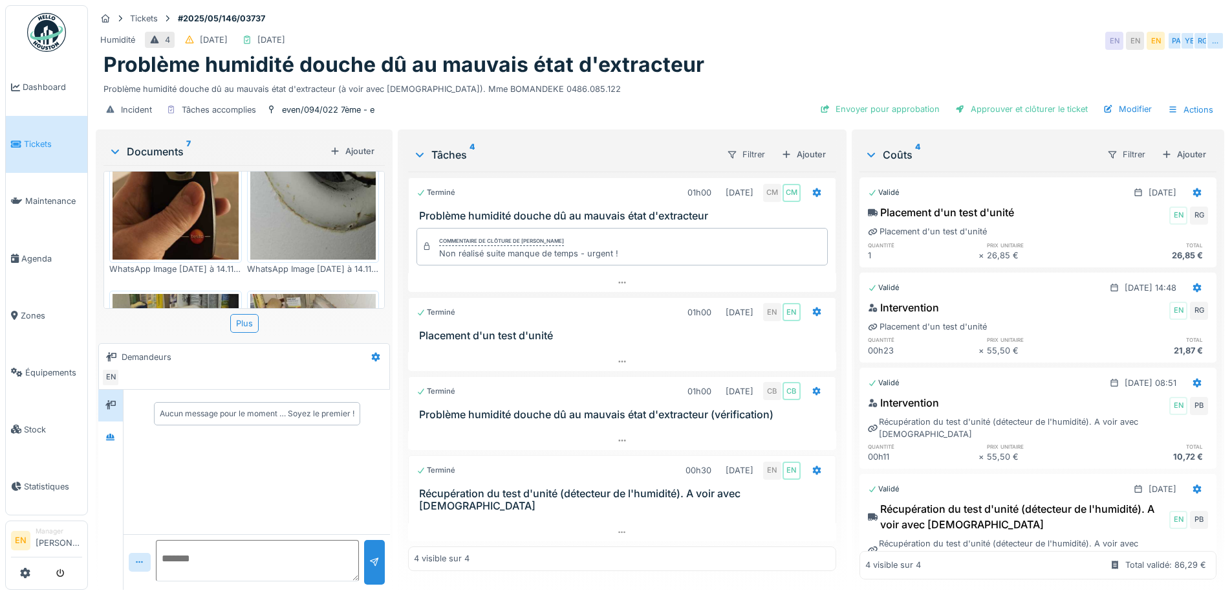
scroll to position [453, 0]
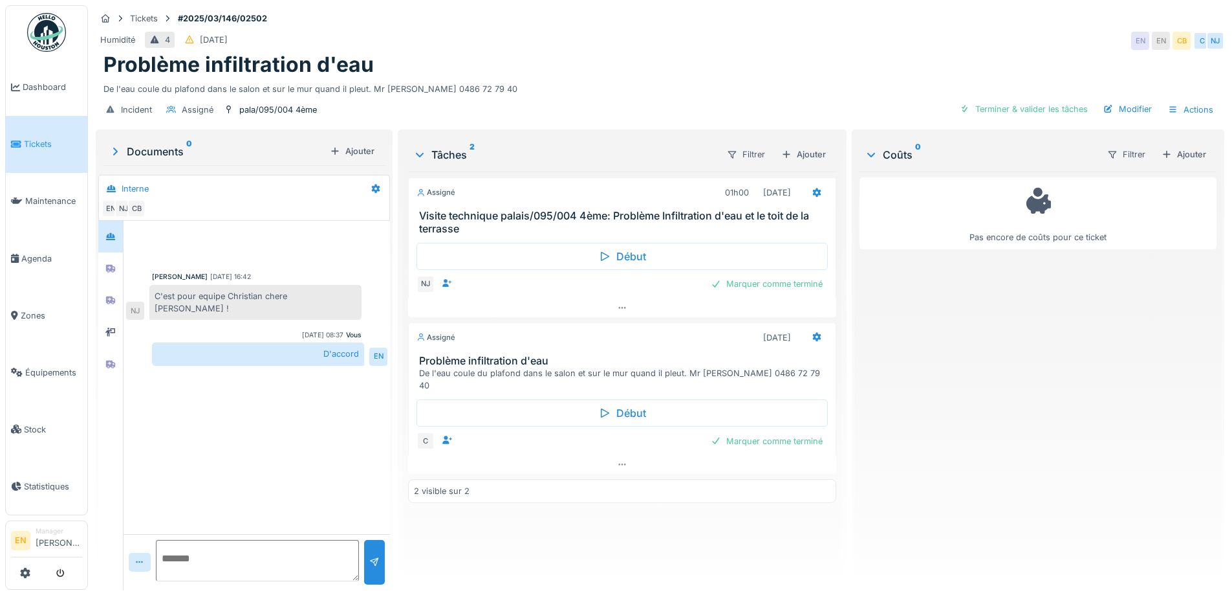
scroll to position [10, 0]
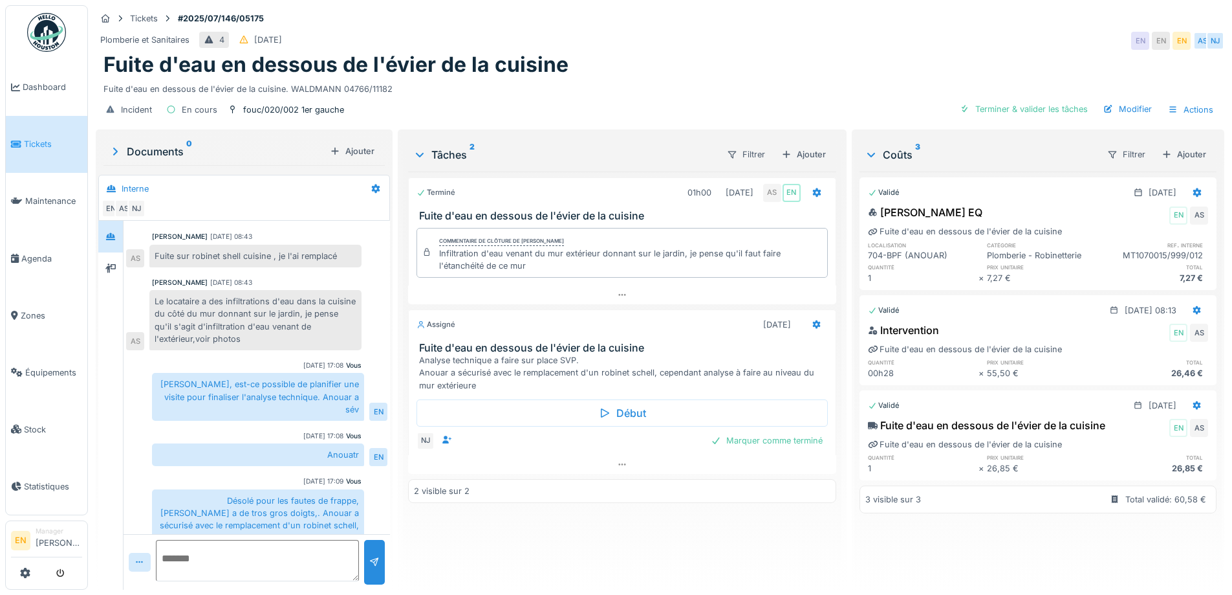
scroll to position [61, 0]
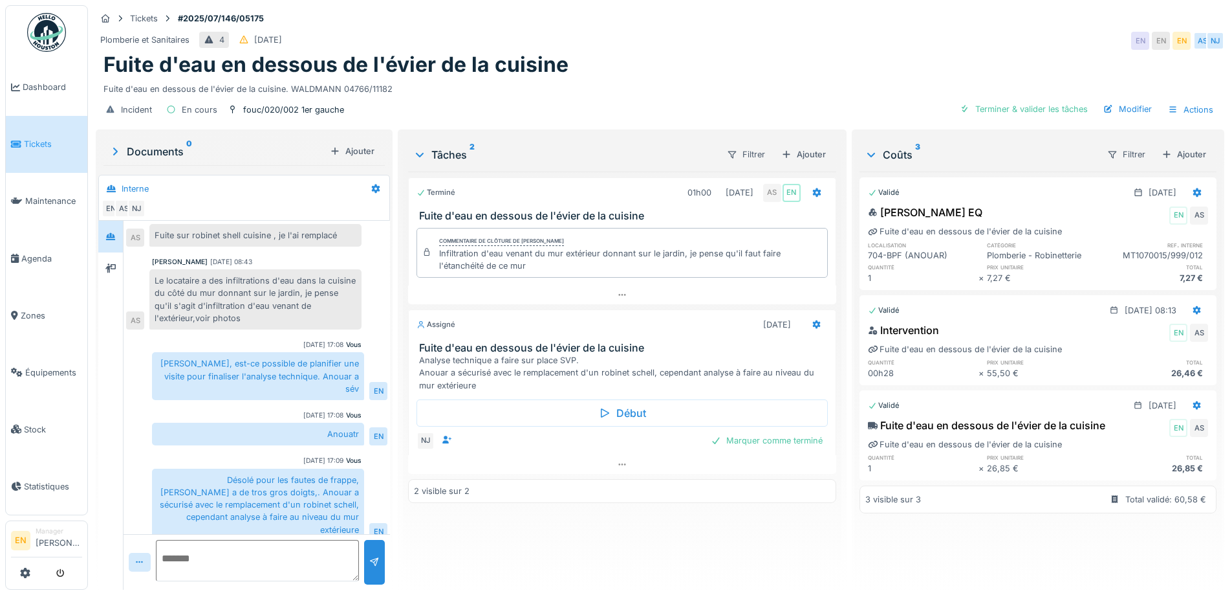
click at [618, 89] on div "Fuite d'eau en dessous de l'évier de la cuisine. WALDMANN 04766/11182" at bounding box center [660, 86] width 1113 height 17
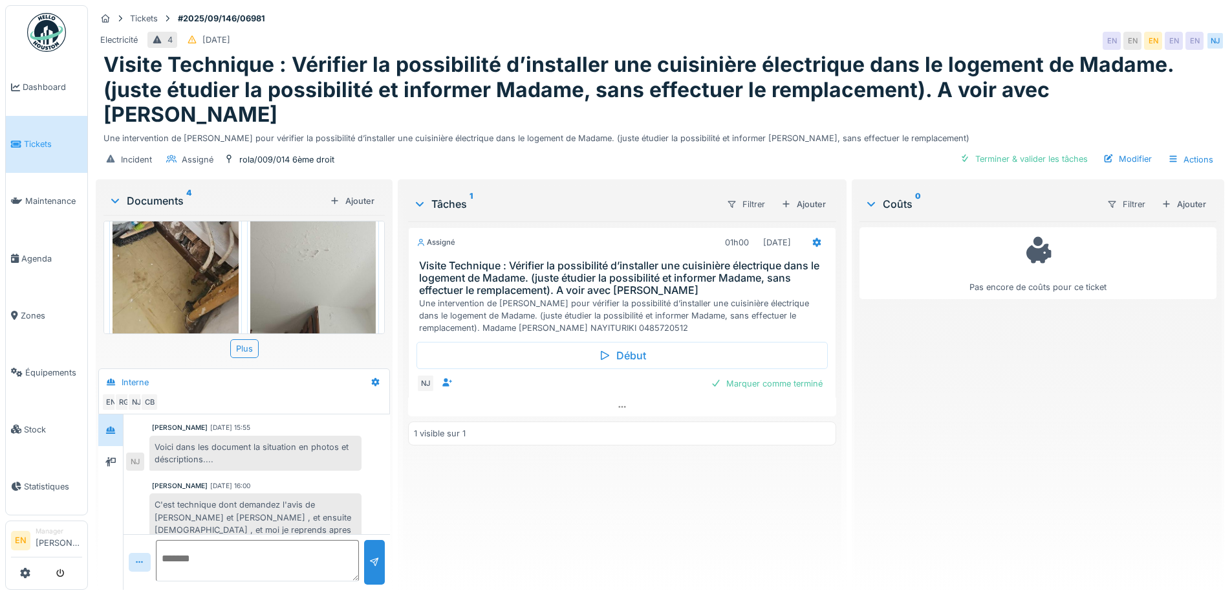
scroll to position [10, 0]
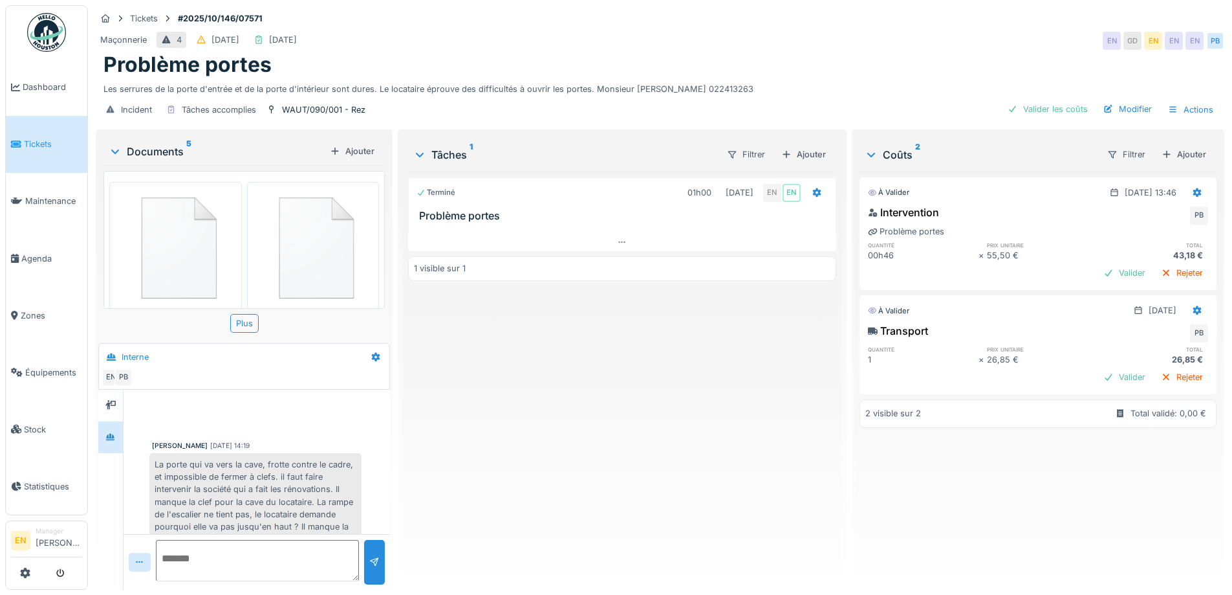
scroll to position [406, 0]
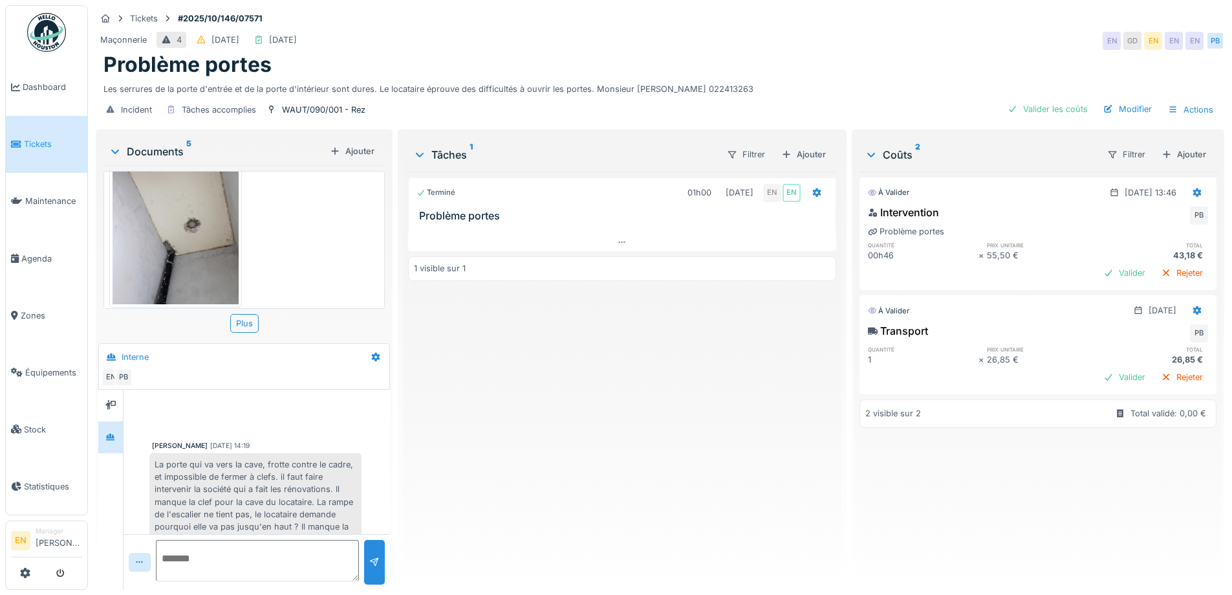
click at [437, 435] on div "Terminé 01h00 01/10/2025 EN EN Problème portes 1 visible sur 1" at bounding box center [622, 375] width 428 height 408
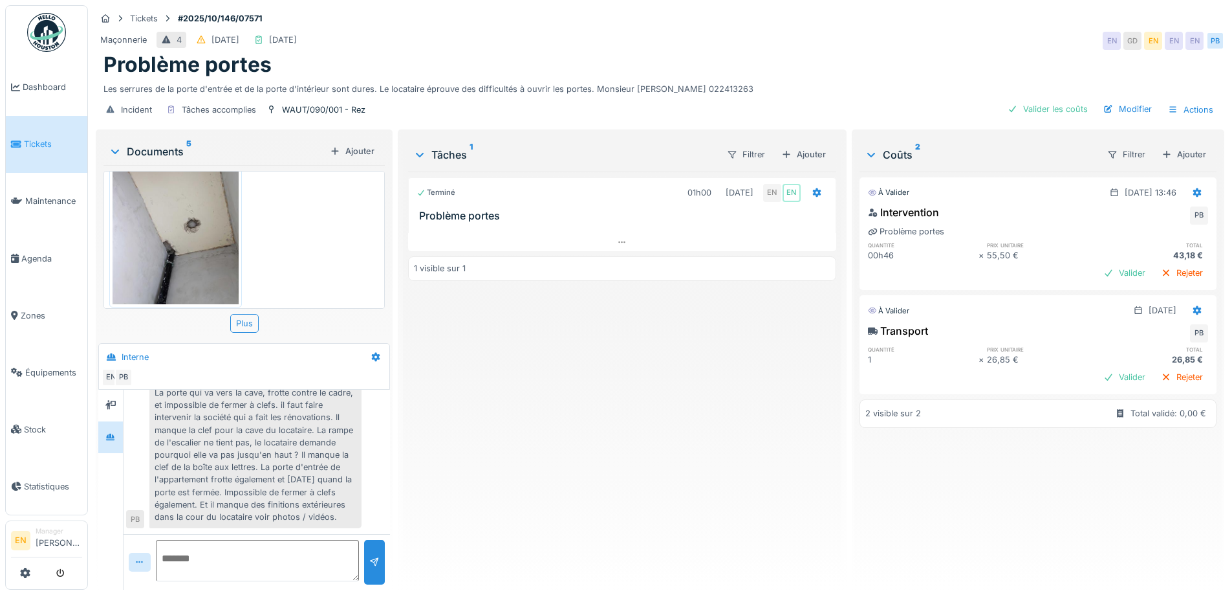
scroll to position [84, 0]
click at [305, 498] on div "La porte qui va vers la cave, frotte contre le cadre, et impossible de fermer à…" at bounding box center [255, 454] width 212 height 147
click at [476, 477] on div "Terminé 01h00 01/10/2025 EN EN Problème portes 1 visible sur 1" at bounding box center [622, 375] width 428 height 408
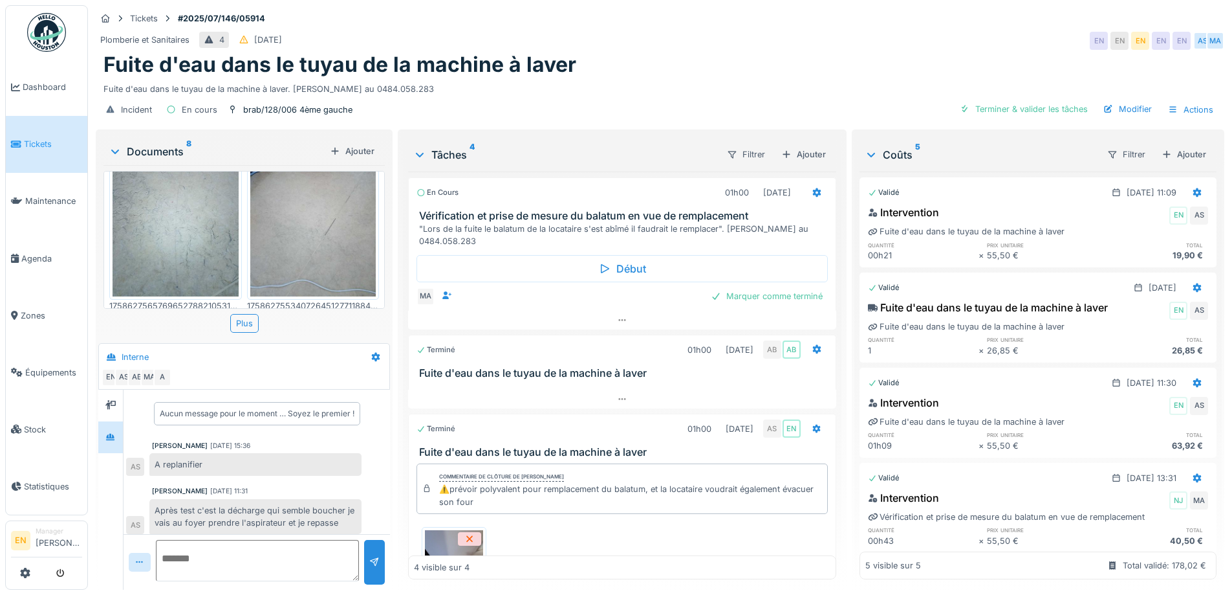
scroll to position [39, 0]
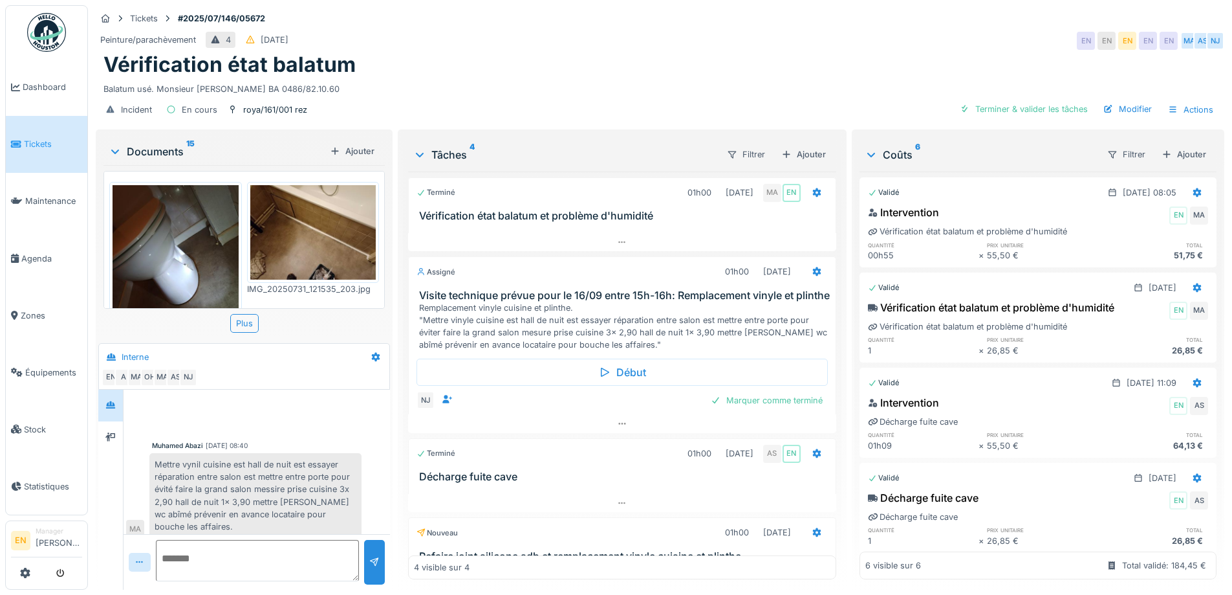
scroll to position [487, 0]
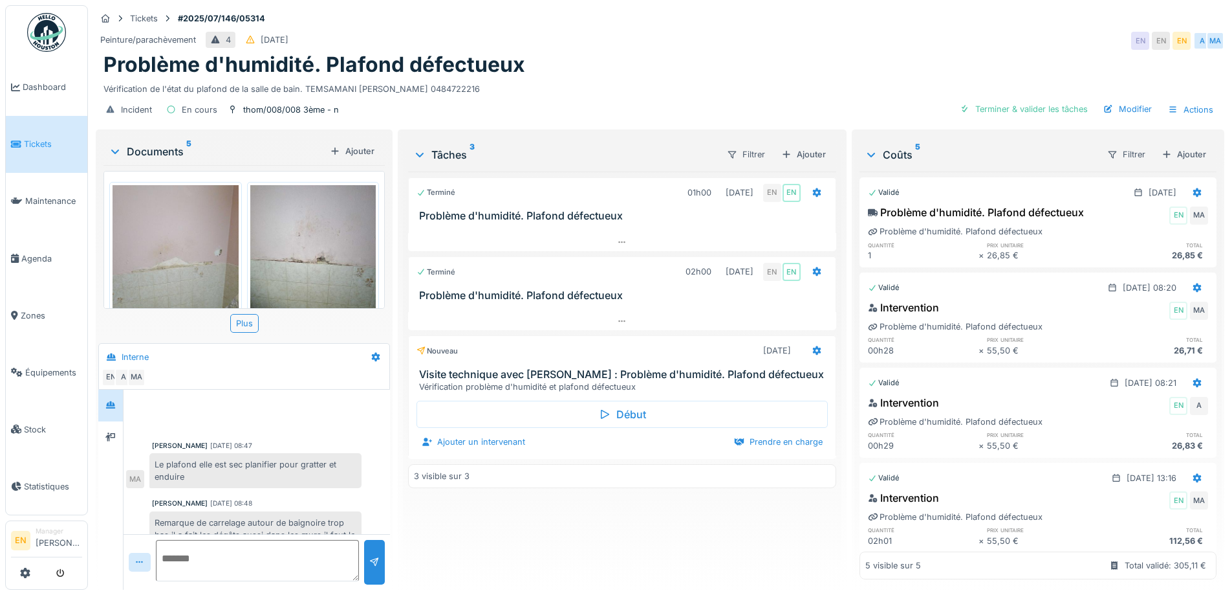
scroll to position [250, 0]
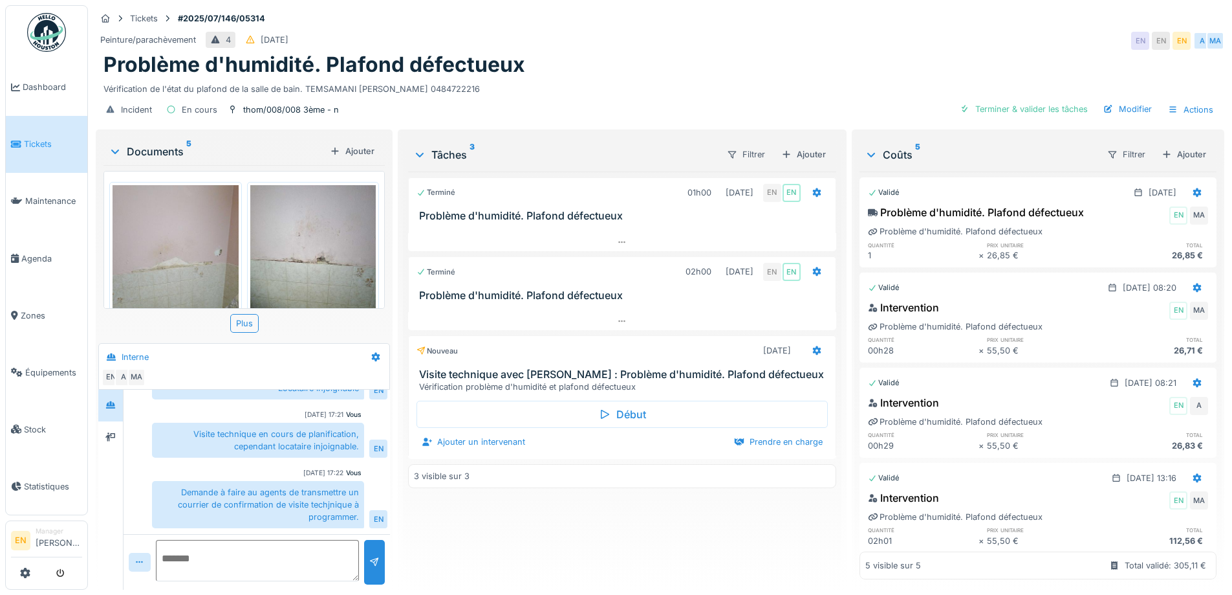
click at [437, 542] on div "Terminé 01h00 [DATE] EN EN Problème d'humidité. Plafond défectueux Terminé 02h0…" at bounding box center [622, 375] width 428 height 408
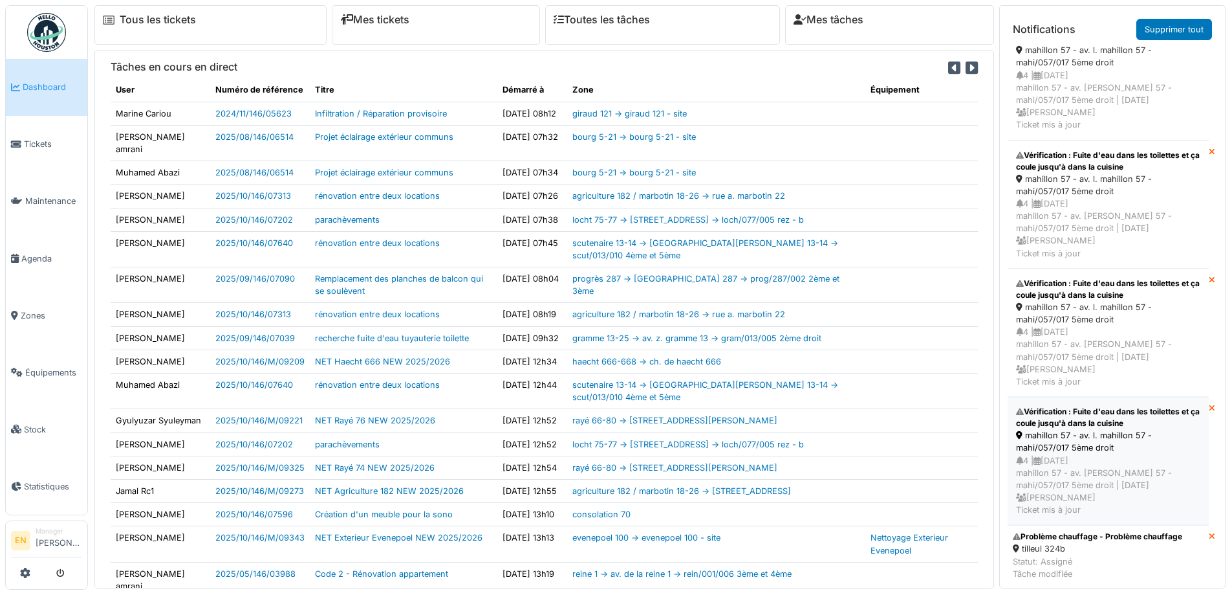
scroll to position [49, 0]
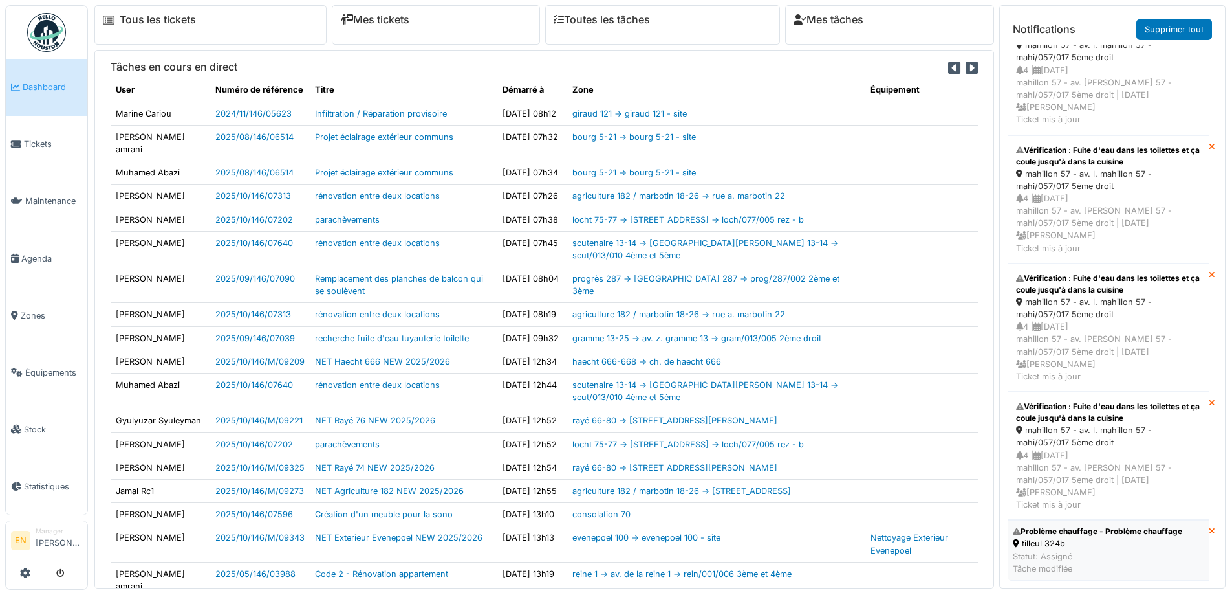
click at [1092, 550] on div "Statut: Assigné Tâche modifiée" at bounding box center [1098, 562] width 170 height 25
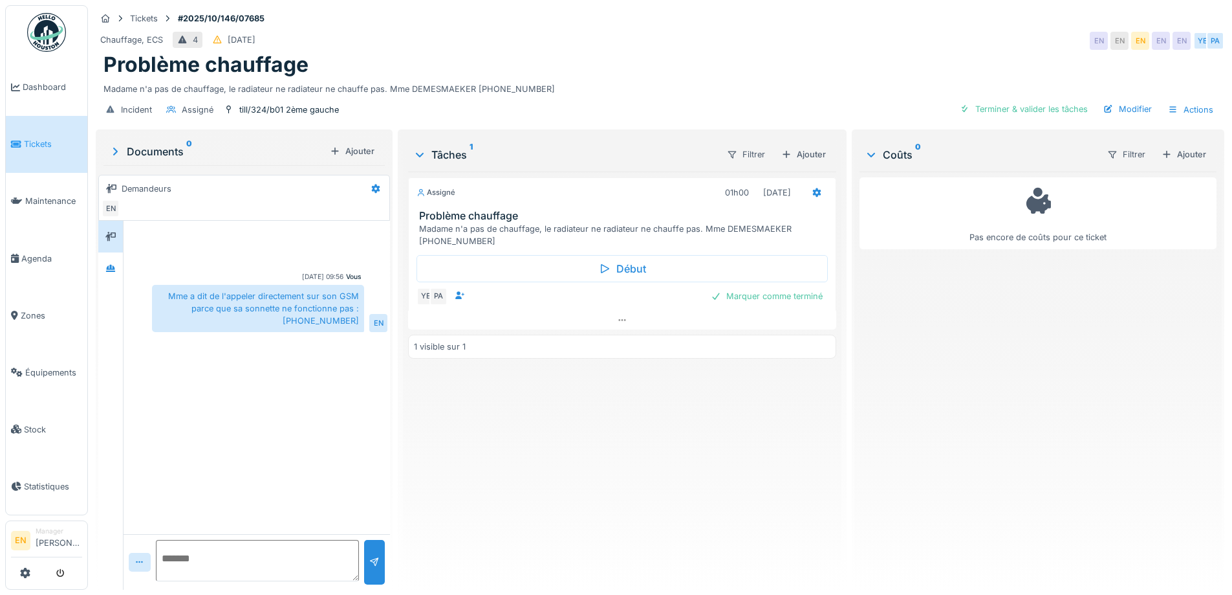
click at [602, 446] on div "Assigné 01h00 [DATE] Problème chauffage Madame n'a pas de chauffage, le radiate…" at bounding box center [622, 375] width 428 height 408
click at [618, 320] on icon at bounding box center [621, 320] width 7 height 2
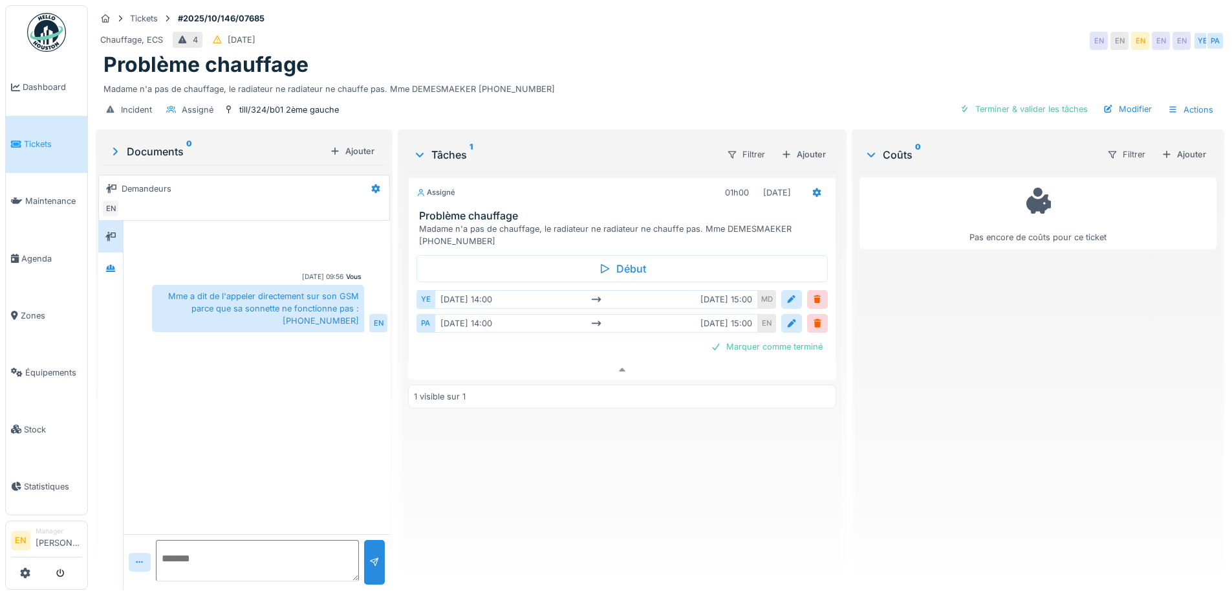
scroll to position [10, 0]
click at [598, 505] on div "Assigné 01h00 [DATE] Problème chauffage Madame n'a pas de chauffage, le radiate…" at bounding box center [622, 375] width 428 height 408
click at [560, 492] on div "Assigné 01h00 14/10/2025 Problème chauffage Madame n'a pas de chauffage, le rad…" at bounding box center [622, 375] width 428 height 408
click at [574, 494] on div "Assigné 01h00 14/10/2025 Problème chauffage Madame n'a pas de chauffage, le rad…" at bounding box center [622, 375] width 428 height 408
click at [47, 36] on img at bounding box center [46, 32] width 39 height 39
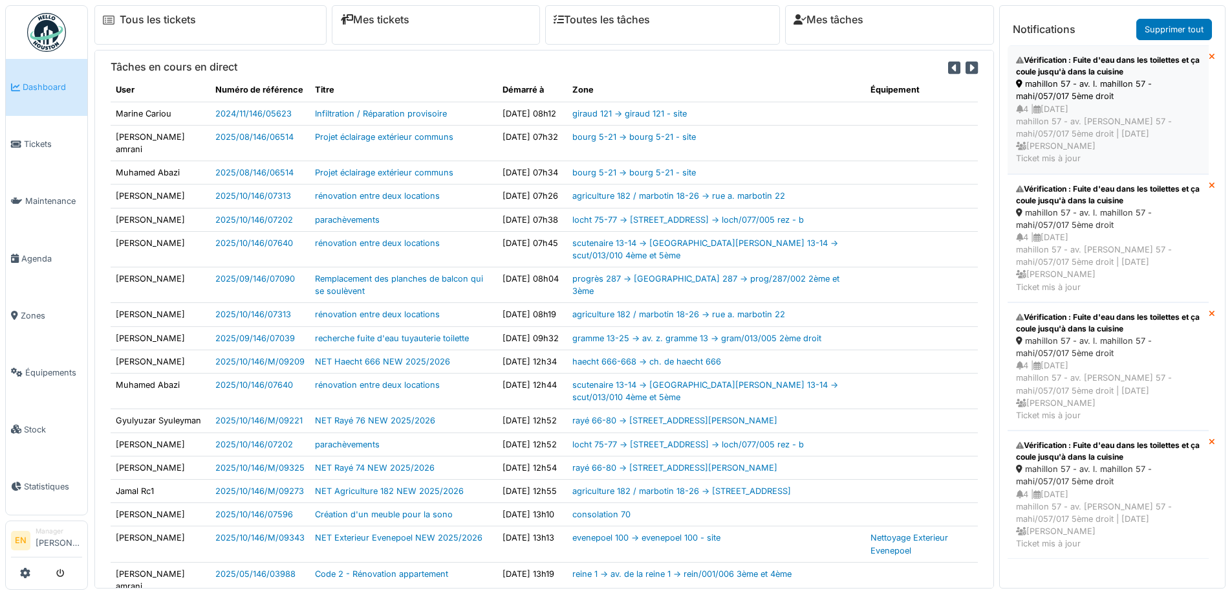
click at [1076, 91] on div "mahillon 57 - av. l. mahillon 57 - mahi/057/017 5ème droit" at bounding box center [1108, 90] width 184 height 25
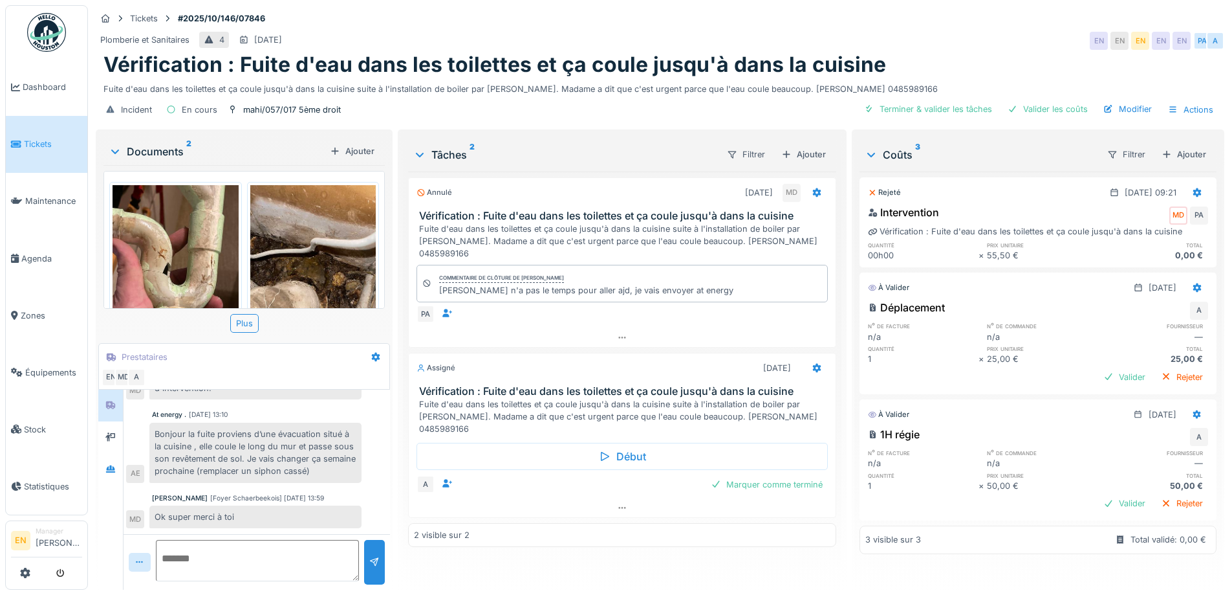
scroll to position [10, 0]
drag, startPoint x: 37, startPoint y: 43, endPoint x: 89, endPoint y: 71, distance: 59.1
click at [37, 43] on img at bounding box center [46, 32] width 39 height 39
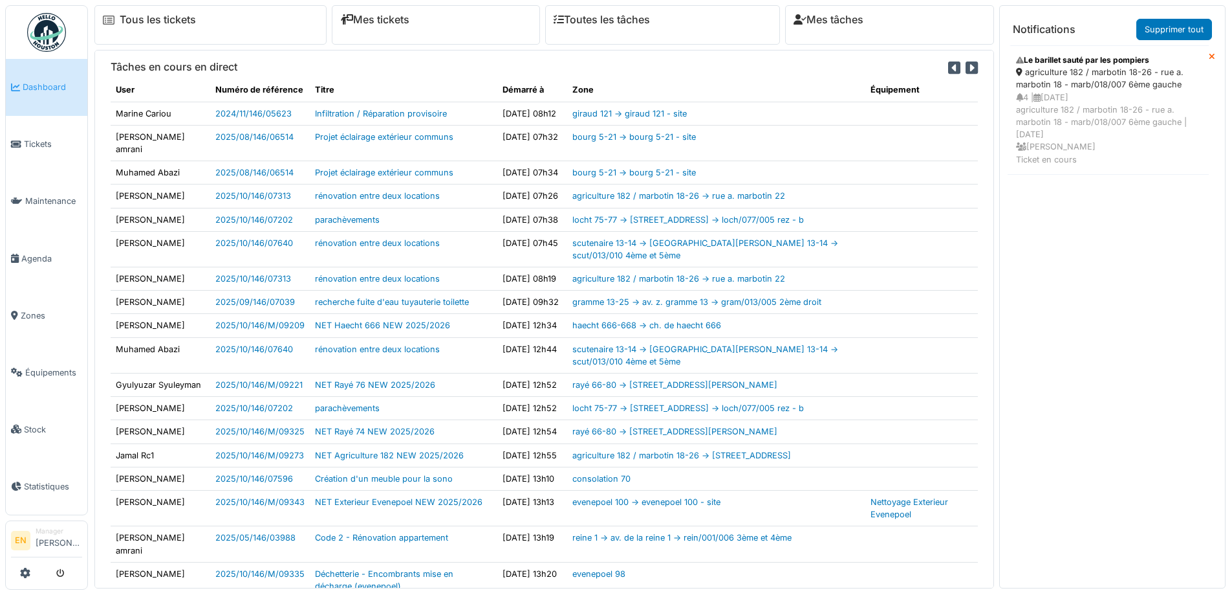
click at [1054, 97] on div "4 | [DATE] agriculture 182 / marbotin 18-26 - rue a. marbotin 18 - marb/018/007…" at bounding box center [1108, 128] width 184 height 74
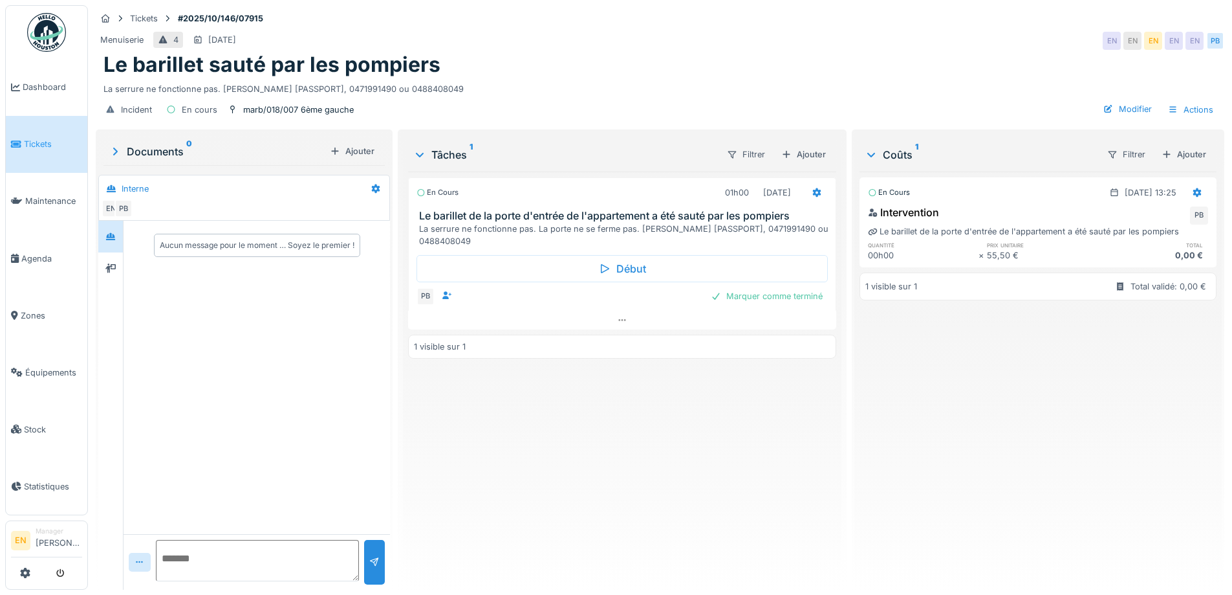
click at [538, 435] on div "En cours 01h00 14/10/2025 Le barillet de la porte d'entrée de l'appartement a é…" at bounding box center [622, 375] width 428 height 408
click at [59, 32] on img at bounding box center [46, 32] width 39 height 39
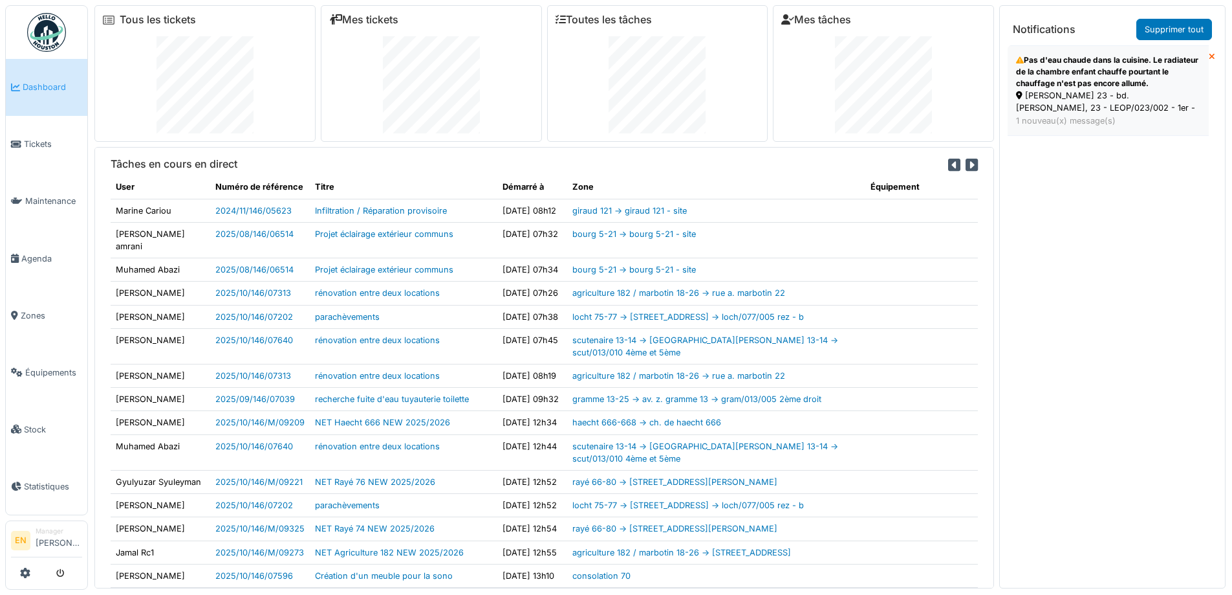
click at [1065, 81] on div "Pas d'eau chaude dans la cuisine. Le radiateur de la chambre enfant chauffe pou…" at bounding box center [1108, 71] width 184 height 35
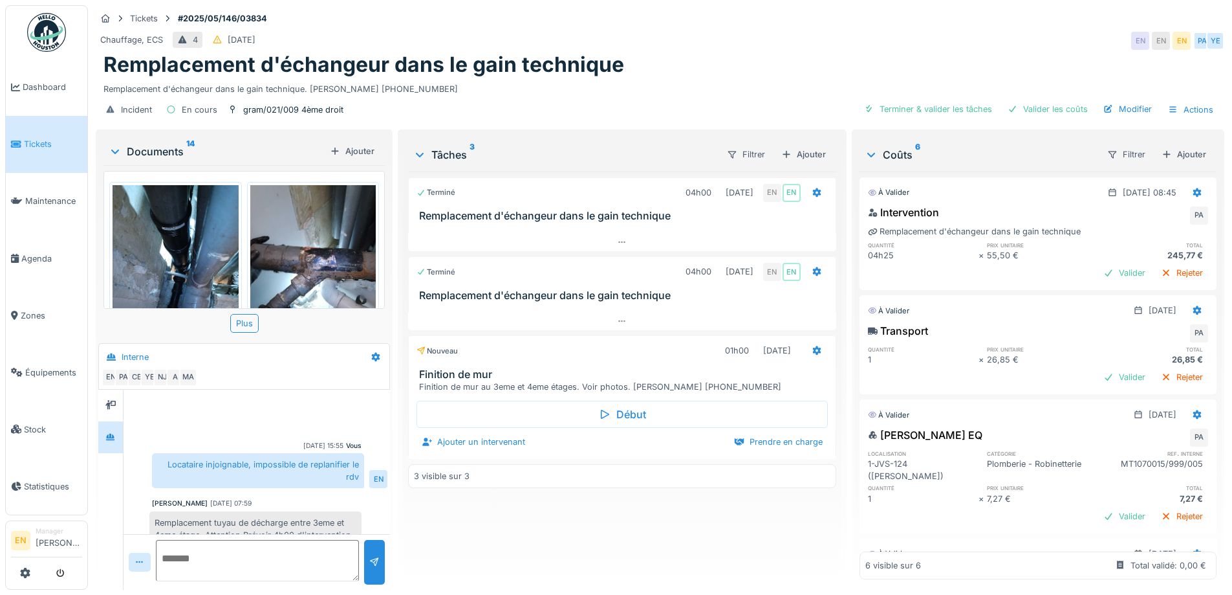
scroll to position [391, 0]
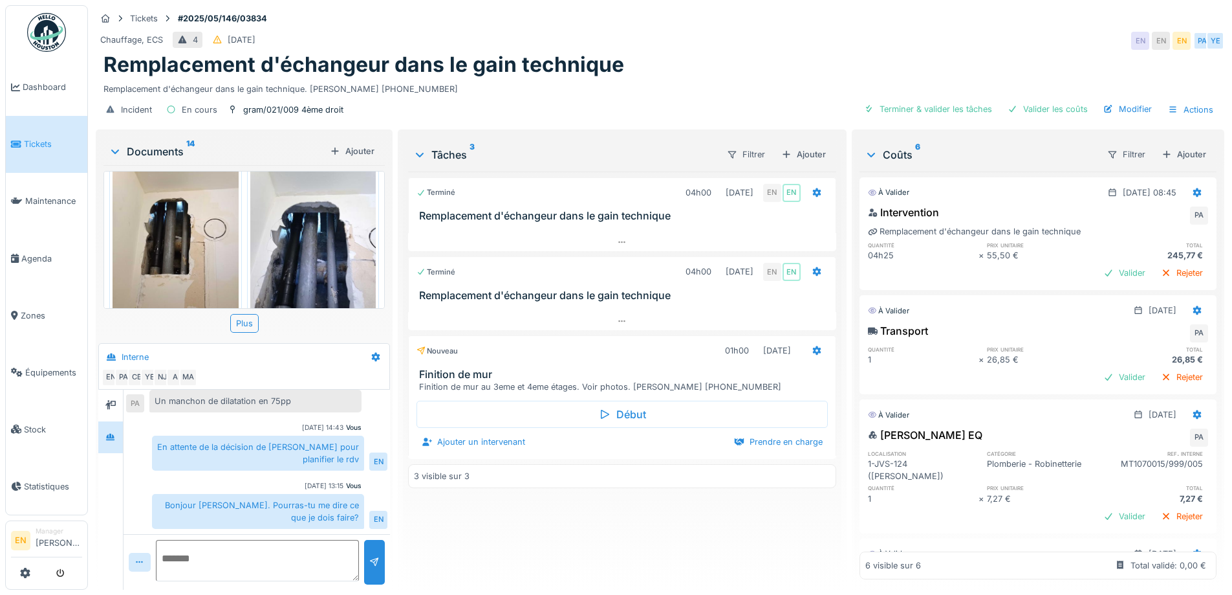
click at [858, 29] on div "Chauffage, ECS 4 12/05/2025 EN EN EN PA YE" at bounding box center [660, 40] width 1129 height 23
click at [862, 29] on div "Chauffage, ECS 4 12/05/2025 EN EN EN PA YE" at bounding box center [660, 40] width 1129 height 23
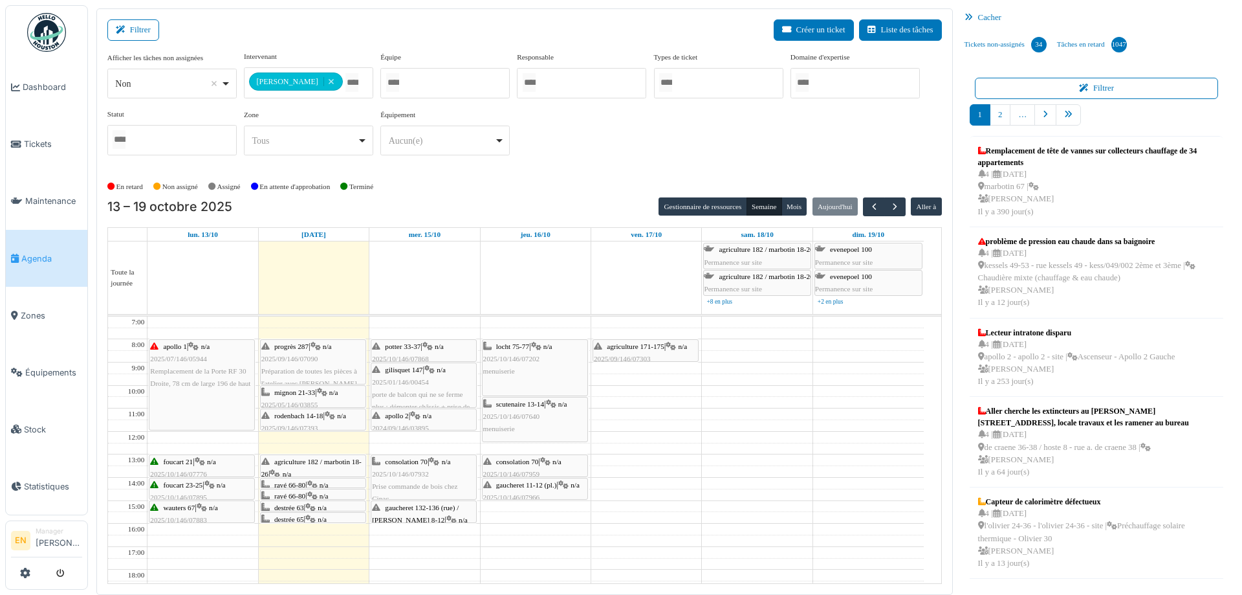
click at [758, 133] on div "**********" at bounding box center [524, 108] width 835 height 115
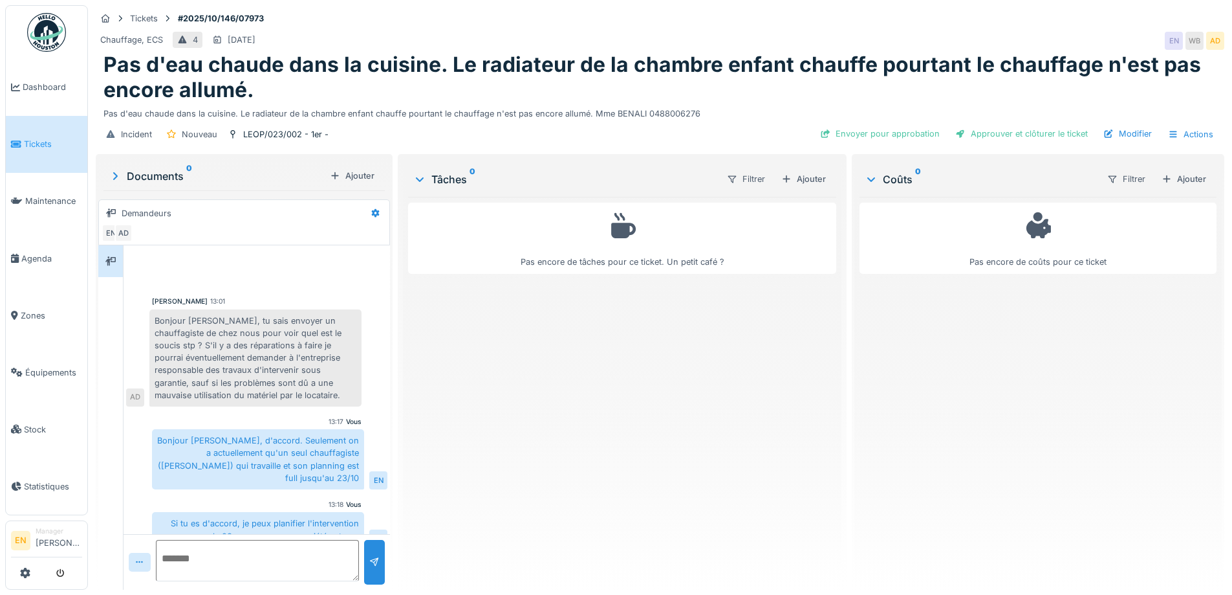
scroll to position [65, 0]
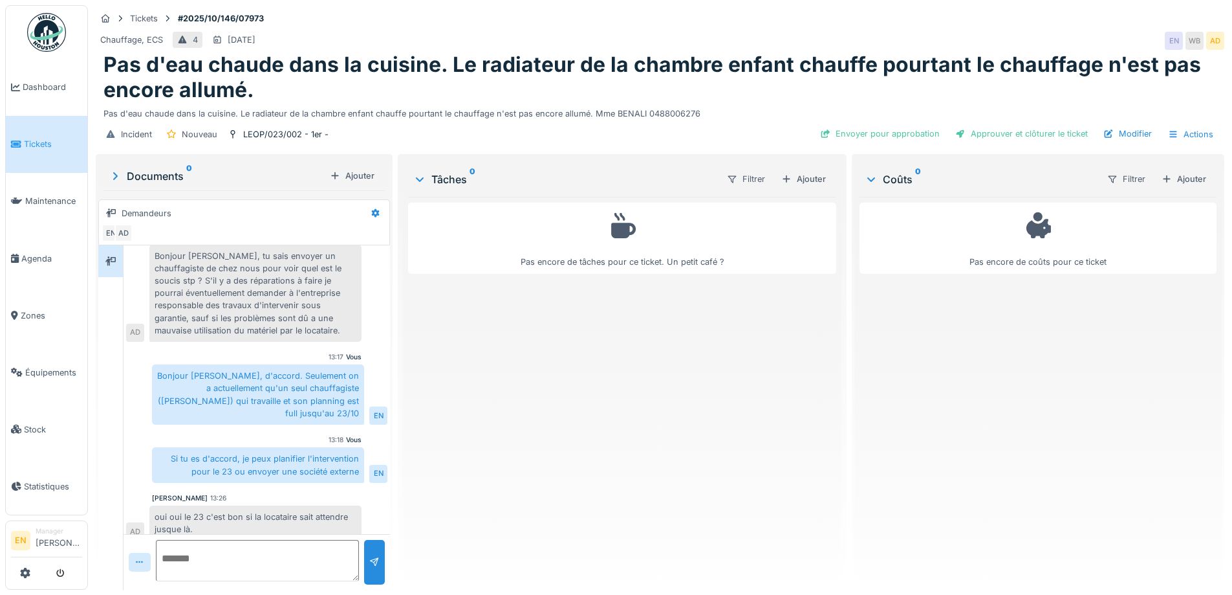
click at [590, 472] on div "Pas encore de tâches pour ce ticket. Un petit café ?" at bounding box center [622, 388] width 428 height 382
click at [281, 556] on textarea at bounding box center [257, 560] width 203 height 41
type textarea "********"
click at [374, 565] on div at bounding box center [374, 562] width 10 height 12
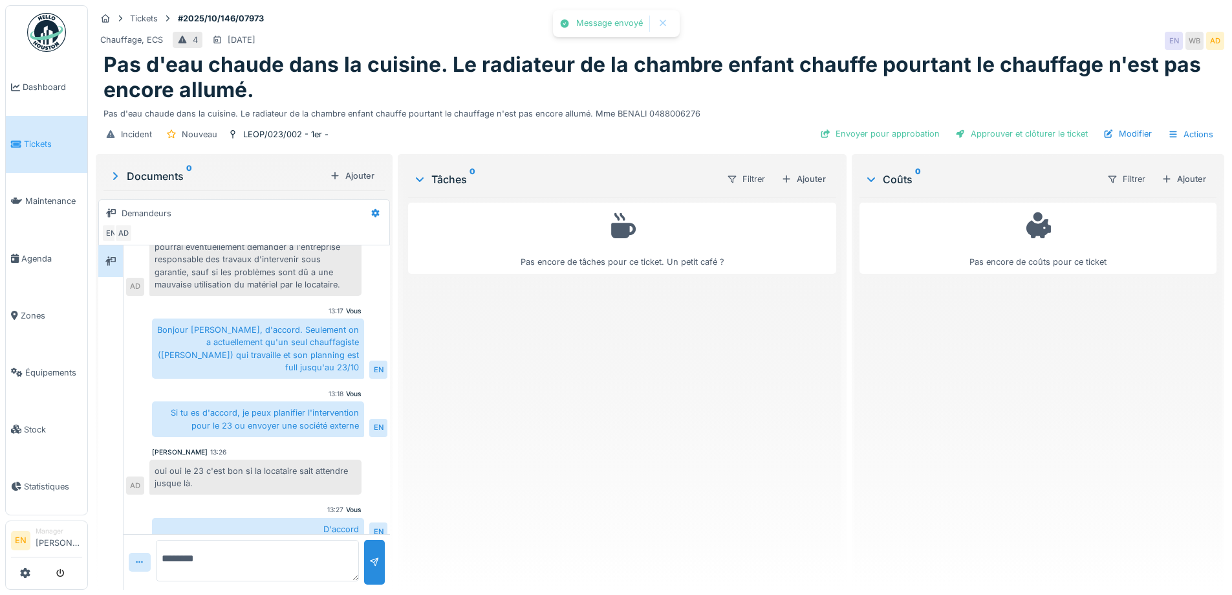
click at [498, 485] on div "Pas encore de tâches pour ce ticket. Un petit café ?" at bounding box center [622, 388] width 428 height 382
drag, startPoint x: 813, startPoint y: 179, endPoint x: 830, endPoint y: 193, distance: 21.6
click at [813, 180] on div "Ajouter" at bounding box center [803, 178] width 55 height 17
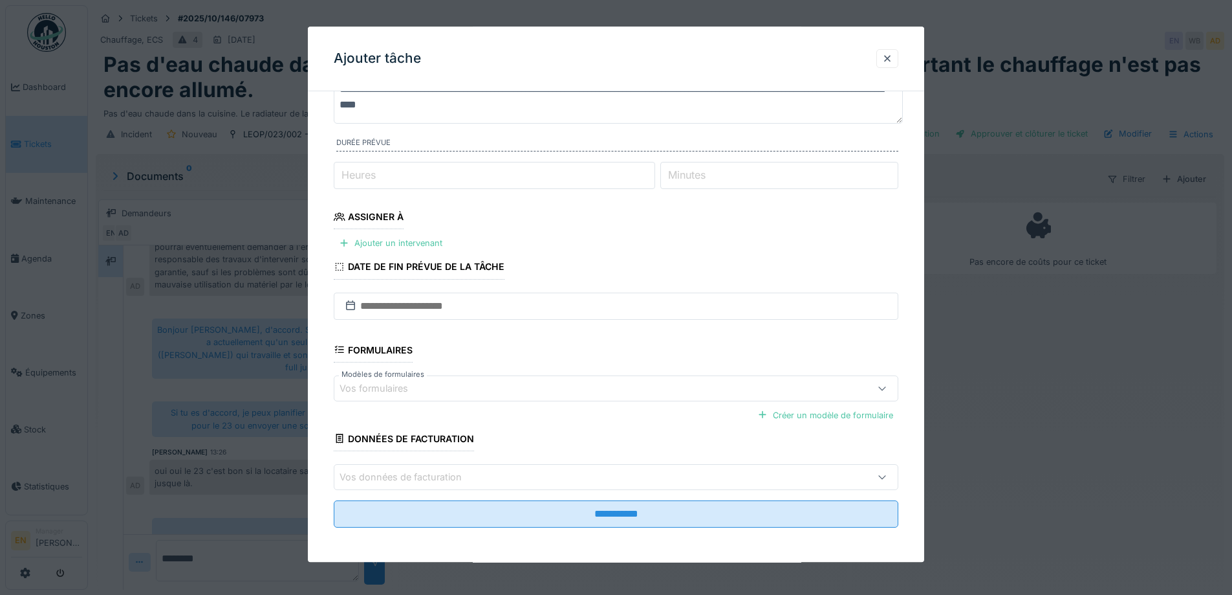
scroll to position [105, 0]
type input "*"
click at [653, 173] on input "*" at bounding box center [495, 173] width 322 height 27
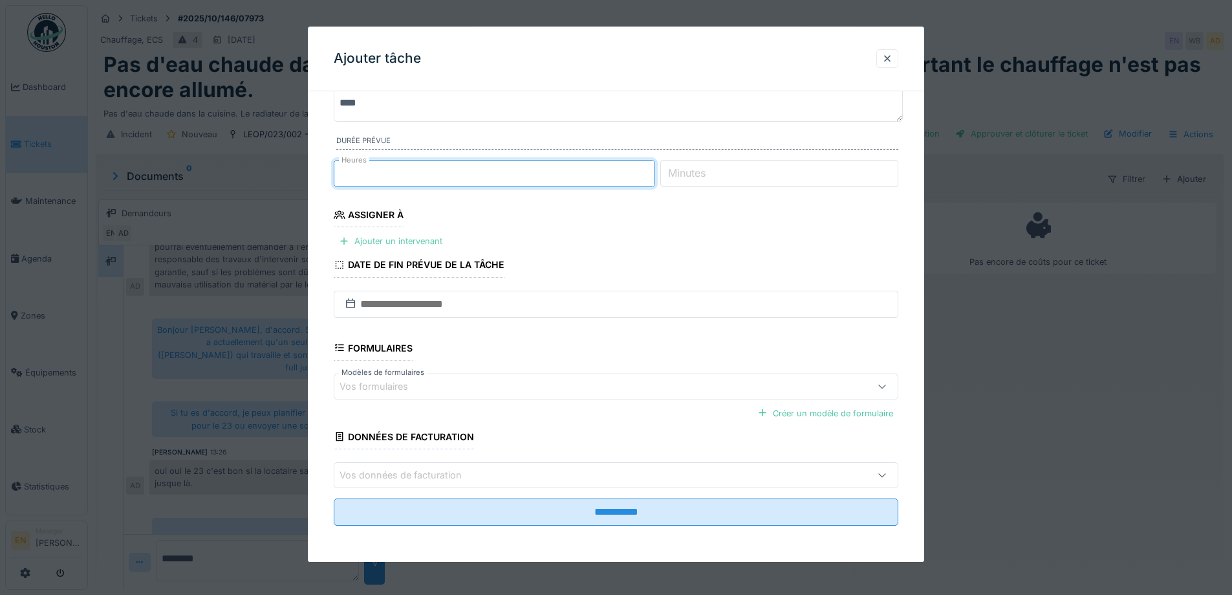
click at [417, 245] on div "Ajouter un intervenant" at bounding box center [391, 241] width 114 height 17
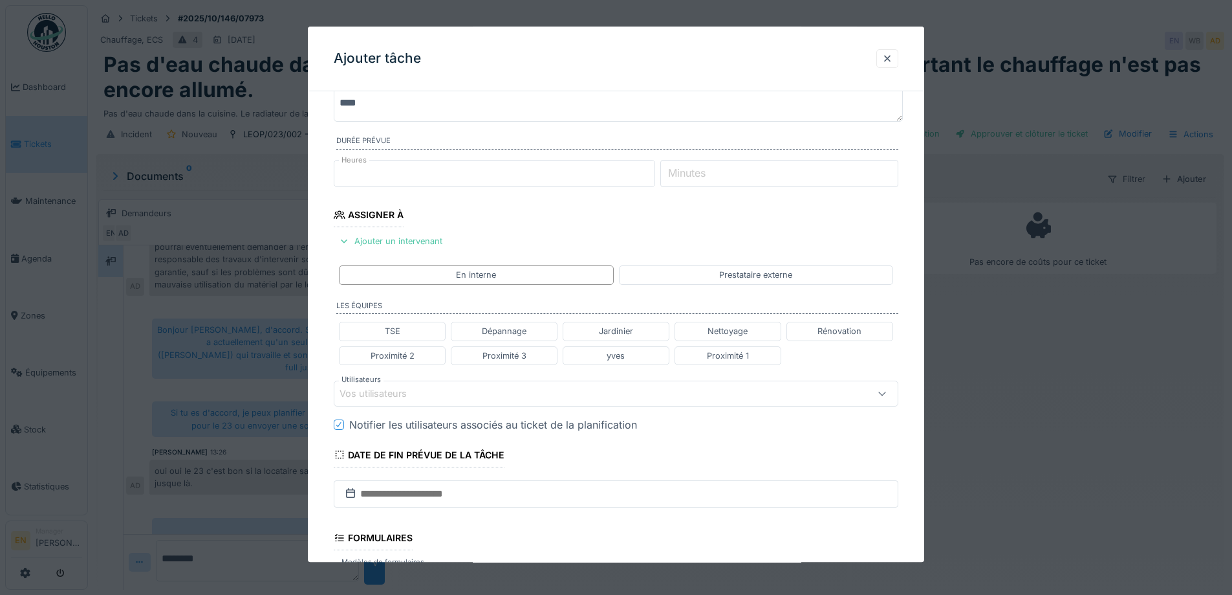
click at [512, 391] on div "Vos utilisateurs" at bounding box center [583, 393] width 487 height 14
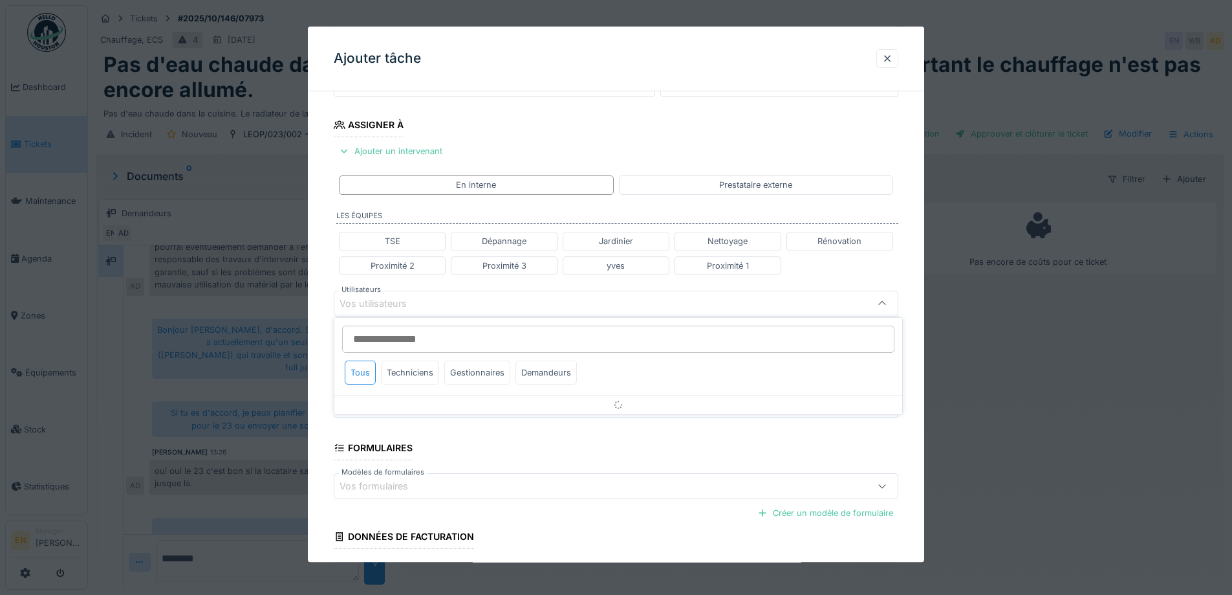
scroll to position [204, 0]
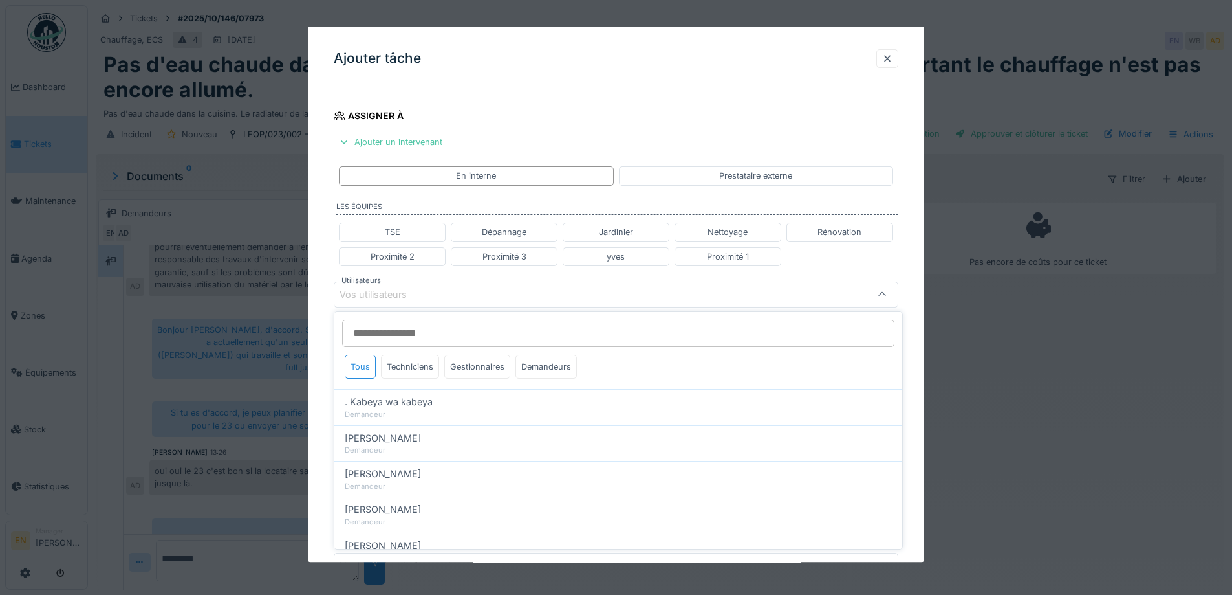
click at [456, 330] on input "Utilisateurs" at bounding box center [618, 333] width 553 height 27
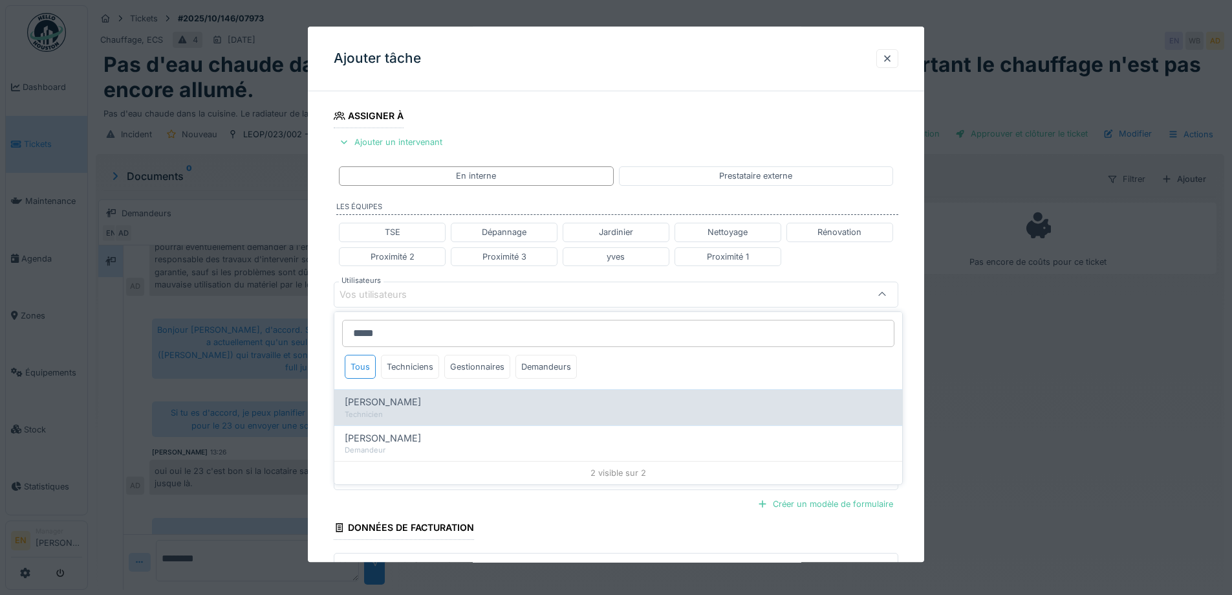
type input "*****"
click at [408, 399] on span "[PERSON_NAME]" at bounding box center [383, 402] width 76 height 14
type input "****"
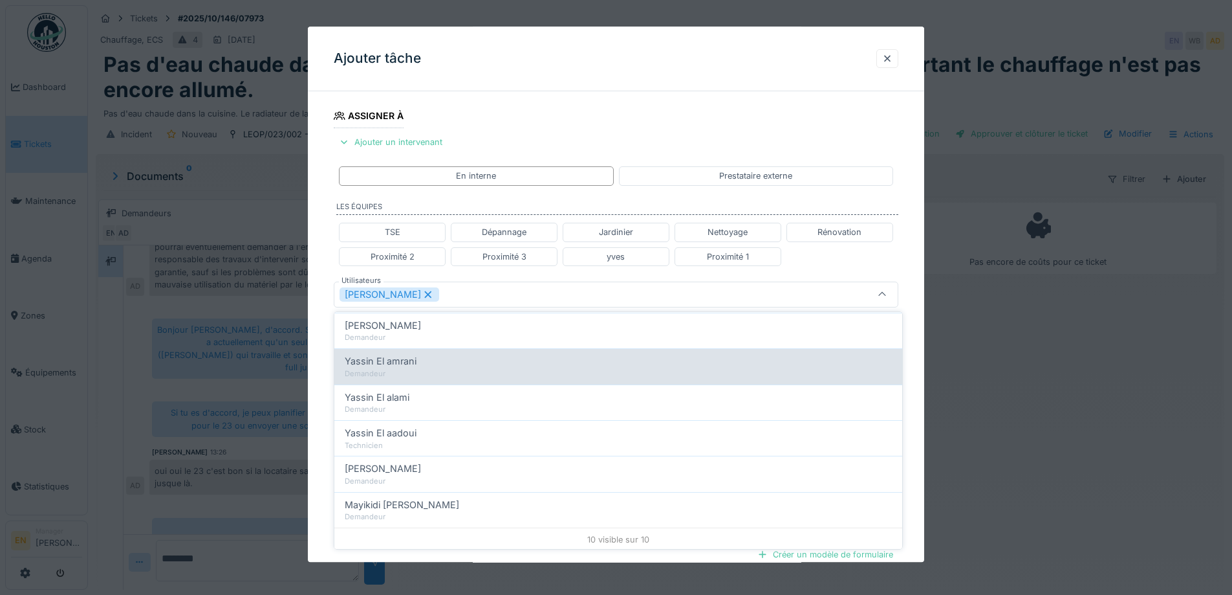
scroll to position [222, 0]
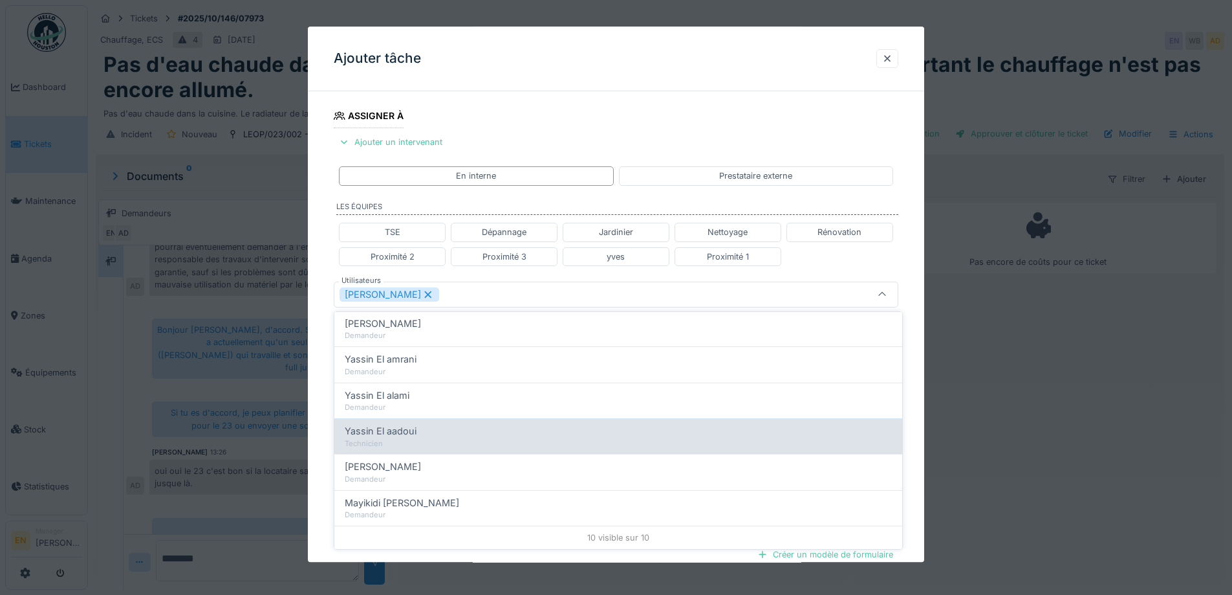
type input "****"
click at [437, 436] on div "Yassin El aadoui" at bounding box center [618, 431] width 547 height 14
type input "**********"
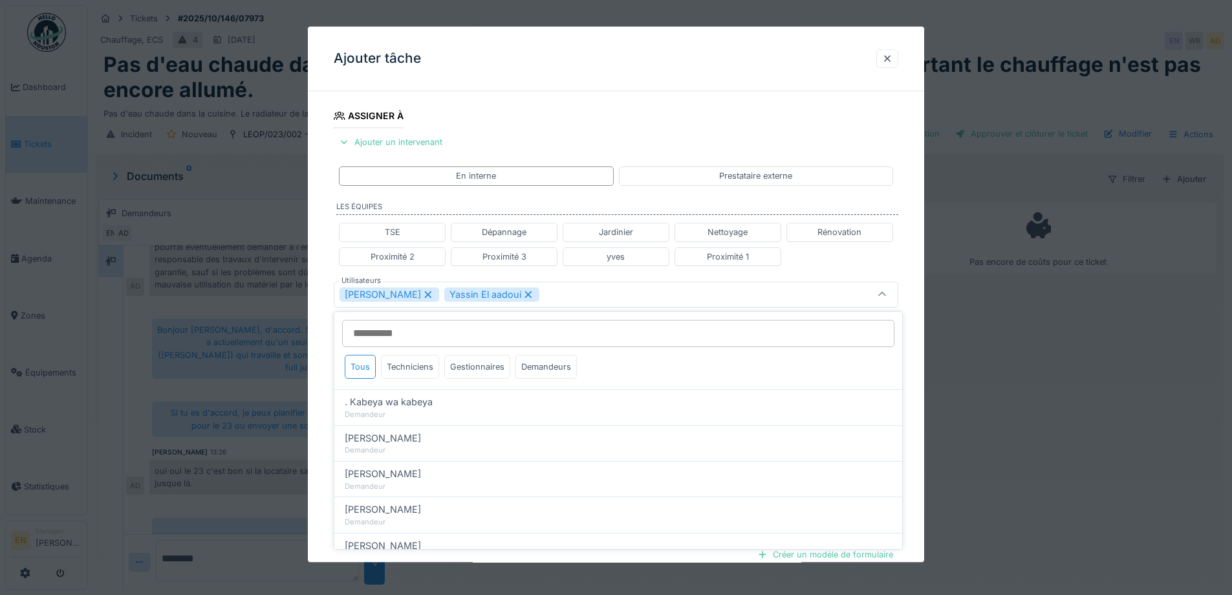
click at [918, 428] on div "**********" at bounding box center [616, 299] width 617 height 805
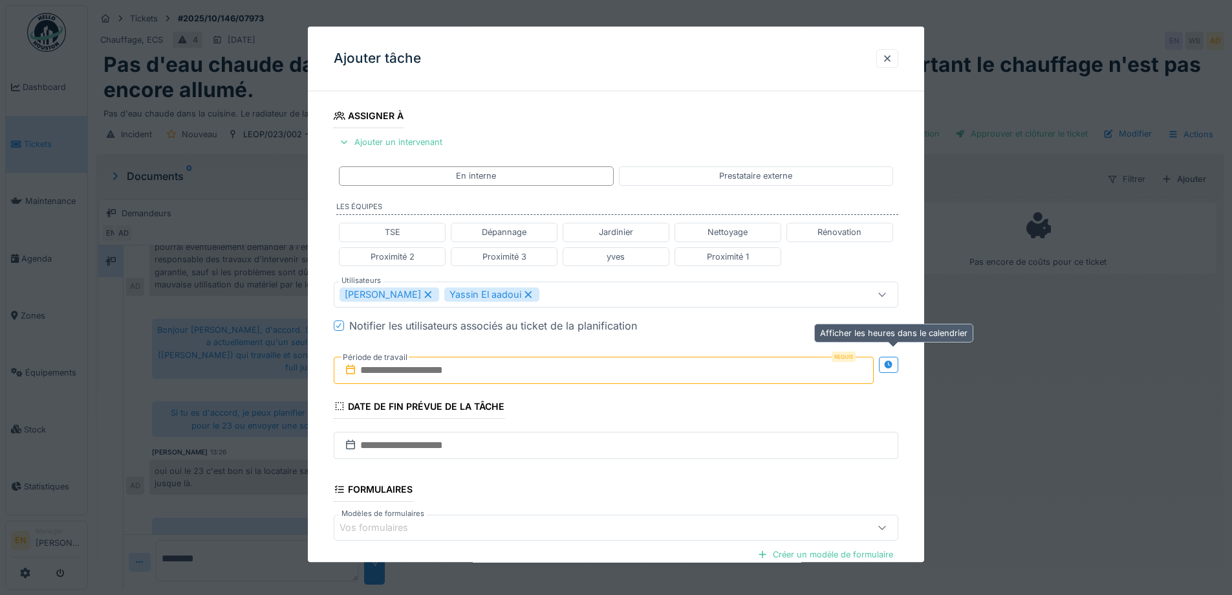
click at [890, 366] on icon at bounding box center [889, 364] width 10 height 8
click at [443, 365] on input "text" at bounding box center [464, 369] width 261 height 27
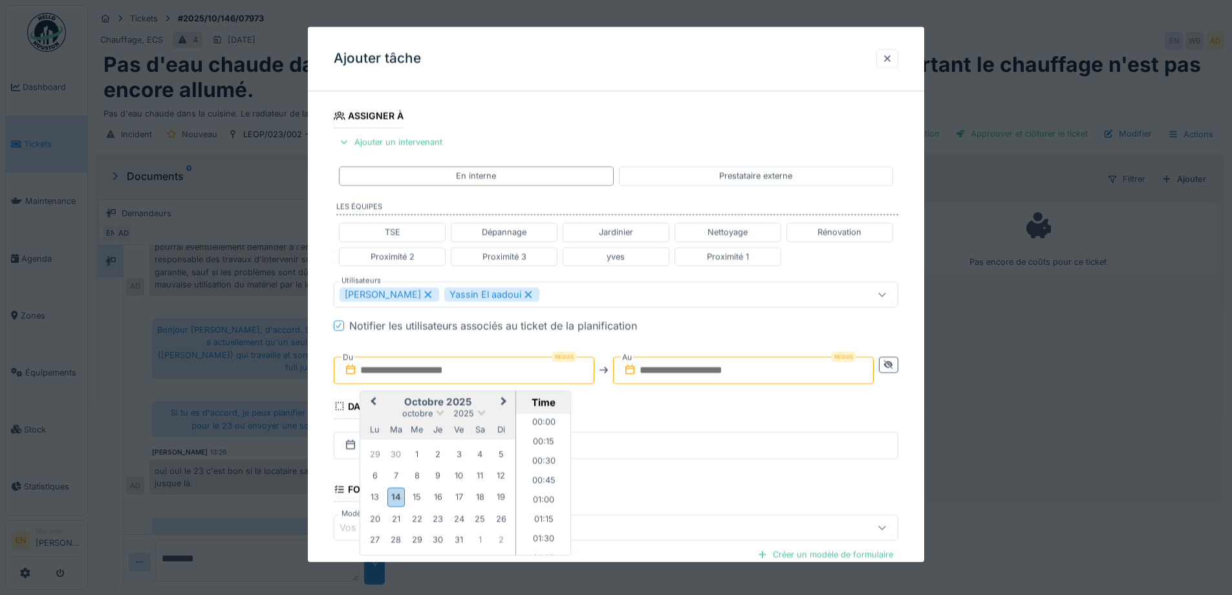
scroll to position [968, 0]
click at [440, 519] on div "23" at bounding box center [438, 518] width 17 height 17
click at [540, 455] on li "08:00" at bounding box center [543, 453] width 55 height 19
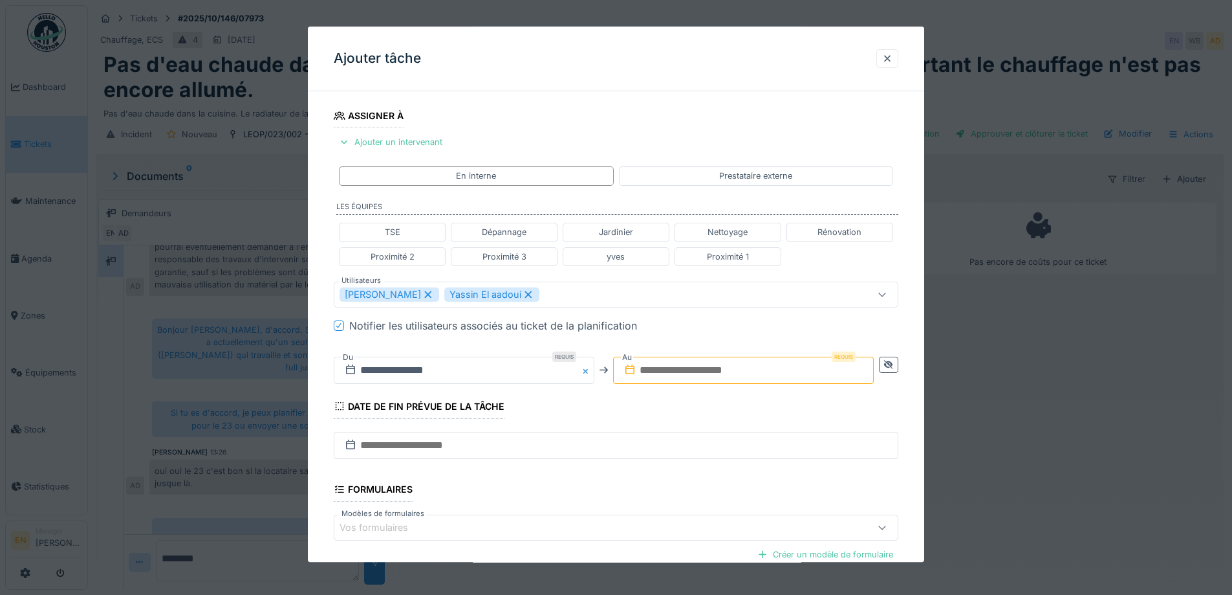
click at [736, 371] on input "text" at bounding box center [743, 369] width 261 height 27
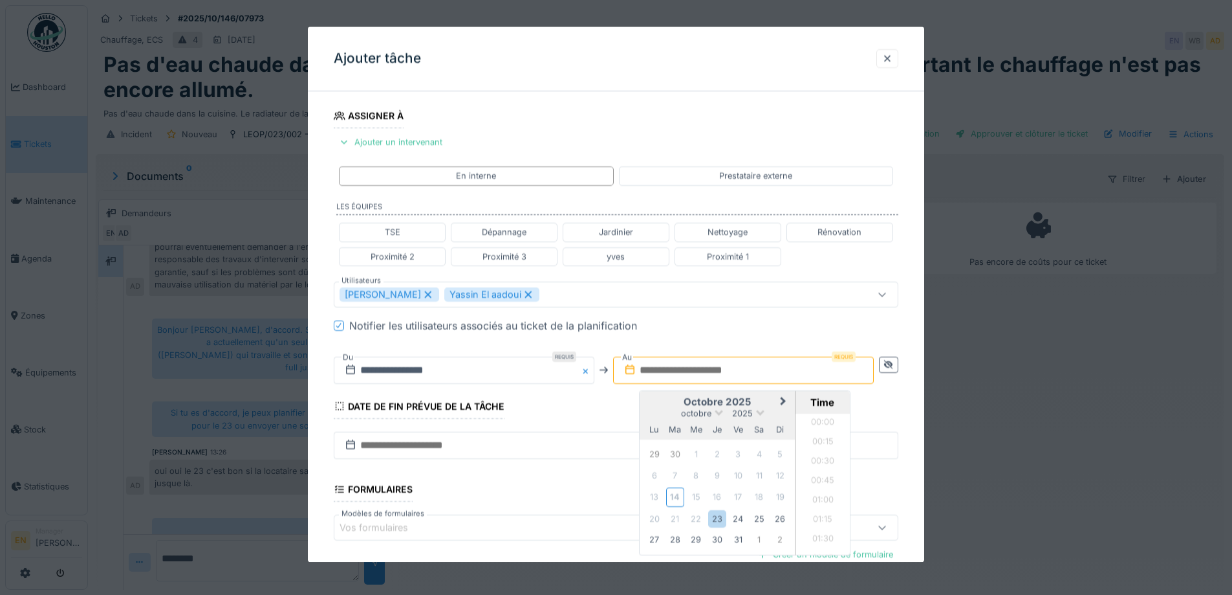
scroll to position [968, 0]
click at [723, 518] on div "23" at bounding box center [716, 518] width 17 height 17
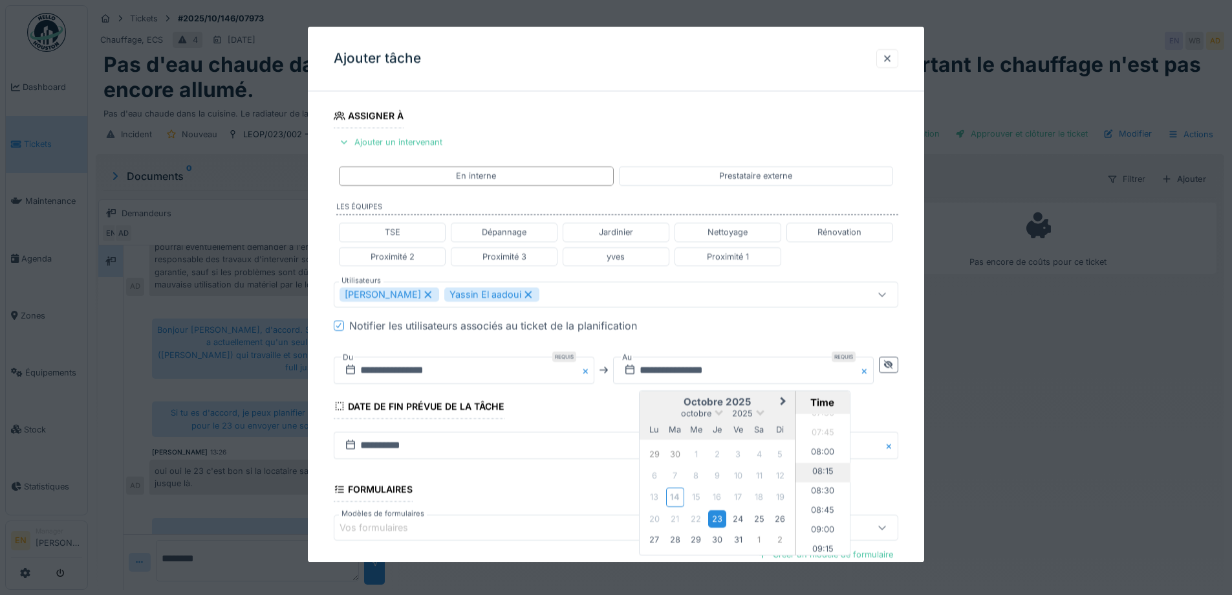
scroll to position [580, 0]
click at [826, 540] on li "09:00" at bounding box center [823, 541] width 55 height 19
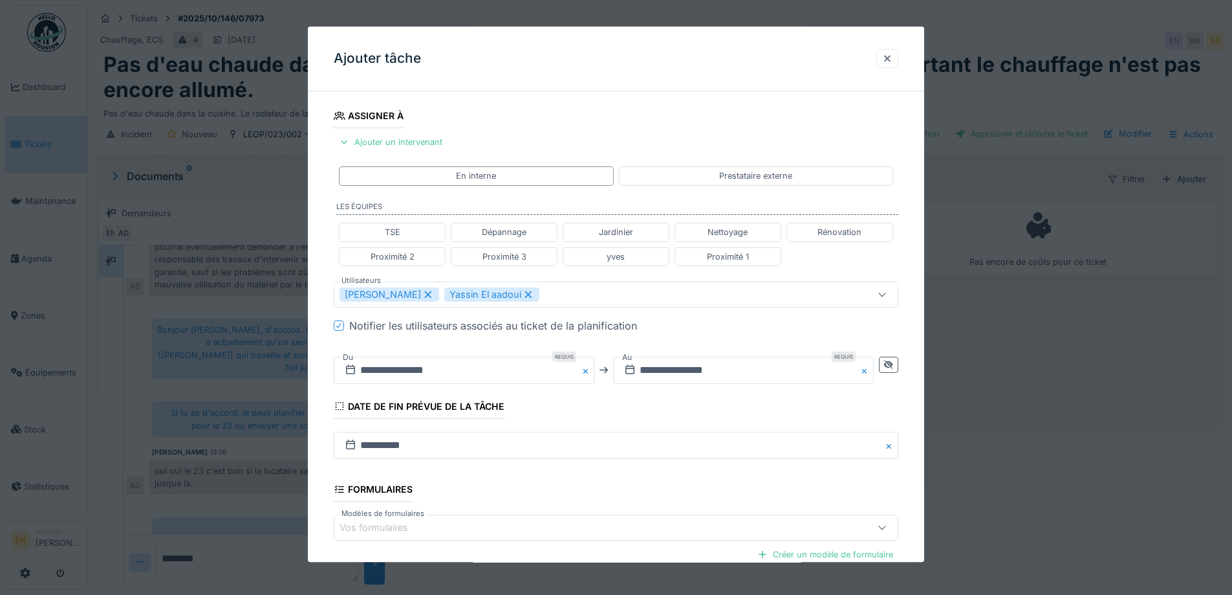
click at [674, 411] on fieldset "**********" at bounding box center [616, 287] width 565 height 780
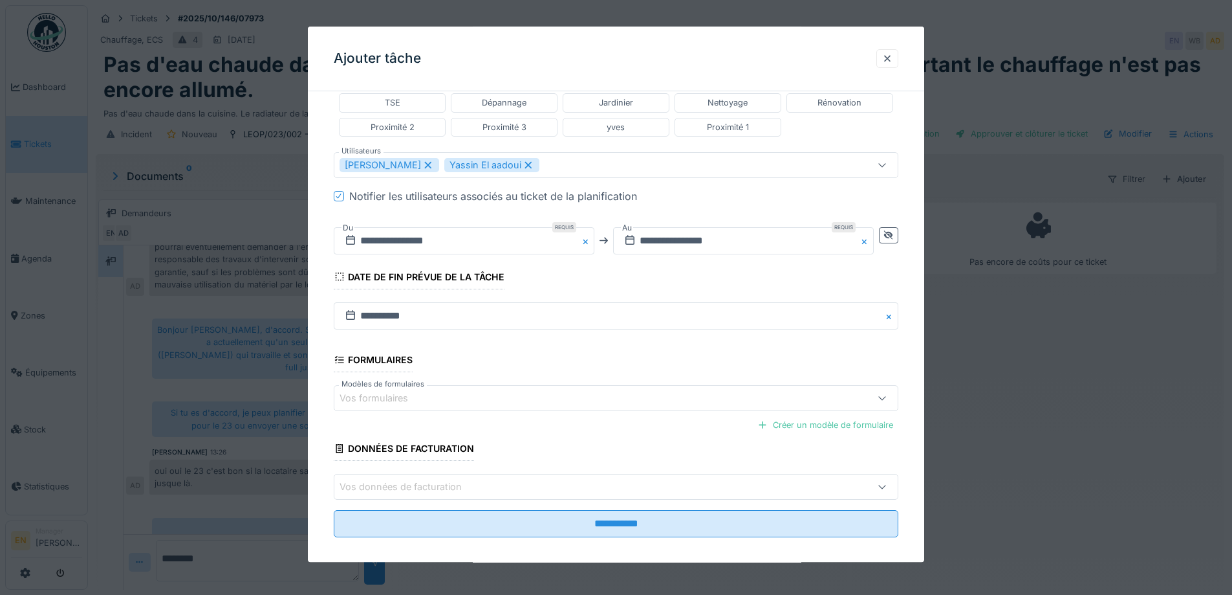
scroll to position [345, 0]
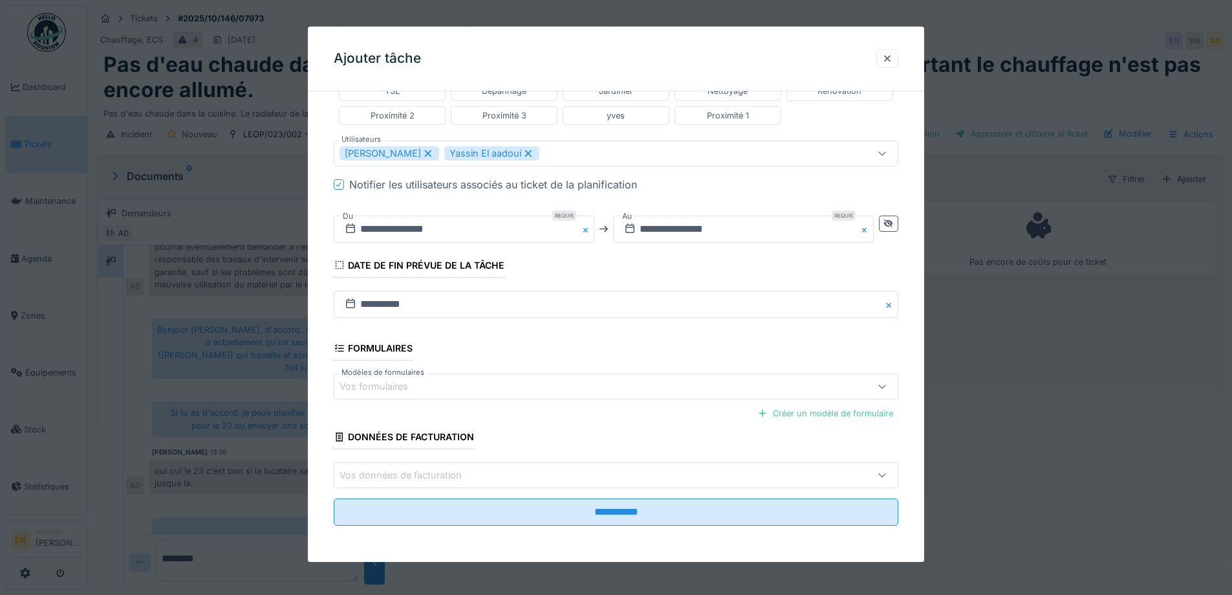
click at [776, 268] on fieldset "**********" at bounding box center [616, 146] width 565 height 780
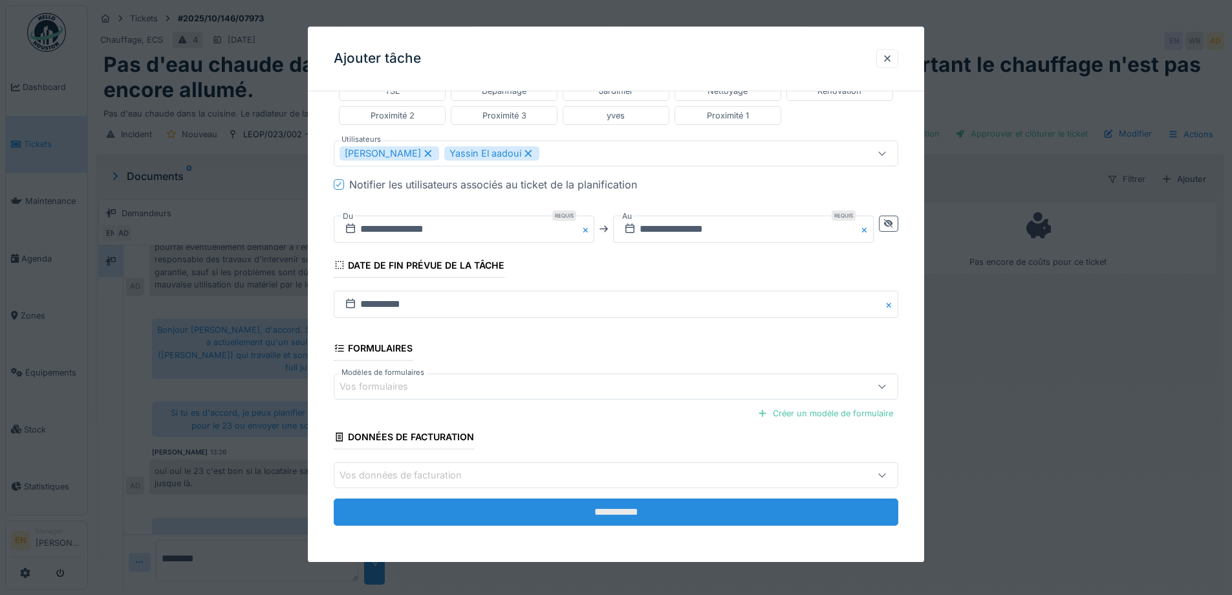
click at [615, 508] on input "**********" at bounding box center [616, 512] width 565 height 27
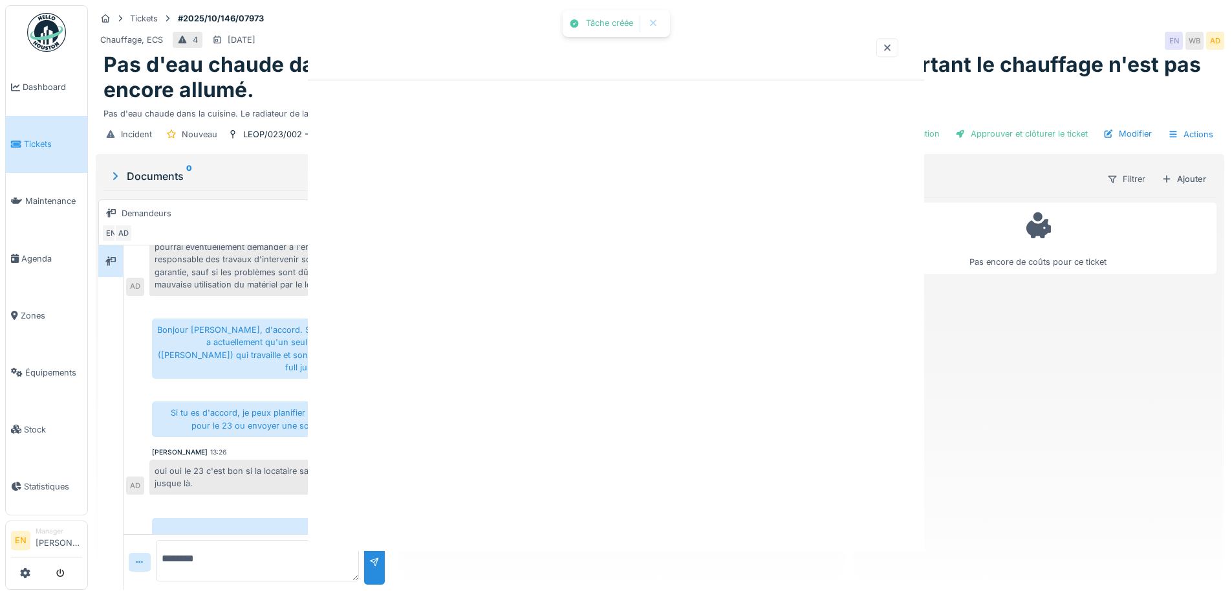
scroll to position [0, 0]
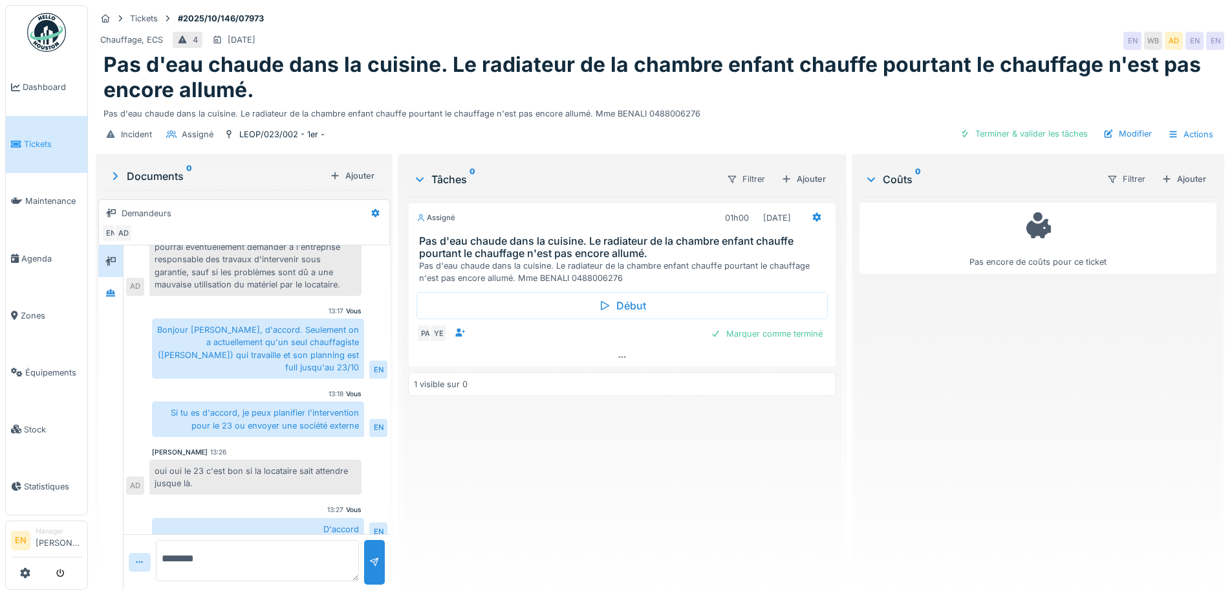
click at [620, 502] on div "Assigné 01h00 23/10/2025 Pas d'eau chaude dans la cuisine. Le radiateur de la c…" at bounding box center [622, 388] width 428 height 382
click at [608, 501] on div "Assigné 01h00 23/10/2025 Pas d'eau chaude dans la cuisine. Le radiateur de la c…" at bounding box center [622, 388] width 428 height 382
click at [591, 523] on div "Assigné 01h00 23/10/2025 Pas d'eau chaude dans la cuisine. Le radiateur de la c…" at bounding box center [622, 388] width 428 height 382
click at [578, 535] on div "Assigné 01h00 23/10/2025 Pas d'eau chaude dans la cuisine. Le radiateur de la c…" at bounding box center [622, 388] width 428 height 382
click at [589, 527] on div "Assigné 01h00 23/10/2025 Pas d'eau chaude dans la cuisine. Le radiateur de la c…" at bounding box center [622, 388] width 428 height 382
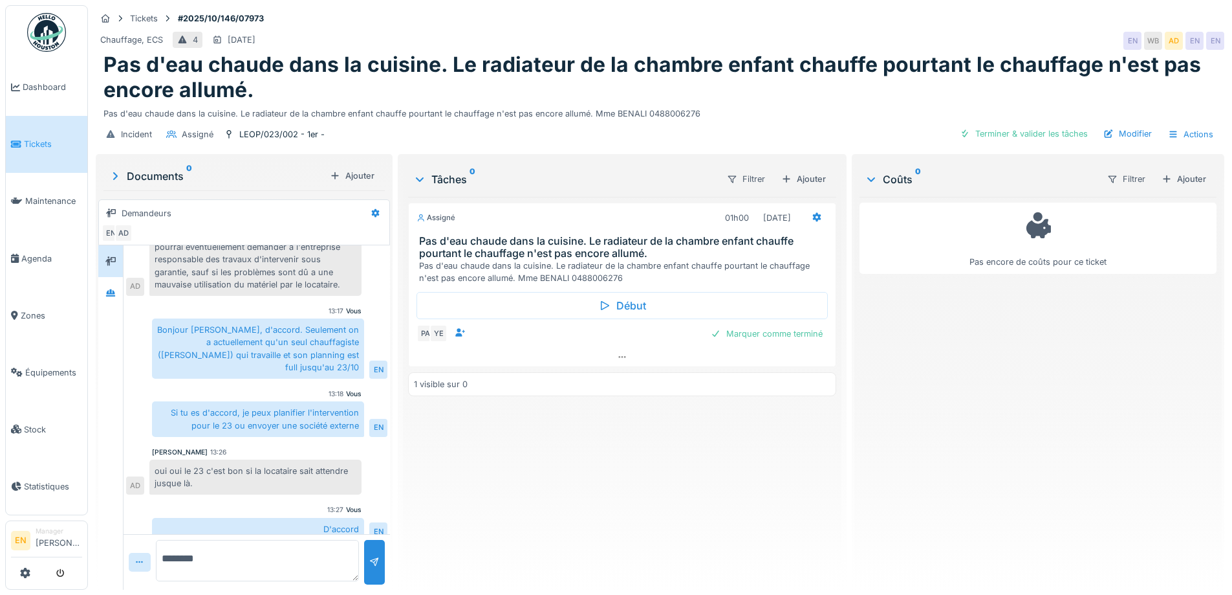
click at [552, 485] on div "Assigné 01h00 23/10/2025 Pas d'eau chaude dans la cuisine. Le radiateur de la c…" at bounding box center [622, 388] width 428 height 382
click at [541, 512] on div "Assigné 01h00 23/10/2025 Pas d'eau chaude dans la cuisine. Le radiateur de la c…" at bounding box center [622, 388] width 428 height 382
click at [562, 511] on div "Assigné 01h00 23/10/2025 Pas d'eau chaude dans la cuisine. Le radiateur de la c…" at bounding box center [622, 388] width 428 height 382
click at [565, 520] on div "Assigné 01h00 23/10/2025 Pas d'eau chaude dans la cuisine. Le radiateur de la c…" at bounding box center [622, 388] width 428 height 382
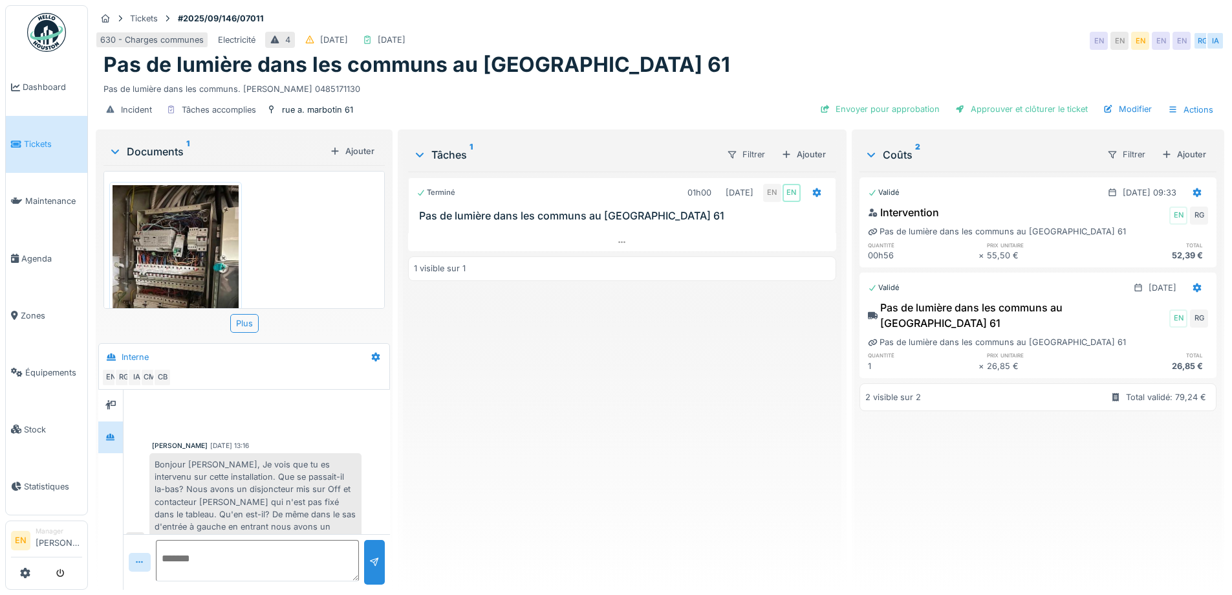
scroll to position [188, 0]
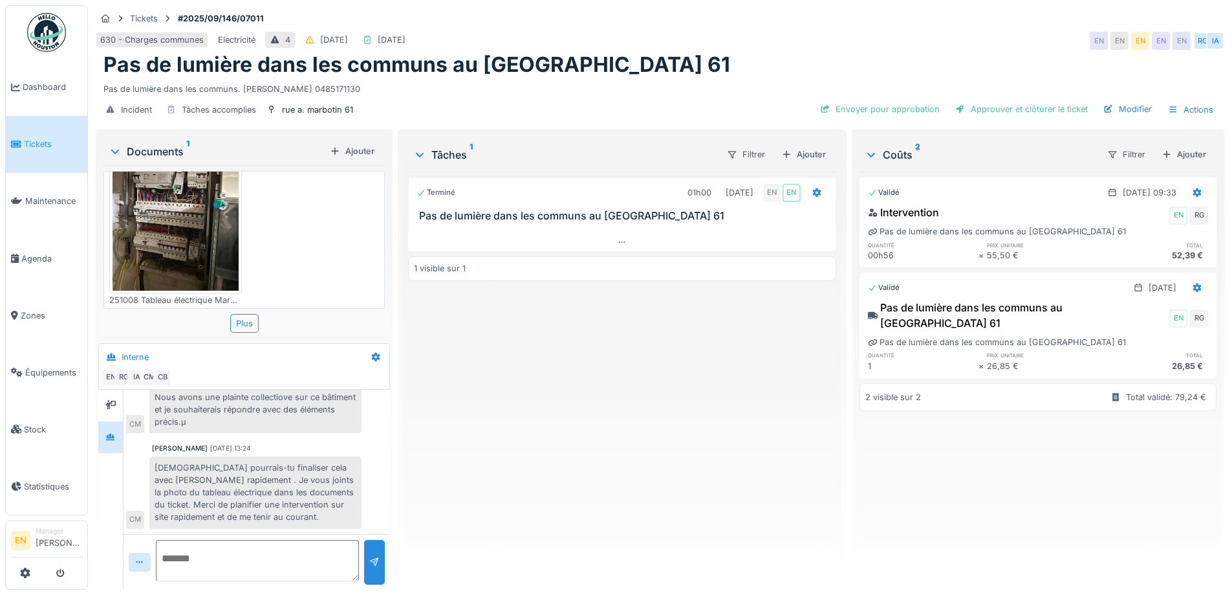
click at [668, 104] on div "Incident Tâches accomplies rue a. marbotin 61 Envoyer pour approbation Approuve…" at bounding box center [660, 109] width 1129 height 29
click at [683, 34] on div "630 - Charges communes Electricité 4 [DATE] [DATE] EN EN EN EN EN [GEOGRAPHIC_D…" at bounding box center [660, 40] width 1129 height 23
click at [593, 388] on div "Terminé 01h00 [DATE] EN EN Pas de lumière dans les communs au Marbotin 61 1 vis…" at bounding box center [622, 375] width 428 height 408
click at [434, 461] on div "Terminé 01h00 [DATE] EN EN Pas de lumière dans les communs au Marbotin 61 1 vis…" at bounding box center [622, 375] width 428 height 408
click at [670, 60] on div "Pas de lumière dans les communs au [GEOGRAPHIC_DATA] 61" at bounding box center [660, 64] width 1113 height 25
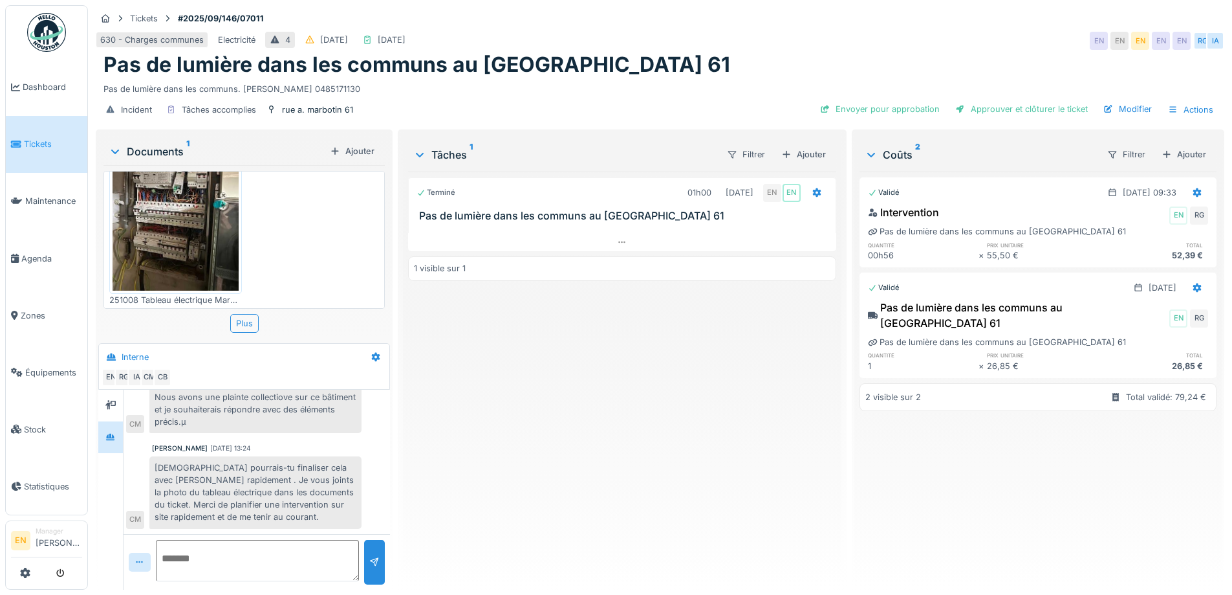
click at [441, 434] on div "Terminé 01h00 [DATE] EN EN Pas de lumière dans les communs au Marbotin 61 1 vis…" at bounding box center [622, 375] width 428 height 408
click at [607, 466] on div "Terminé 01h00 [DATE] EN EN Pas de lumière dans les communs au Marbotin 61 1 vis…" at bounding box center [622, 375] width 428 height 408
click at [538, 446] on div "Terminé 01h00 [DATE] EN EN Pas de lumière dans les communs au Marbotin 61 1 vis…" at bounding box center [622, 375] width 428 height 408
drag, startPoint x: 604, startPoint y: 392, endPoint x: 928, endPoint y: 9, distance: 501.3
click at [604, 390] on div "Terminé 01h00 [DATE] EN EN Pas de lumière dans les communs au Marbotin 61 1 vis…" at bounding box center [622, 375] width 428 height 408
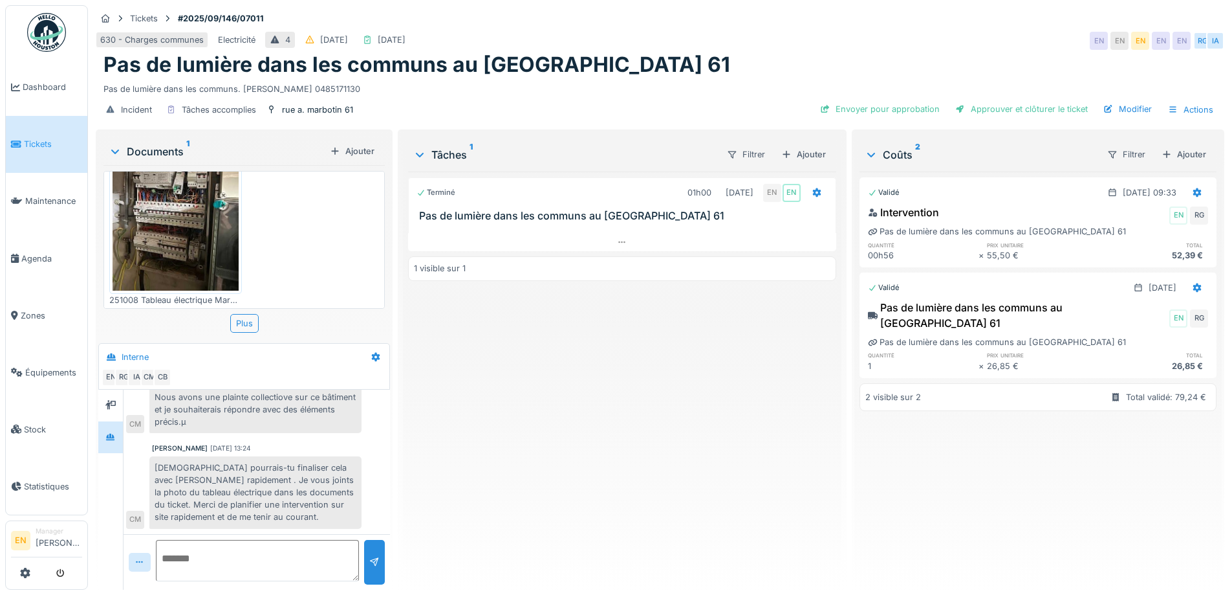
click at [549, 473] on div "Terminé 01h00 [DATE] EN EN Pas de lumière dans les communs au Marbotin 61 1 vis…" at bounding box center [622, 375] width 428 height 408
click at [657, 78] on div "Pas de lumière dans les communs. [PERSON_NAME] 0485171130" at bounding box center [660, 86] width 1113 height 17
click at [533, 481] on div "Terminé 01h00 [DATE] EN EN Pas de lumière dans les communs au Marbotin 61 1 vis…" at bounding box center [622, 375] width 428 height 408
click at [553, 472] on div "Terminé 01h00 [DATE] EN EN Pas de lumière dans les communs au Marbotin 61 1 vis…" at bounding box center [622, 375] width 428 height 408
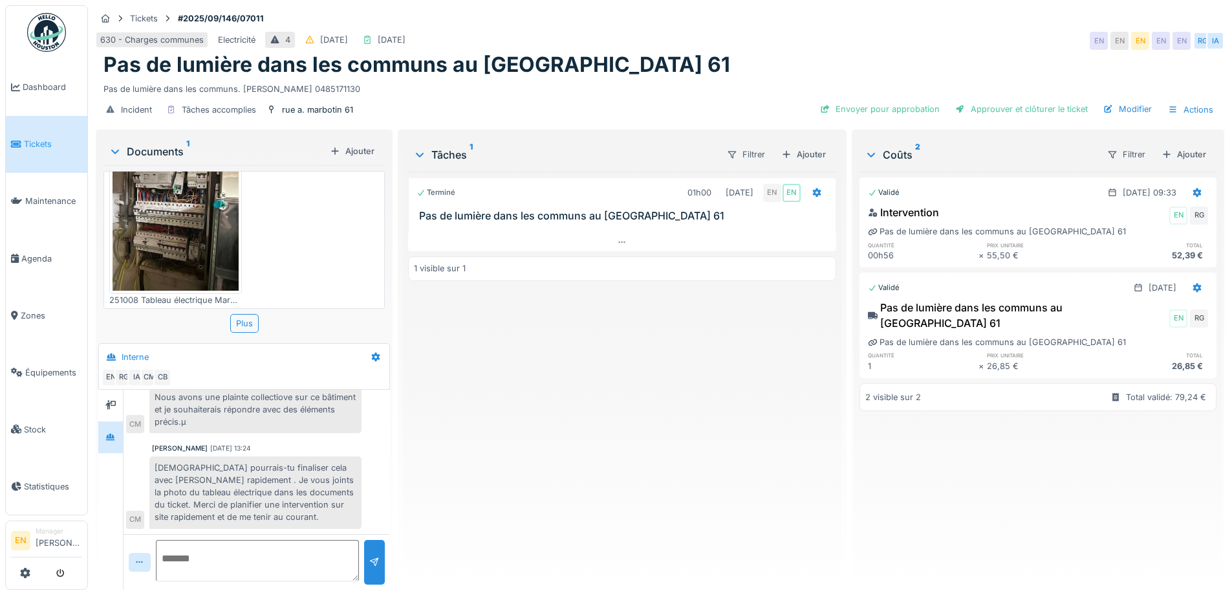
click at [628, 461] on div "Terminé 01h00 [DATE] EN EN Pas de lumière dans les communs au Marbotin 61 1 vis…" at bounding box center [622, 375] width 428 height 408
click at [772, 59] on div "Pas de lumière dans les communs au [GEOGRAPHIC_DATA] 61" at bounding box center [660, 64] width 1113 height 25
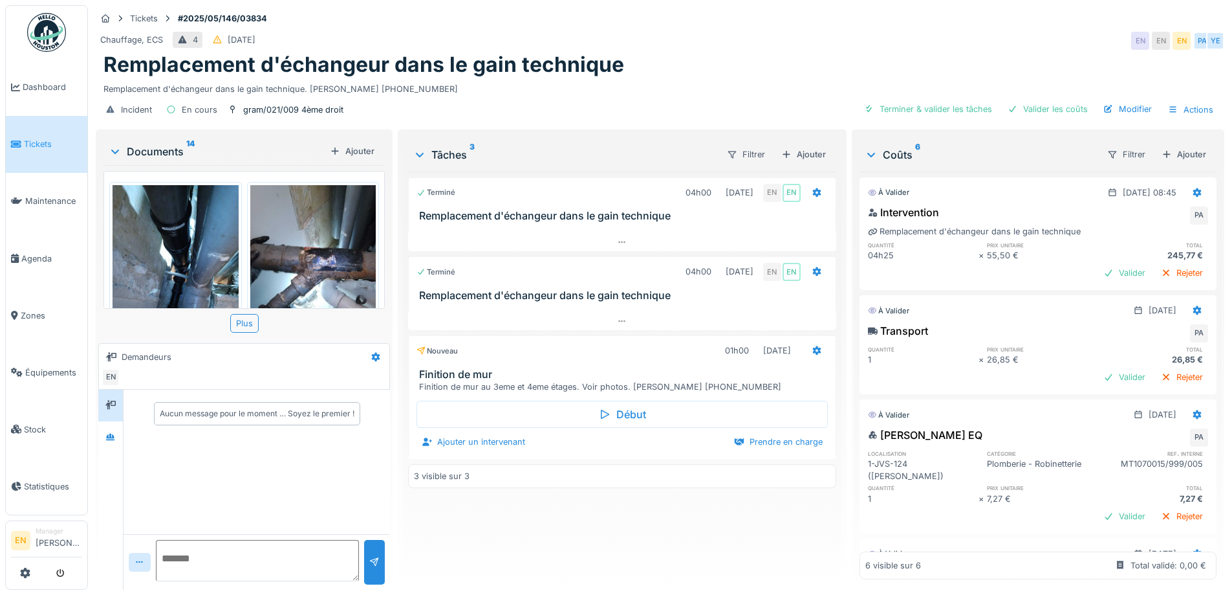
click at [612, 112] on div "Incident En cours gram/021/009 4ème droit Terminer & valider les tâches Valider…" at bounding box center [660, 109] width 1129 height 29
drag, startPoint x: 664, startPoint y: 53, endPoint x: 702, endPoint y: 71, distance: 41.4
click at [675, 59] on div "Remplacement d'échangeur dans le gain technique" at bounding box center [660, 64] width 1113 height 25
click at [781, 50] on div "Chauffage, ECS 4 12/05/2025 EN EN EN PA YE" at bounding box center [660, 40] width 1129 height 23
click at [669, 65] on div "Remplacement d'échangeur dans le gain technique" at bounding box center [660, 64] width 1113 height 25
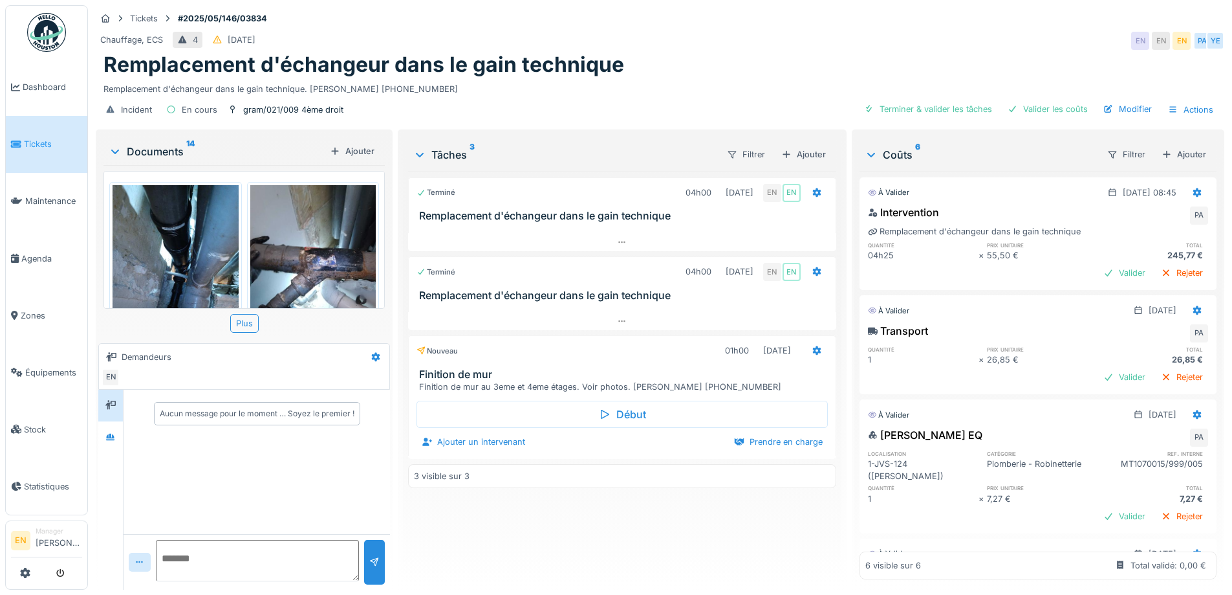
click at [668, 115] on div "Incident En cours gram/021/009 4ème droit Terminer & valider les tâches Valider…" at bounding box center [660, 109] width 1129 height 29
click at [496, 542] on div "Terminé 04h00 14/05/2025 EN EN Remplacement d'échangeur dans le gain technique …" at bounding box center [622, 375] width 428 height 408
click at [627, 43] on div "Chauffage, ECS 4 12/05/2025 EN EN EN PA YE" at bounding box center [660, 40] width 1129 height 23
click at [789, 28] on div "Tickets #2025/05/146/03834 Chauffage, ECS 4 12/05/2025 EN EN EN PA YE Remplacem…" at bounding box center [660, 66] width 1134 height 122
click at [563, 494] on div "Terminé 04h00 14/05/2025 EN EN Remplacement d'échangeur dans le gain technique …" at bounding box center [622, 375] width 428 height 408
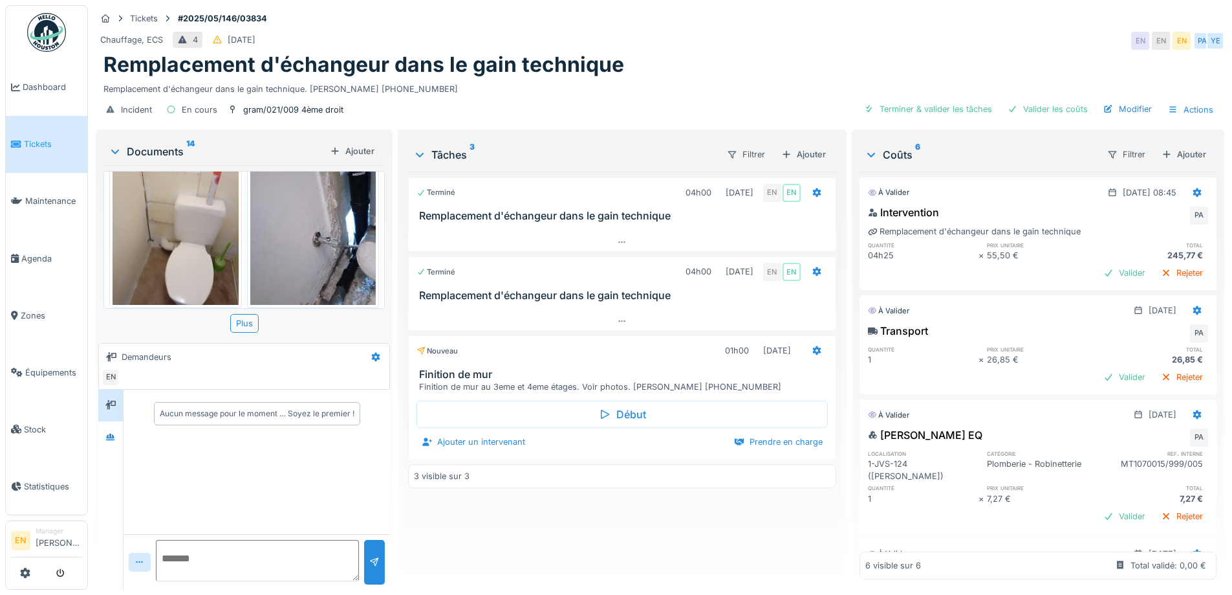
scroll to position [259, 0]
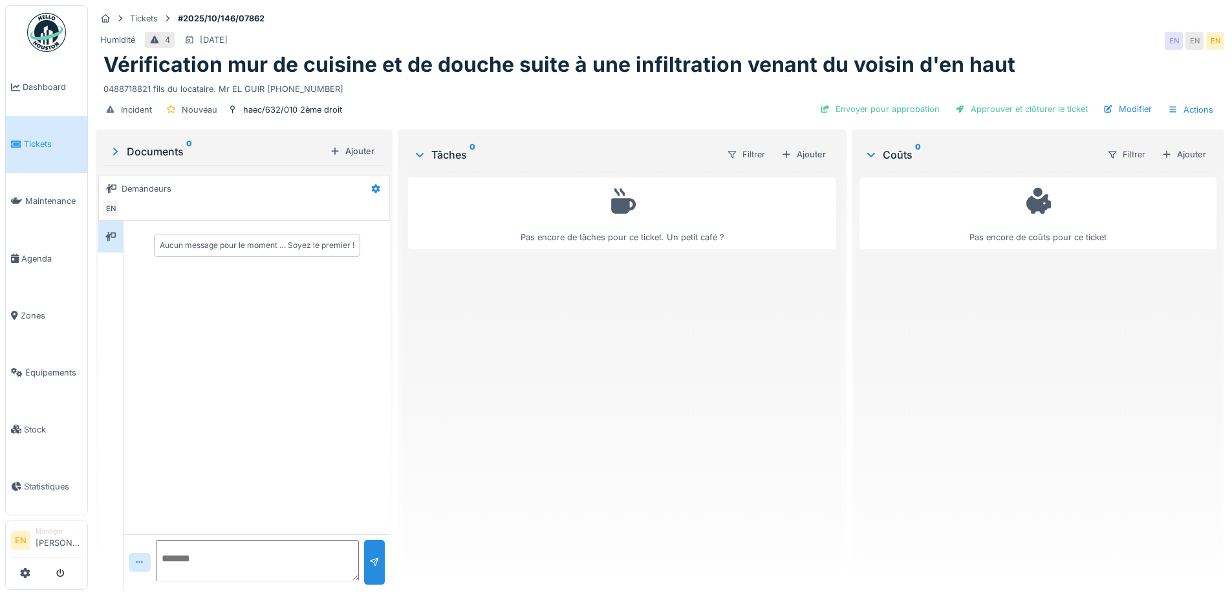
scroll to position [10, 0]
click at [476, 461] on div "Pas encore de tâches pour ce ticket. Un petit café ?" at bounding box center [622, 375] width 428 height 408
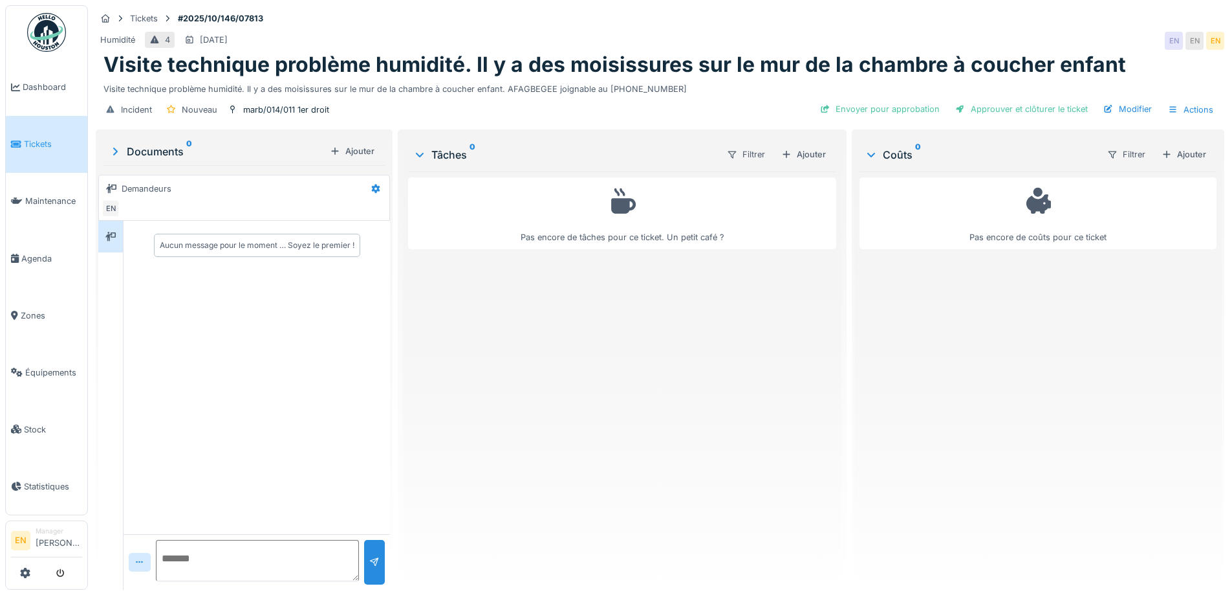
click at [481, 404] on div "Pas encore de tâches pour ce ticket. Un petit café ?" at bounding box center [622, 375] width 428 height 408
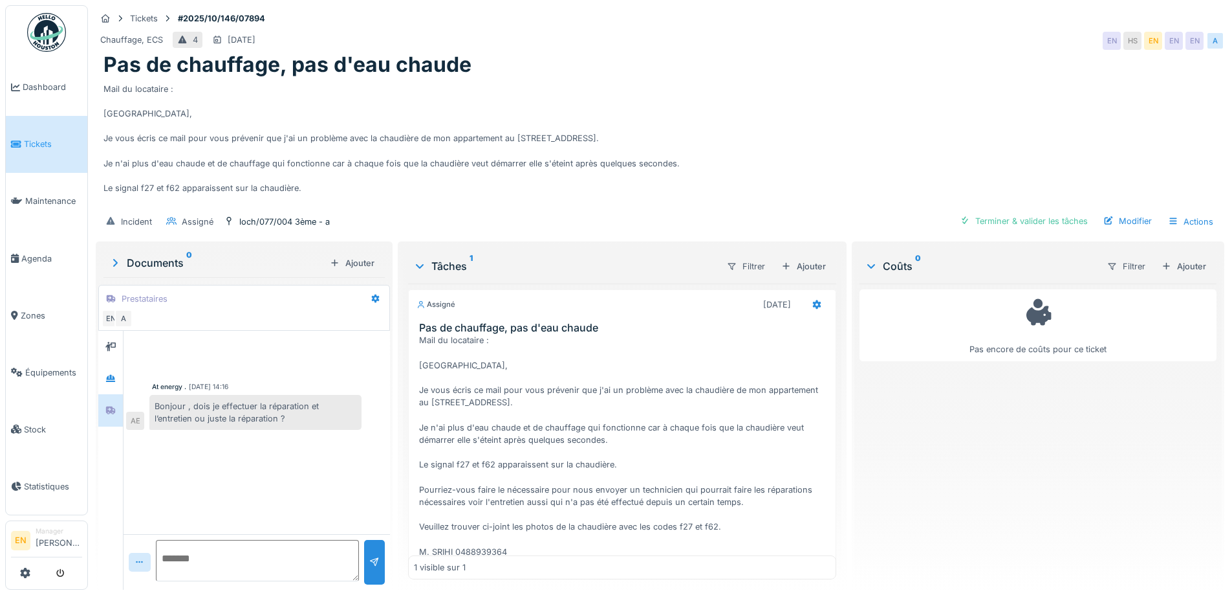
scroll to position [91, 0]
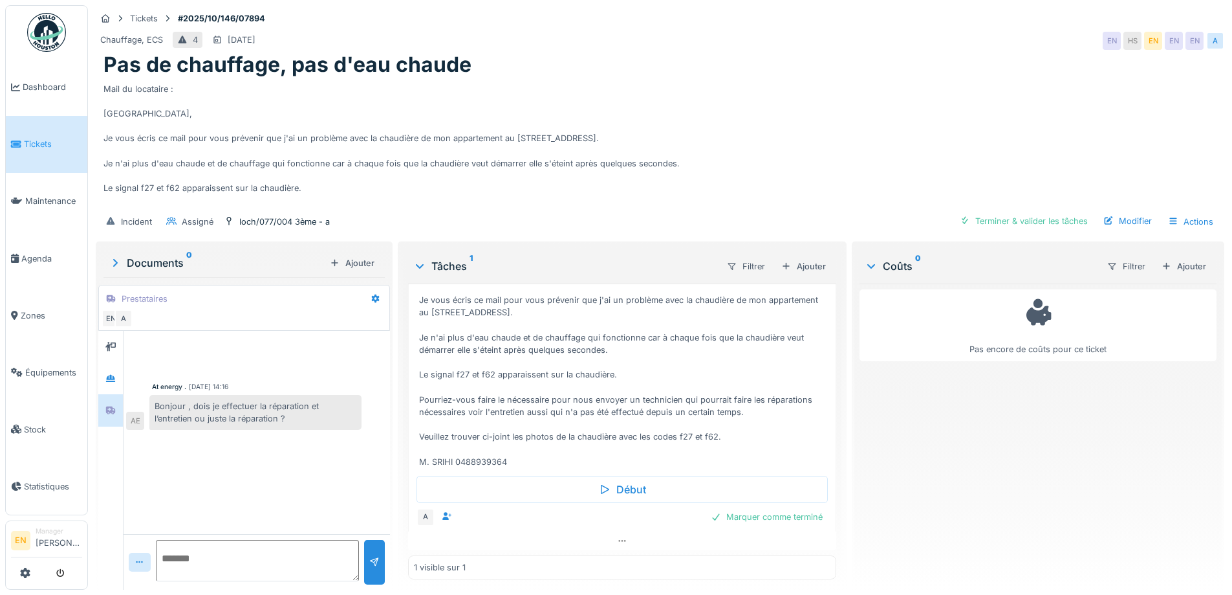
click at [625, 210] on div "Incident Assigné loch/077/004 3ème - a Terminer & valider les tâches Modifier A…" at bounding box center [660, 221] width 1129 height 29
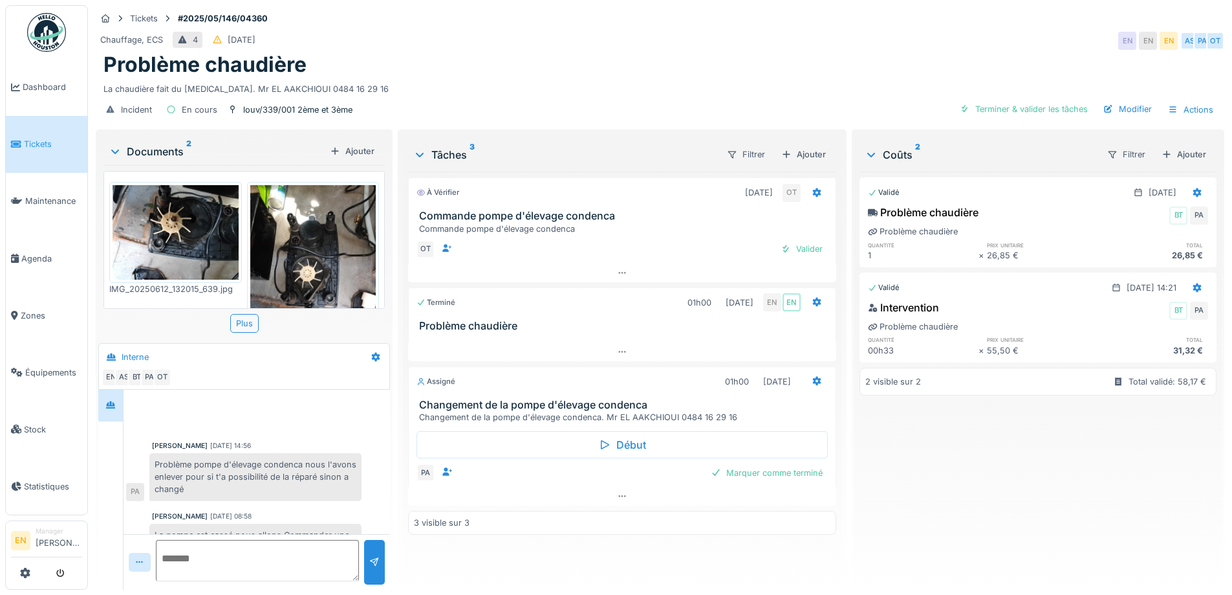
scroll to position [10, 0]
click at [741, 52] on div "Problème chaudière" at bounding box center [660, 64] width 1113 height 25
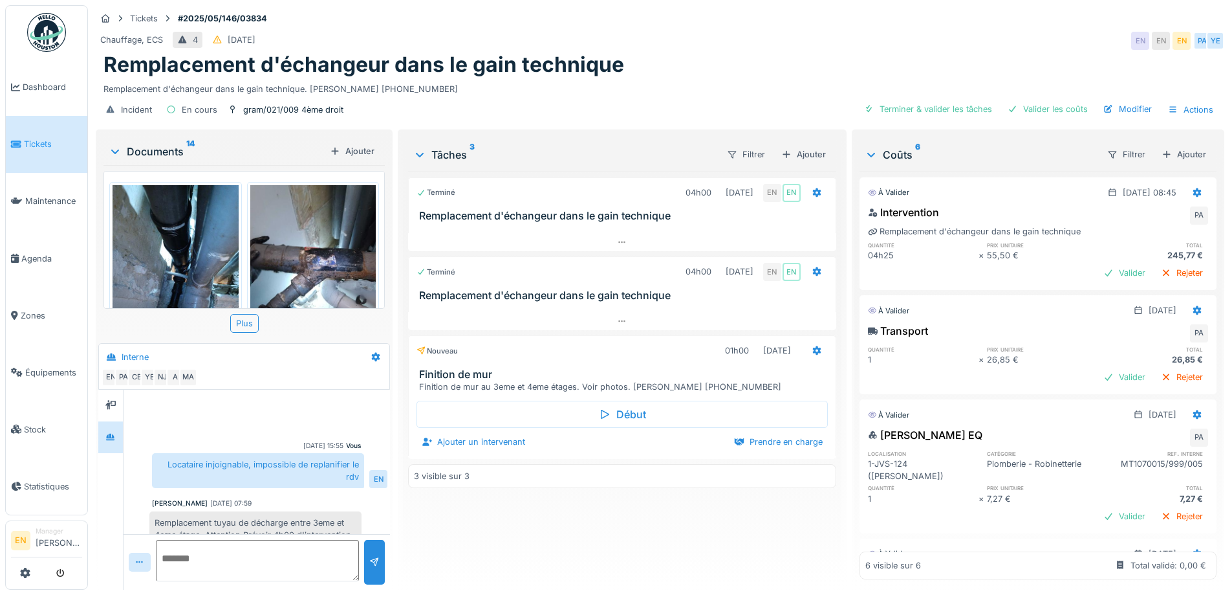
scroll to position [10, 0]
click at [758, 65] on div "Remplacement d'échangeur dans le gain technique" at bounding box center [660, 64] width 1113 height 25
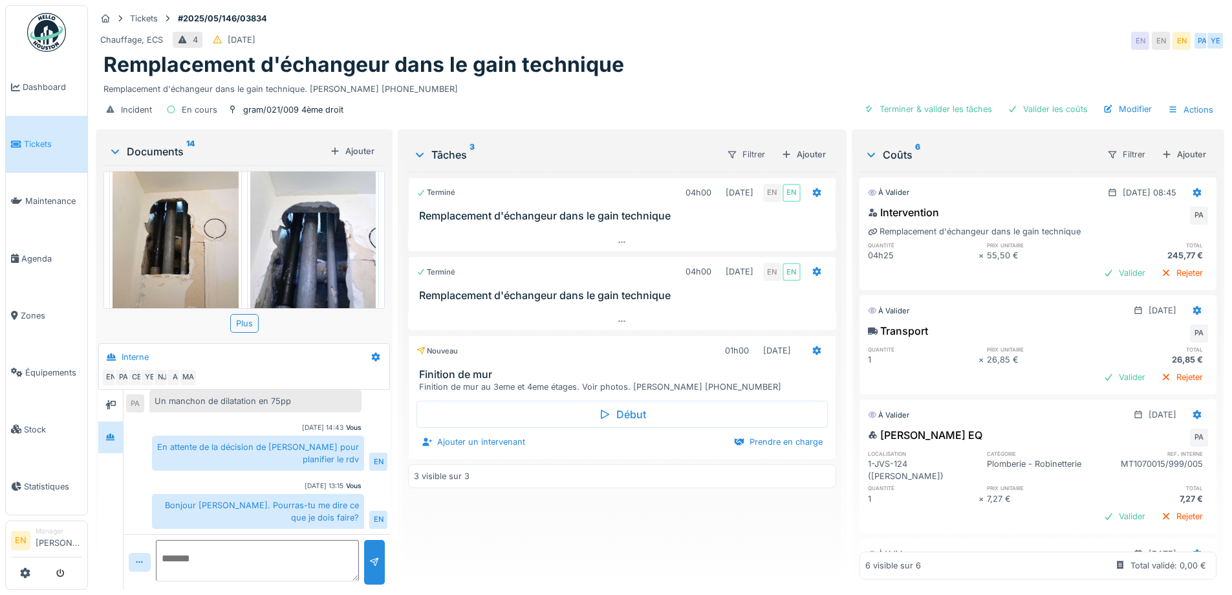
click at [538, 532] on div "Terminé 04h00 14/05/2025 EN EN Remplacement d'échangeur dans le gain technique …" at bounding box center [622, 375] width 428 height 408
click at [490, 539] on div "Terminé 04h00 14/05/2025 EN EN Remplacement d'échangeur dans le gain technique …" at bounding box center [622, 375] width 428 height 408
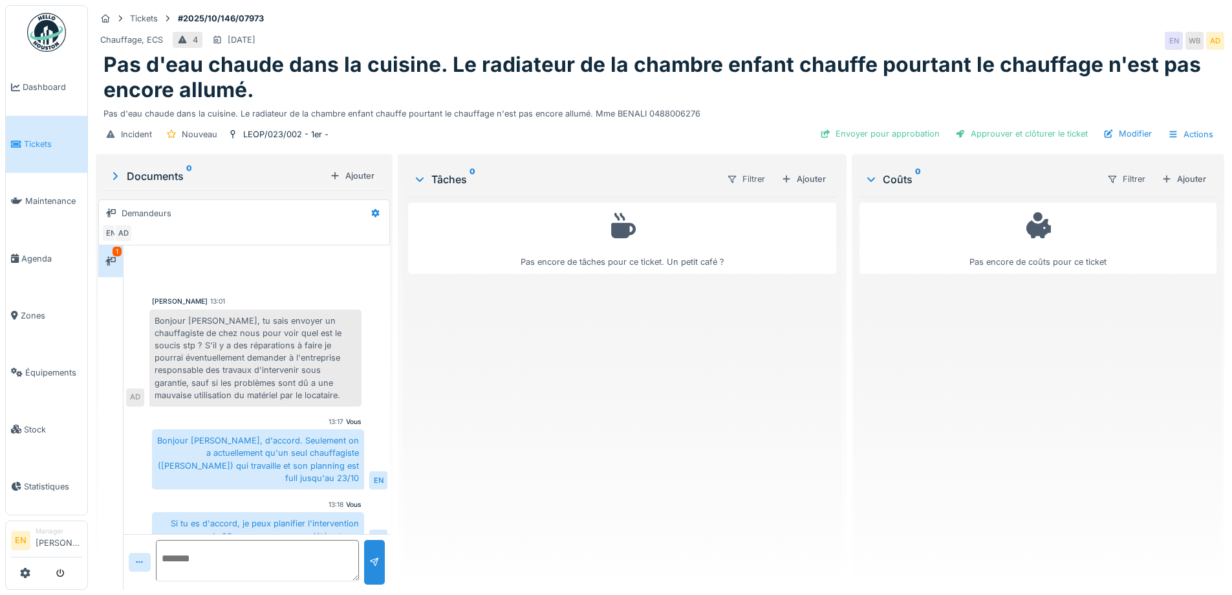
scroll to position [6, 0]
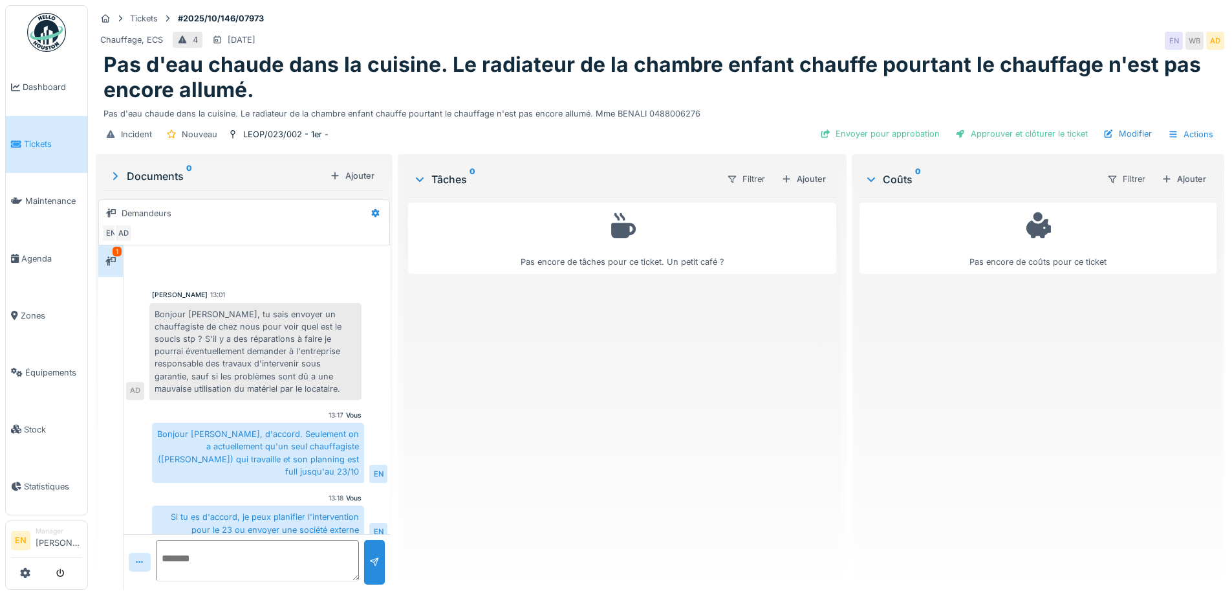
click at [639, 444] on div "Pas encore de tâches pour ce ticket. Un petit café ?" at bounding box center [622, 388] width 428 height 382
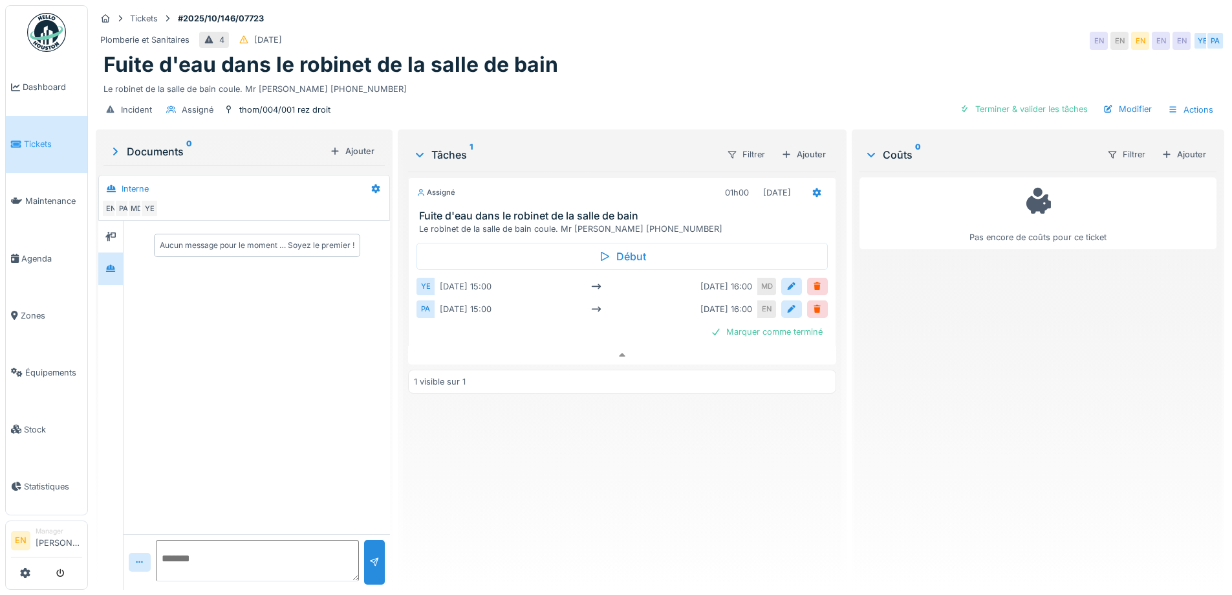
scroll to position [10, 0]
click at [626, 445] on div "Assigné 01h00 [DATE] Fuite d'eau dans le robinet de la salle de bain Le robinet…" at bounding box center [622, 375] width 428 height 408
